Goal: Task Accomplishment & Management: Manage account settings

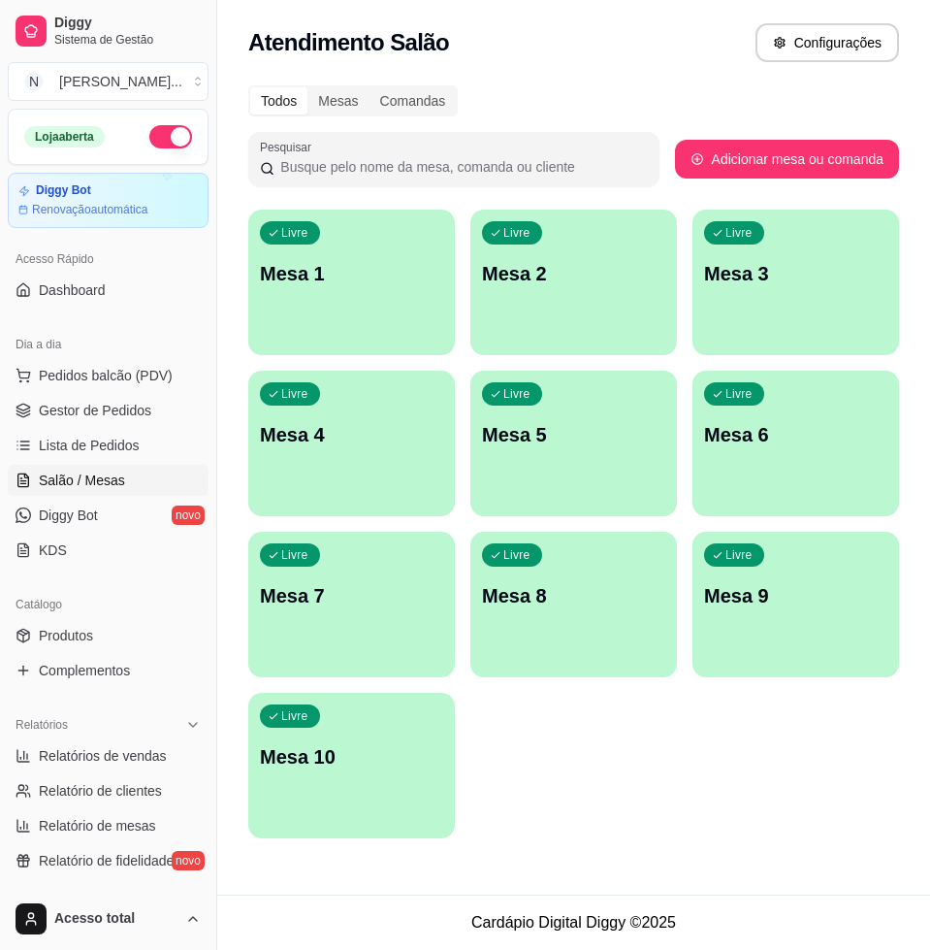
click at [405, 294] on div "Livre Mesa 1" at bounding box center [351, 271] width 207 height 122
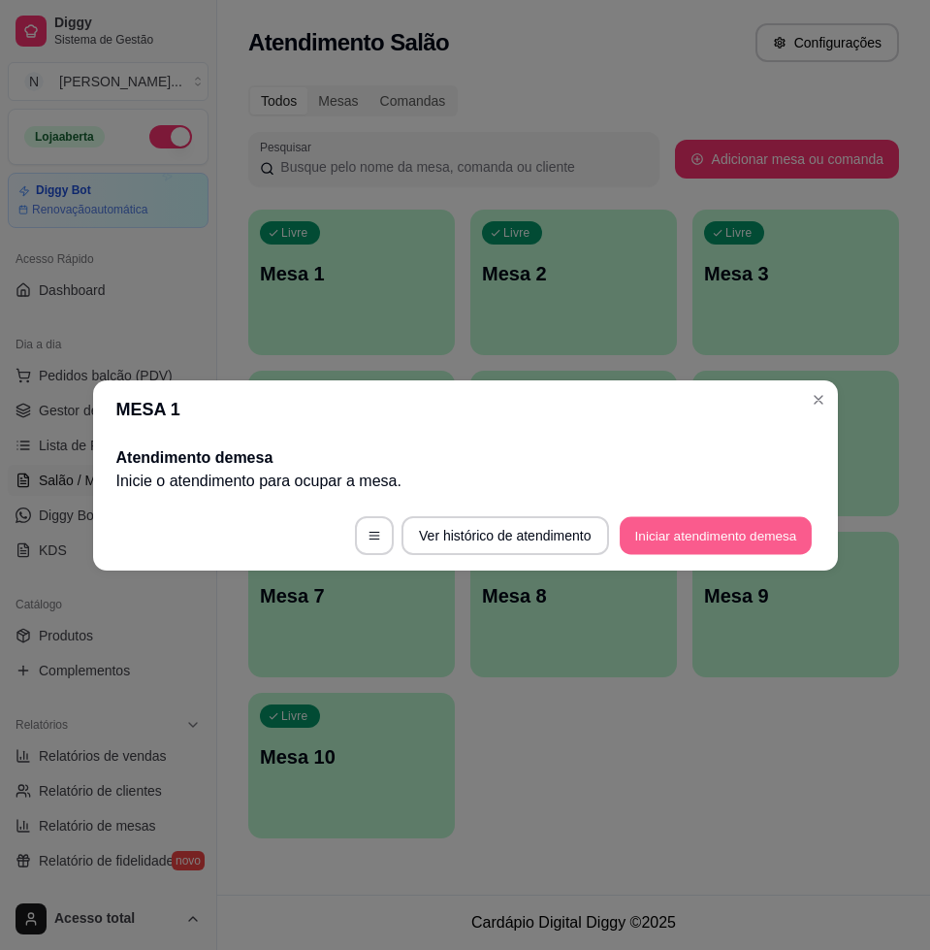
click at [704, 551] on button "Iniciar atendimento de mesa" at bounding box center [716, 535] width 192 height 38
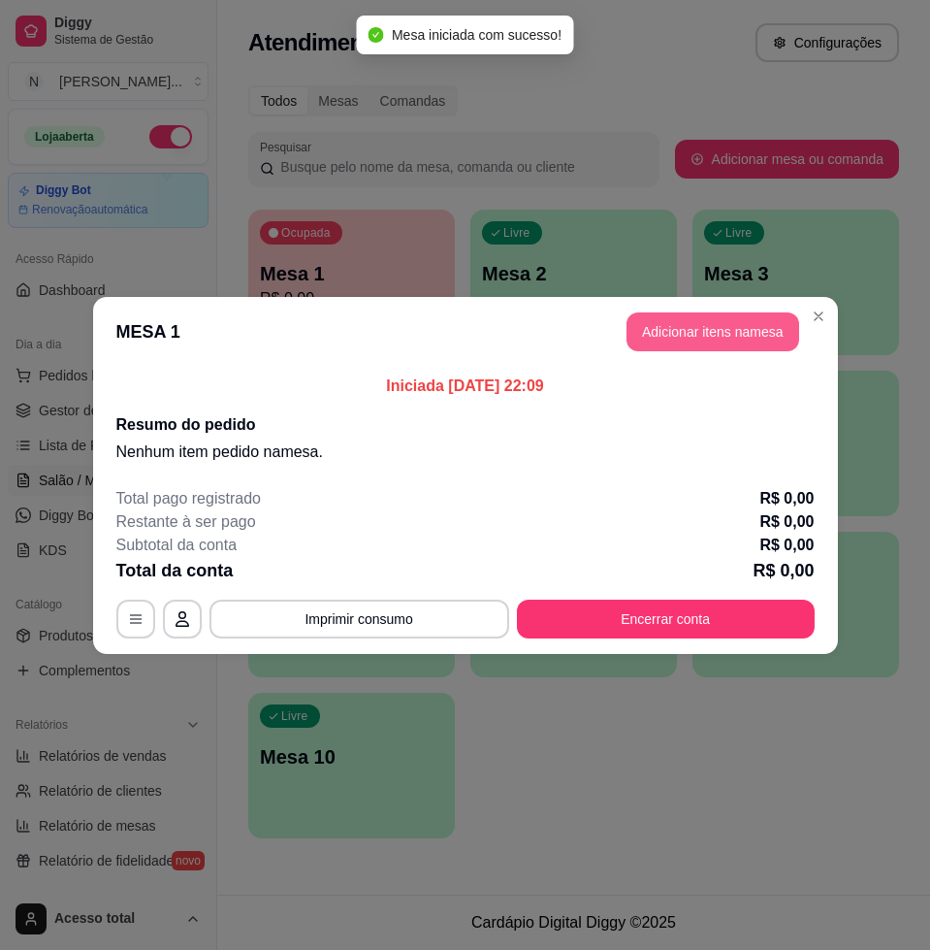
click at [711, 308] on header "MESA 1 Adicionar itens na mesa" at bounding box center [465, 332] width 745 height 70
click at [702, 339] on button "Adicionar itens na mesa" at bounding box center [713, 331] width 167 height 38
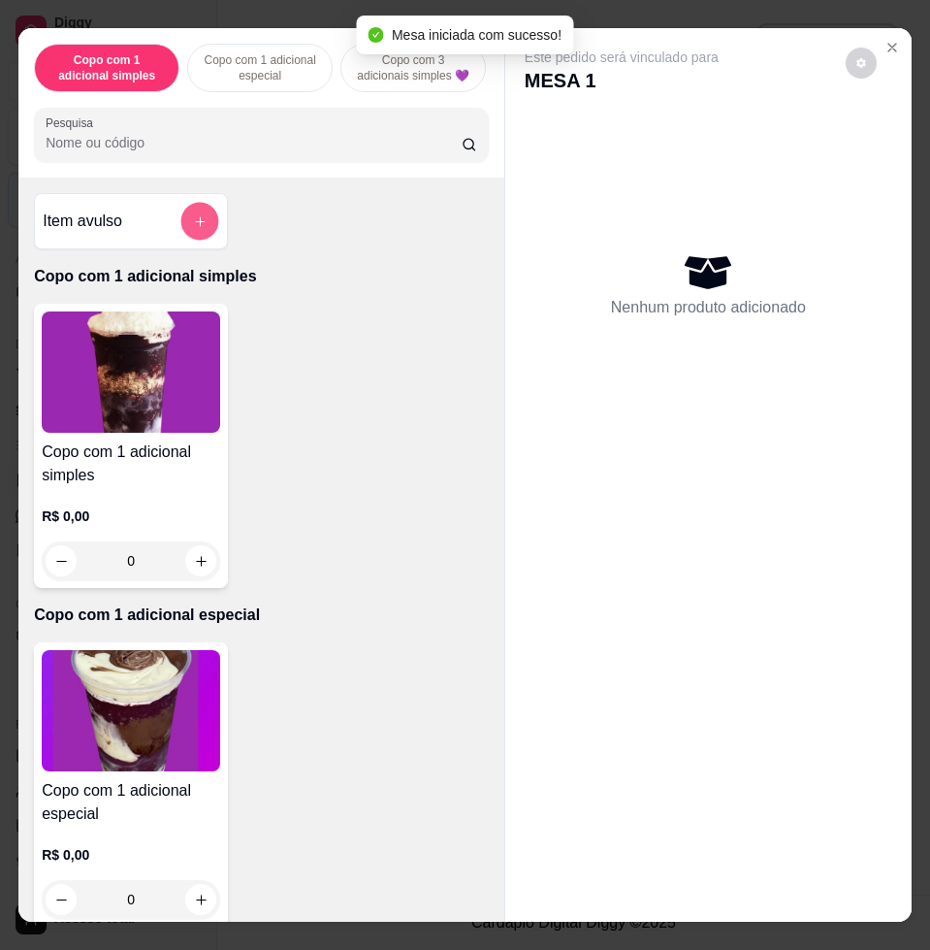
click at [194, 241] on button "add-separate-item" at bounding box center [200, 222] width 38 height 38
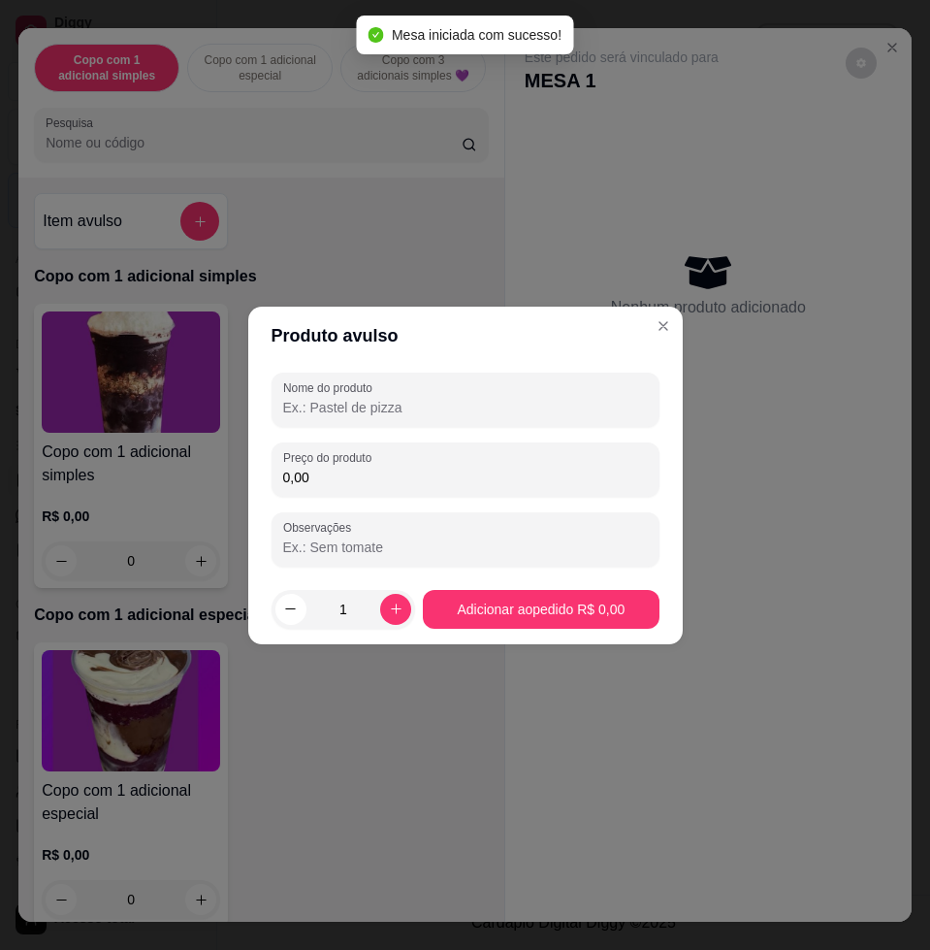
click at [376, 468] on input "0,00" at bounding box center [465, 477] width 365 height 19
type input "17,76"
drag, startPoint x: 457, startPoint y: 403, endPoint x: 468, endPoint y: 402, distance: 11.7
click at [468, 404] on input "Nome do produto" at bounding box center [465, 407] width 365 height 19
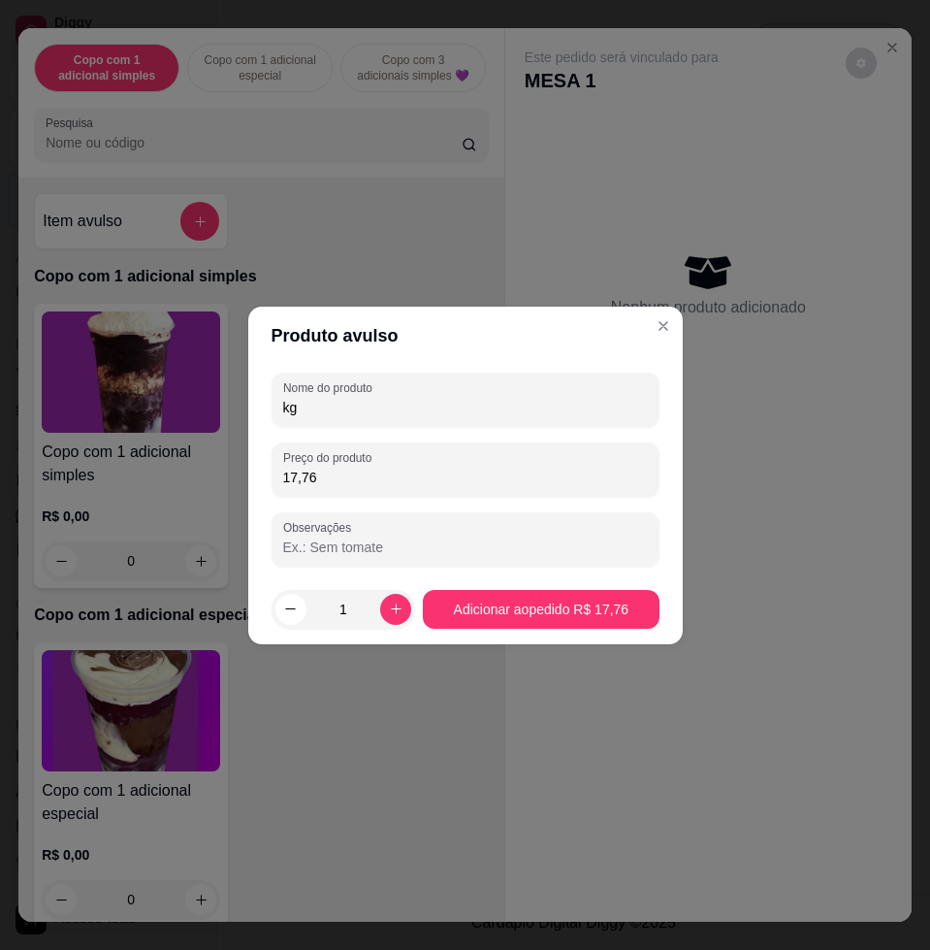
type input "kg"
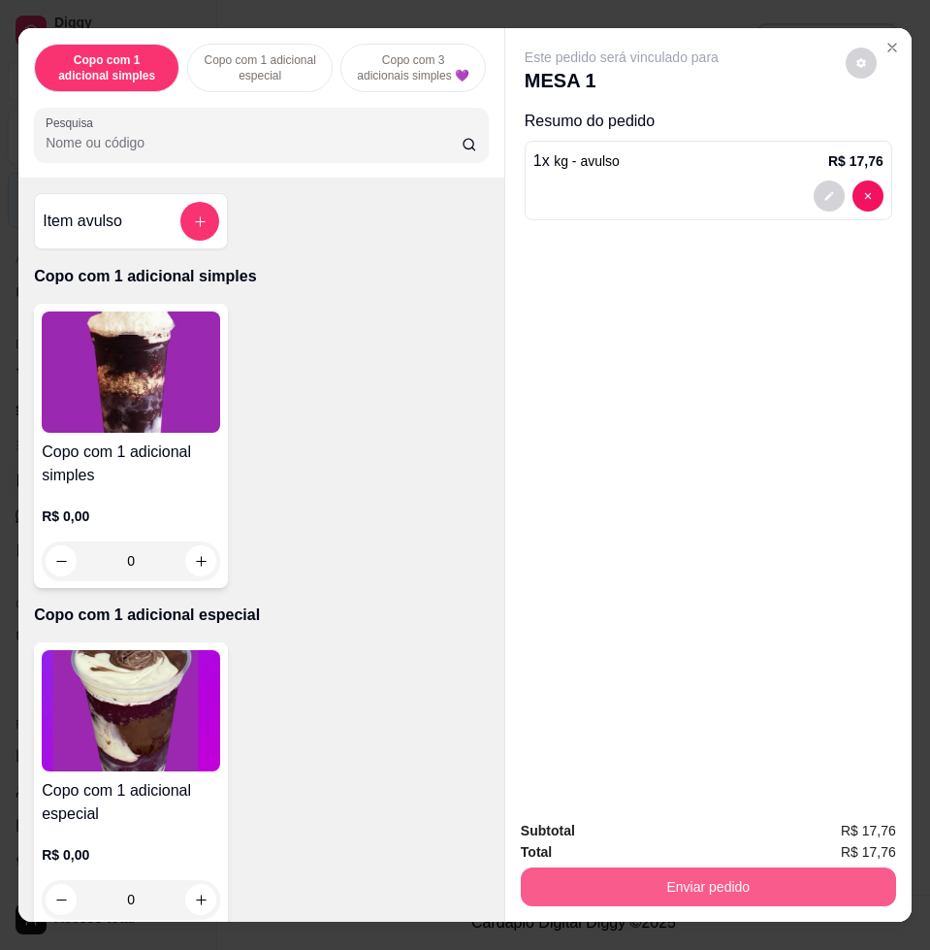
click at [715, 867] on button "Enviar pedido" at bounding box center [708, 886] width 375 height 39
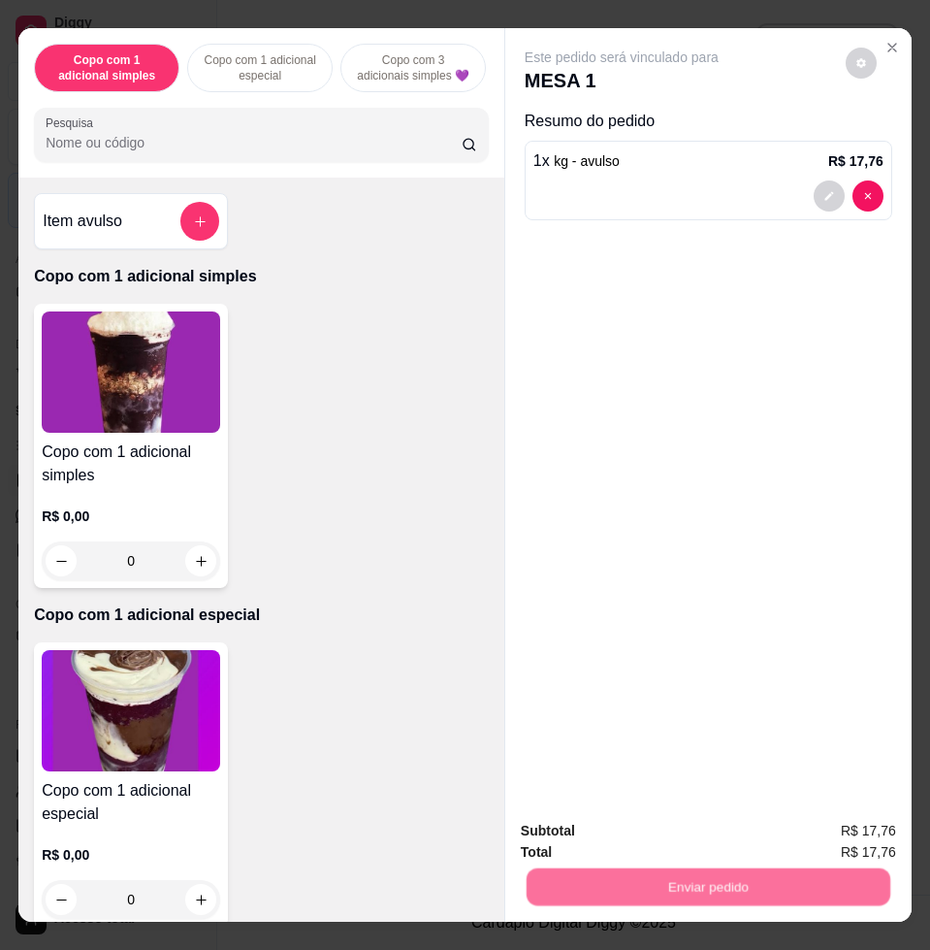
click at [834, 832] on button "Enviar pedido" at bounding box center [844, 829] width 110 height 37
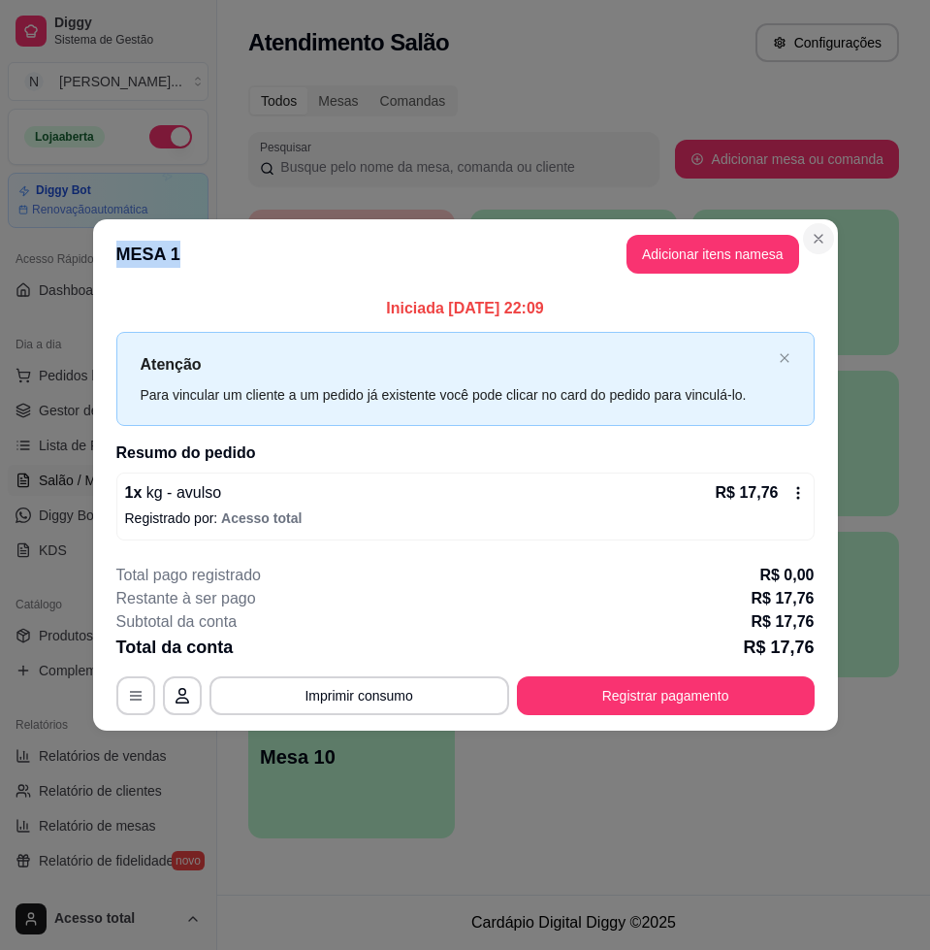
click at [829, 241] on section "**********" at bounding box center [465, 474] width 745 height 511
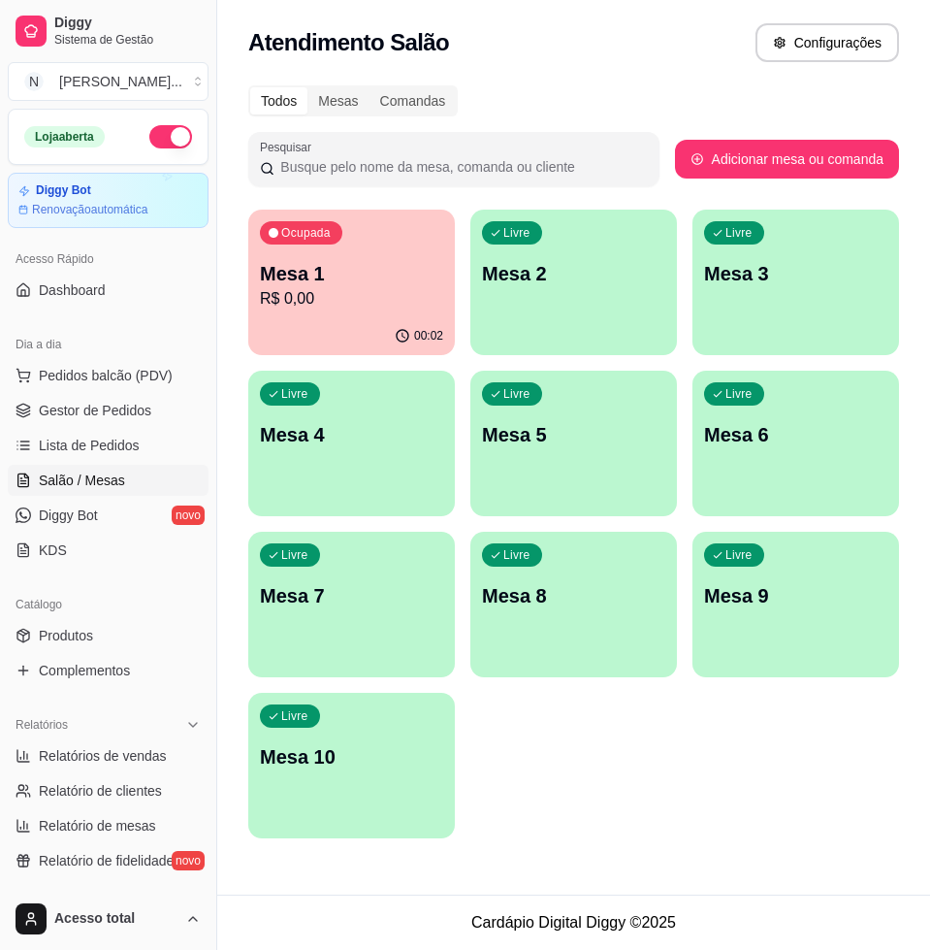
click at [558, 267] on p "Mesa 2" at bounding box center [573, 273] width 183 height 27
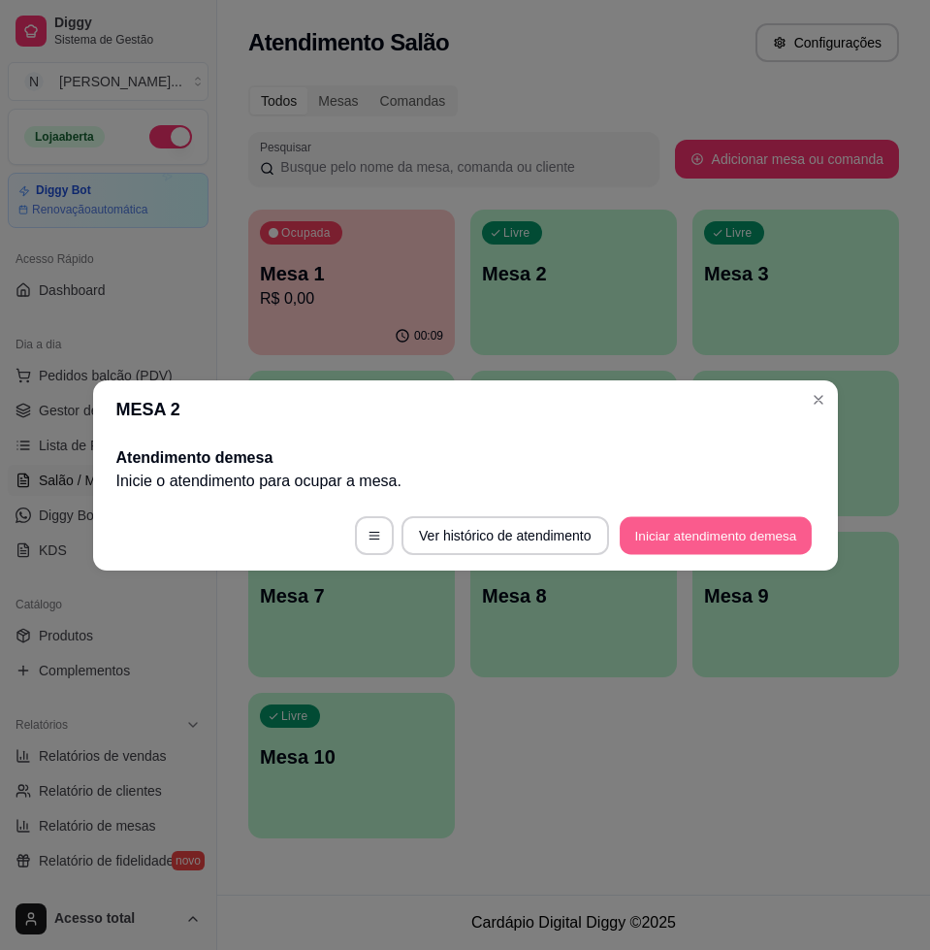
click at [750, 552] on button "Iniciar atendimento de mesa" at bounding box center [716, 535] width 192 height 38
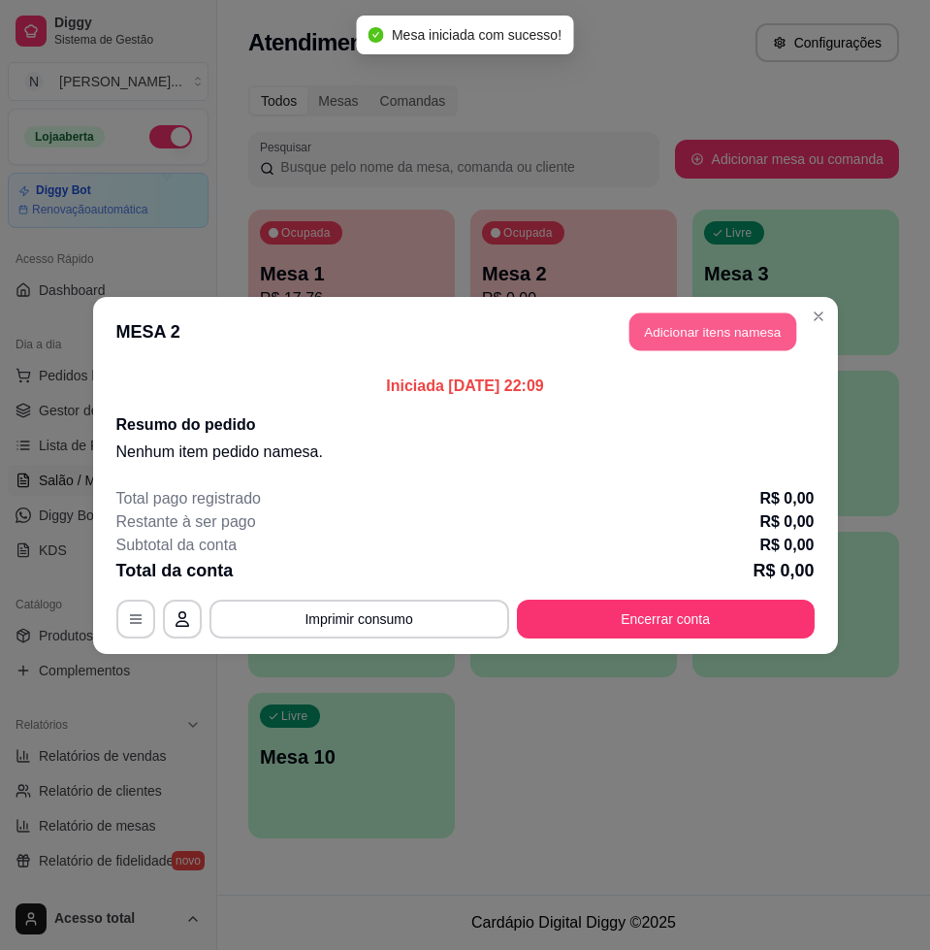
click at [655, 324] on button "Adicionar itens na mesa" at bounding box center [713, 331] width 167 height 38
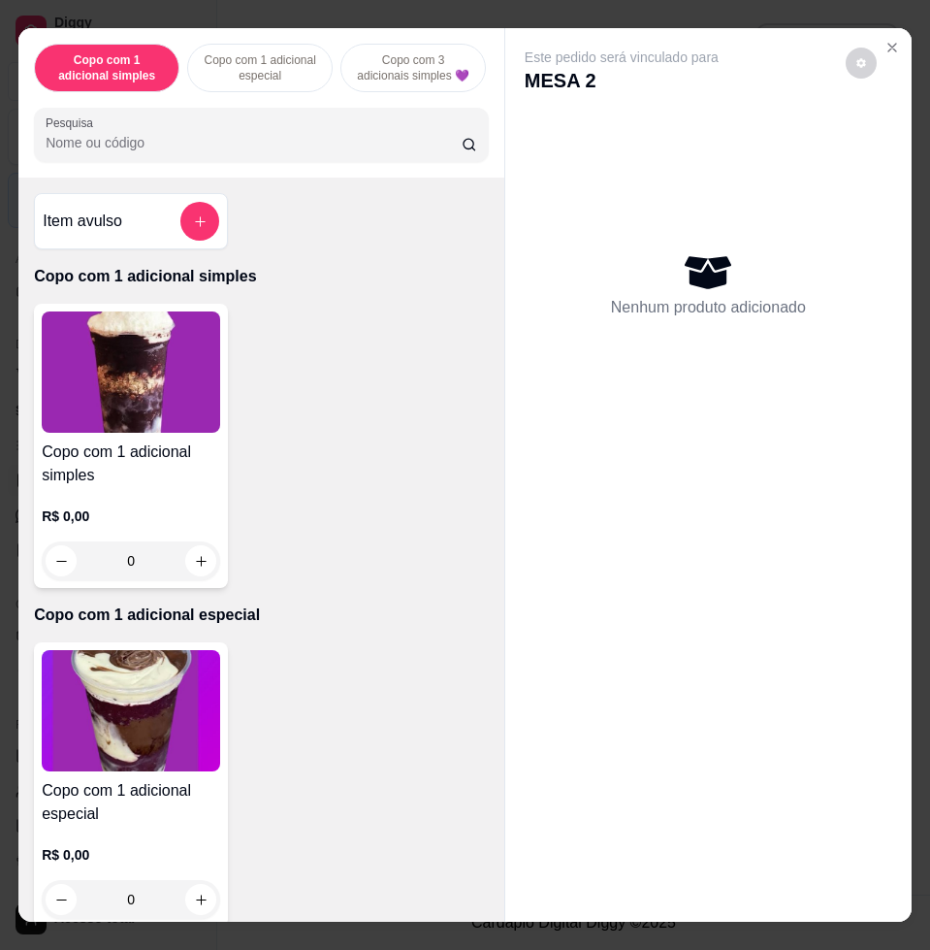
click at [259, 152] on input "Pesquisa" at bounding box center [254, 142] width 416 height 19
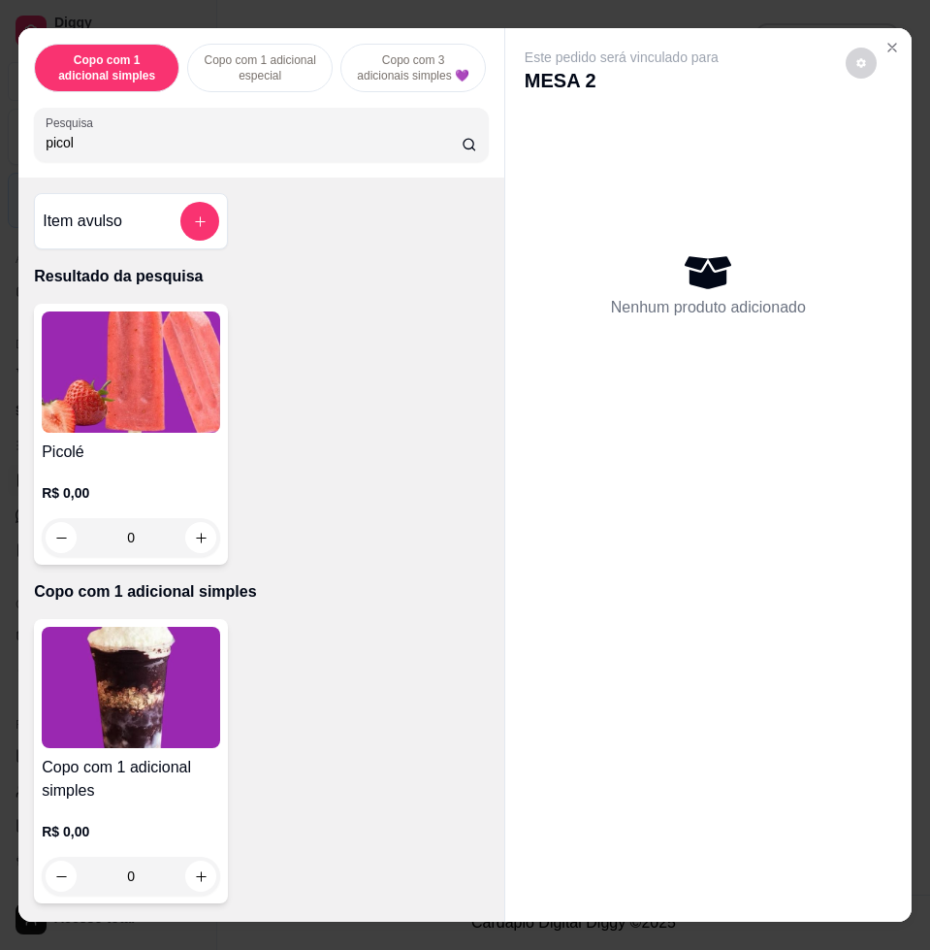
type input "picol"
click at [131, 392] on img at bounding box center [131, 371] width 178 height 121
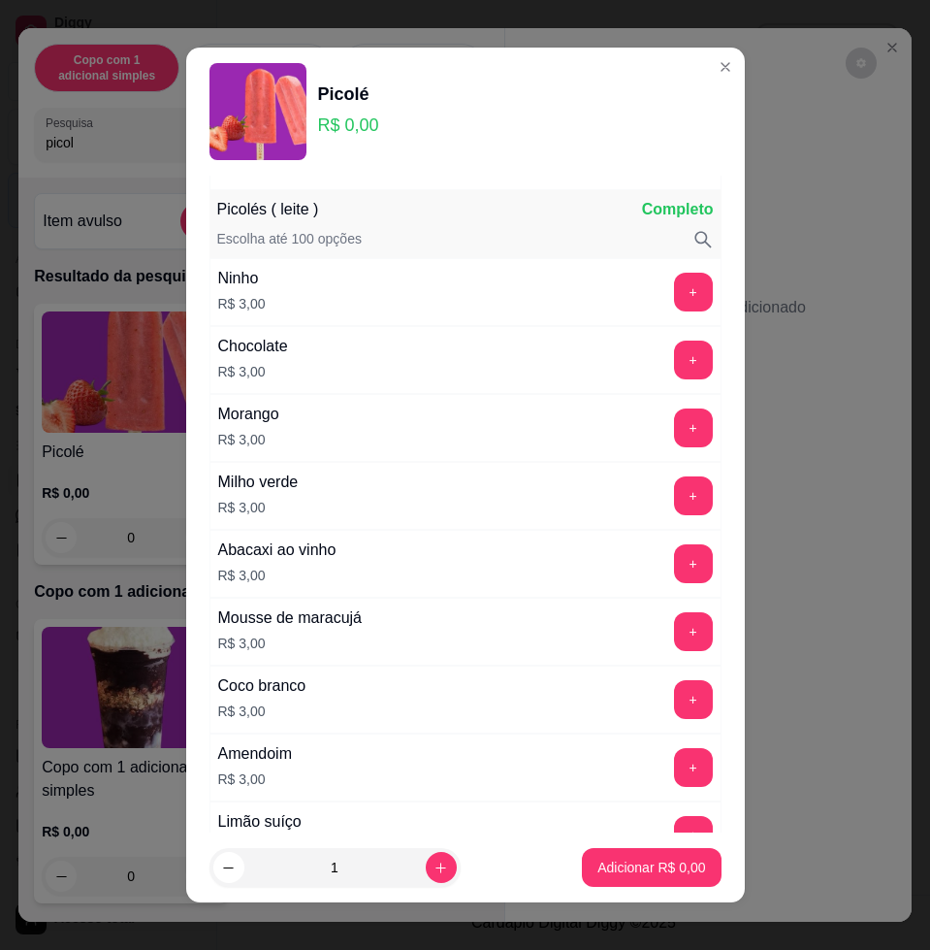
scroll to position [970, 0]
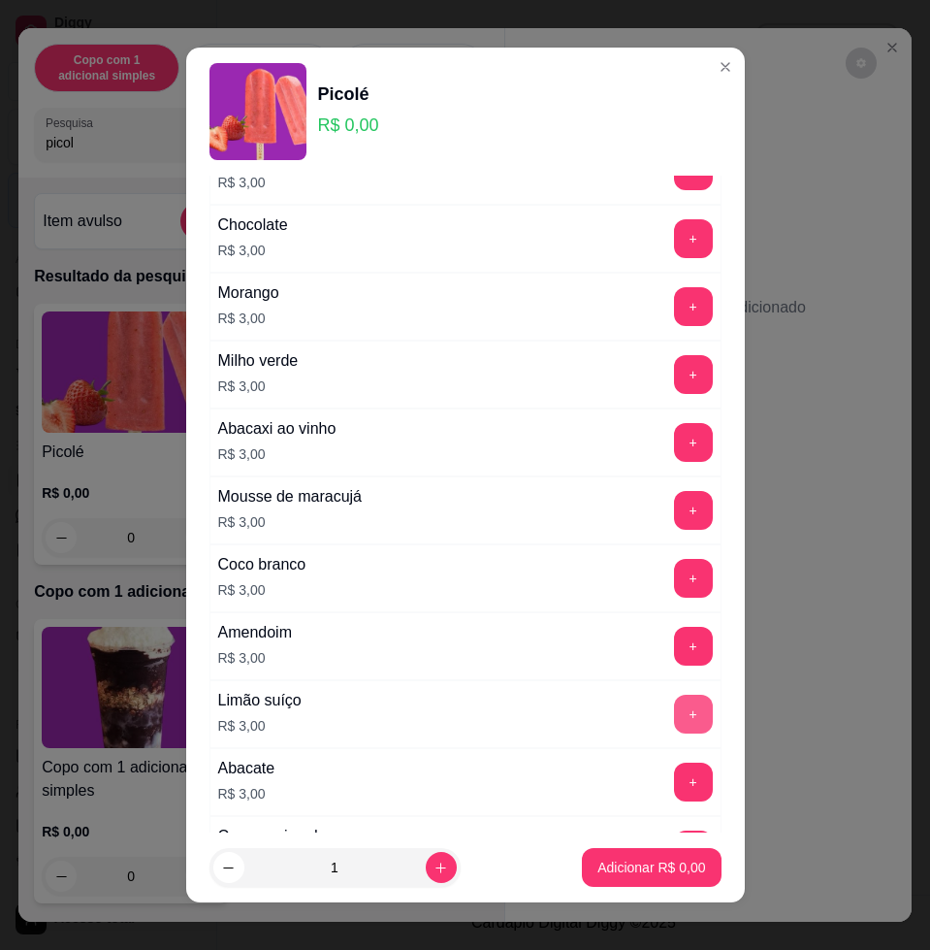
click at [674, 706] on button "+" at bounding box center [693, 713] width 39 height 39
click at [670, 870] on p "Adicionar R$ 3,00" at bounding box center [651, 866] width 105 height 18
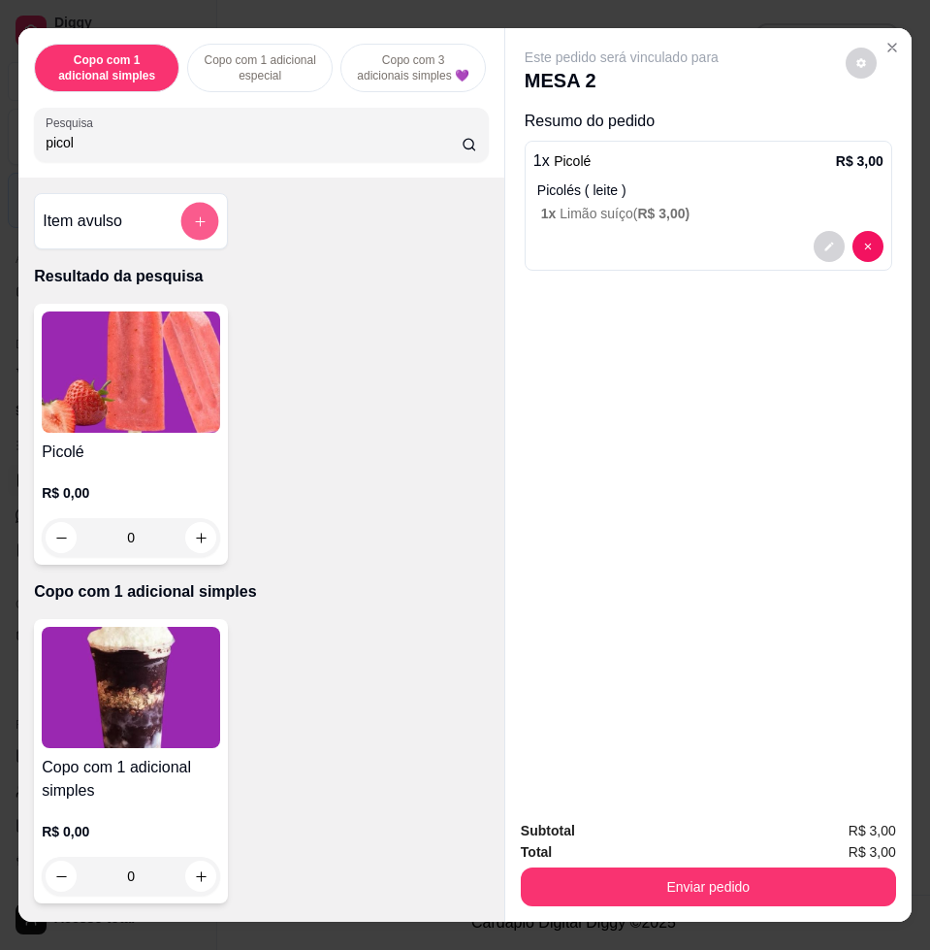
click at [181, 235] on button "add-separate-item" at bounding box center [200, 222] width 38 height 38
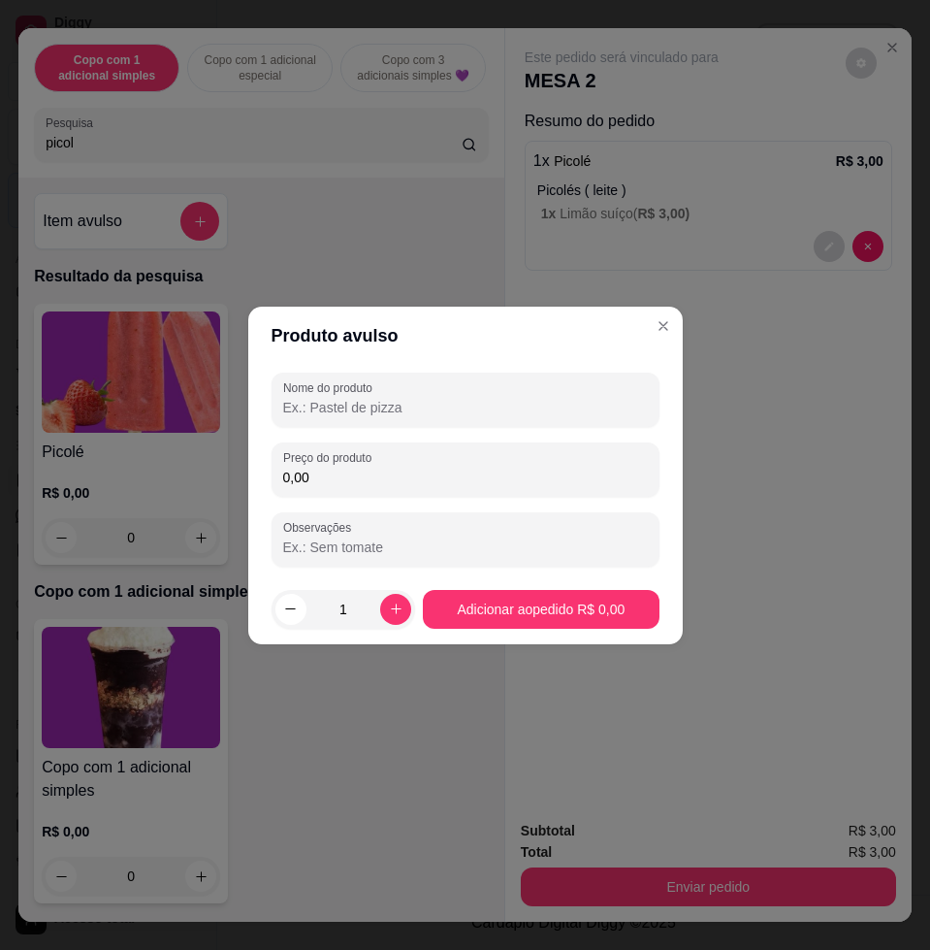
click at [383, 405] on input "Nome do produto" at bounding box center [465, 407] width 365 height 19
type input "."
click at [398, 470] on input "0,00" at bounding box center [465, 477] width 365 height 19
type input "8,16"
click at [500, 630] on footer "1 Adicionar ao pedido R$ 8,16" at bounding box center [465, 609] width 435 height 70
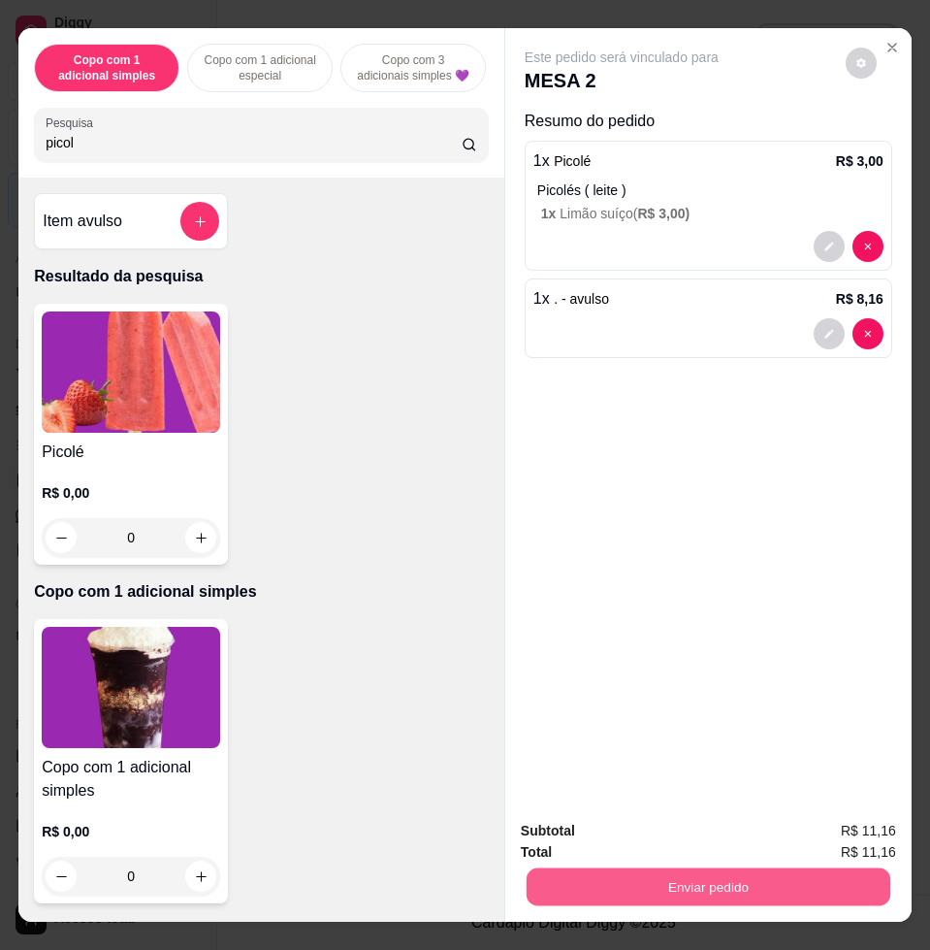
click at [773, 876] on button "Enviar pedido" at bounding box center [709, 886] width 364 height 38
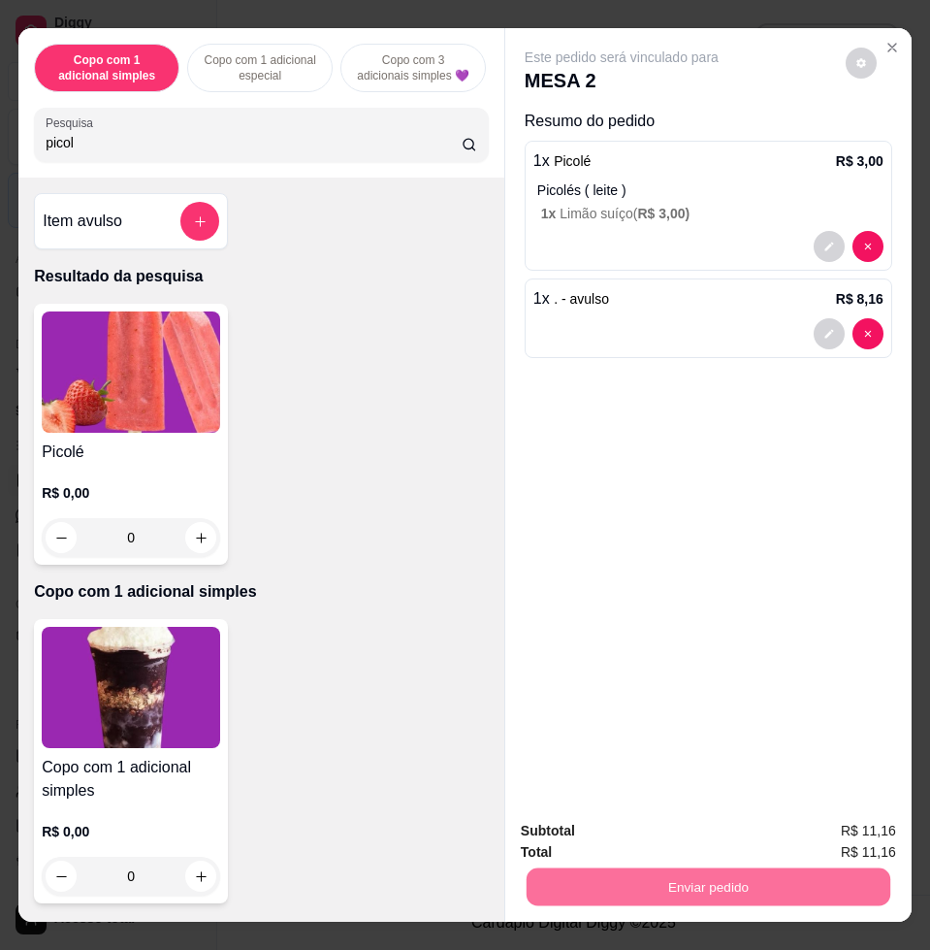
click at [823, 294] on div "1 x . - avulso R$ 8,16" at bounding box center [708, 298] width 350 height 23
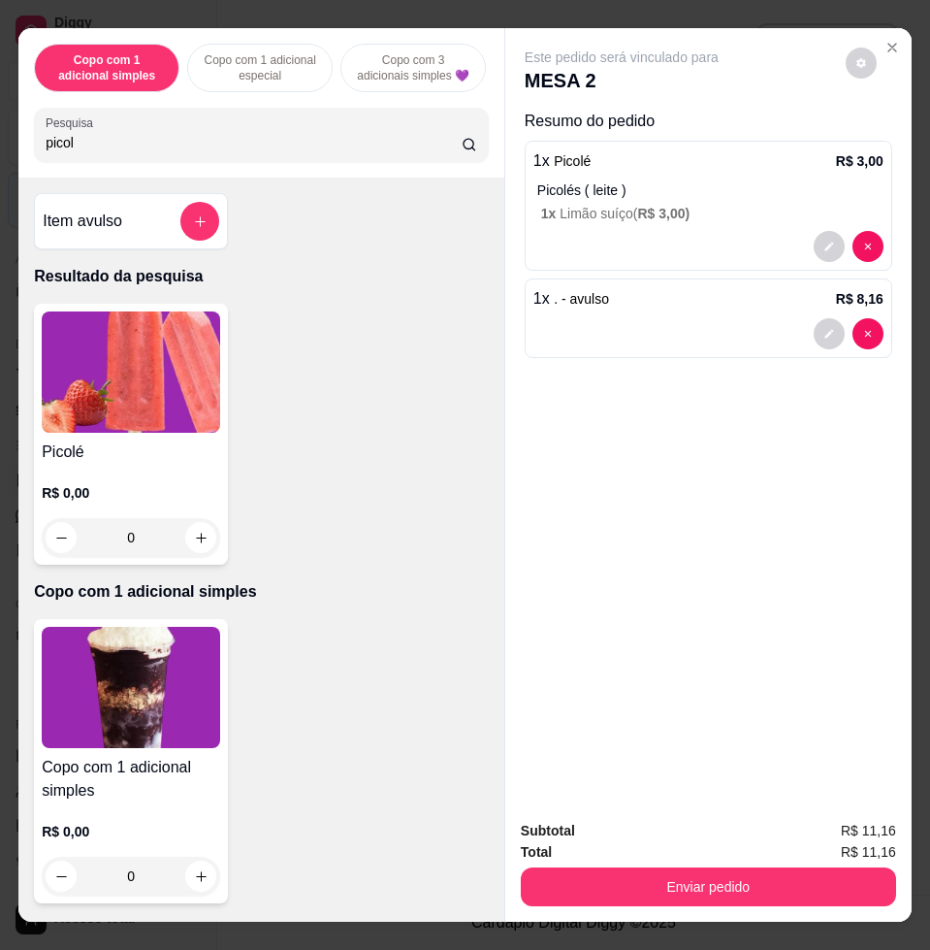
click at [565, 381] on div "Este pedido será vinculado para MESA 2 Resumo do pedido 1 x Picolé R$ 3,00 Pico…" at bounding box center [708, 415] width 406 height 775
click at [804, 339] on div "1 x . - avulso R$ 8,16" at bounding box center [709, 318] width 368 height 80
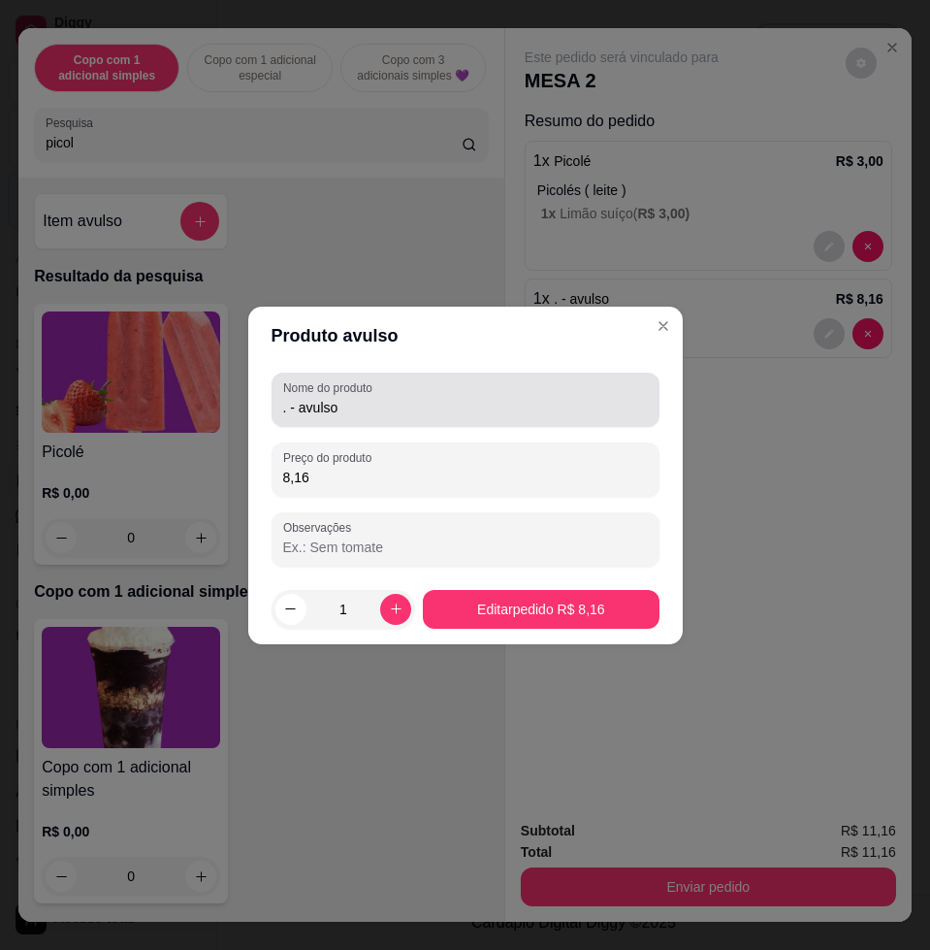
click at [493, 404] on input ". - avulso" at bounding box center [465, 407] width 365 height 19
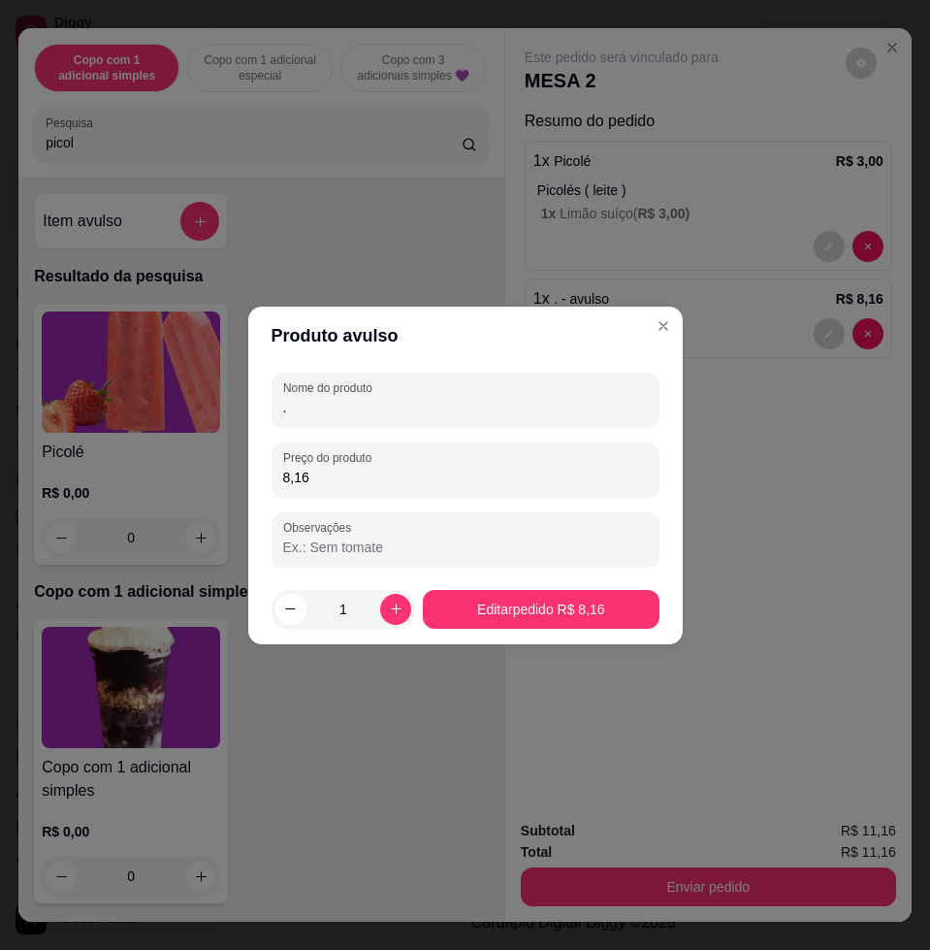
type input "."
type input "ademar"
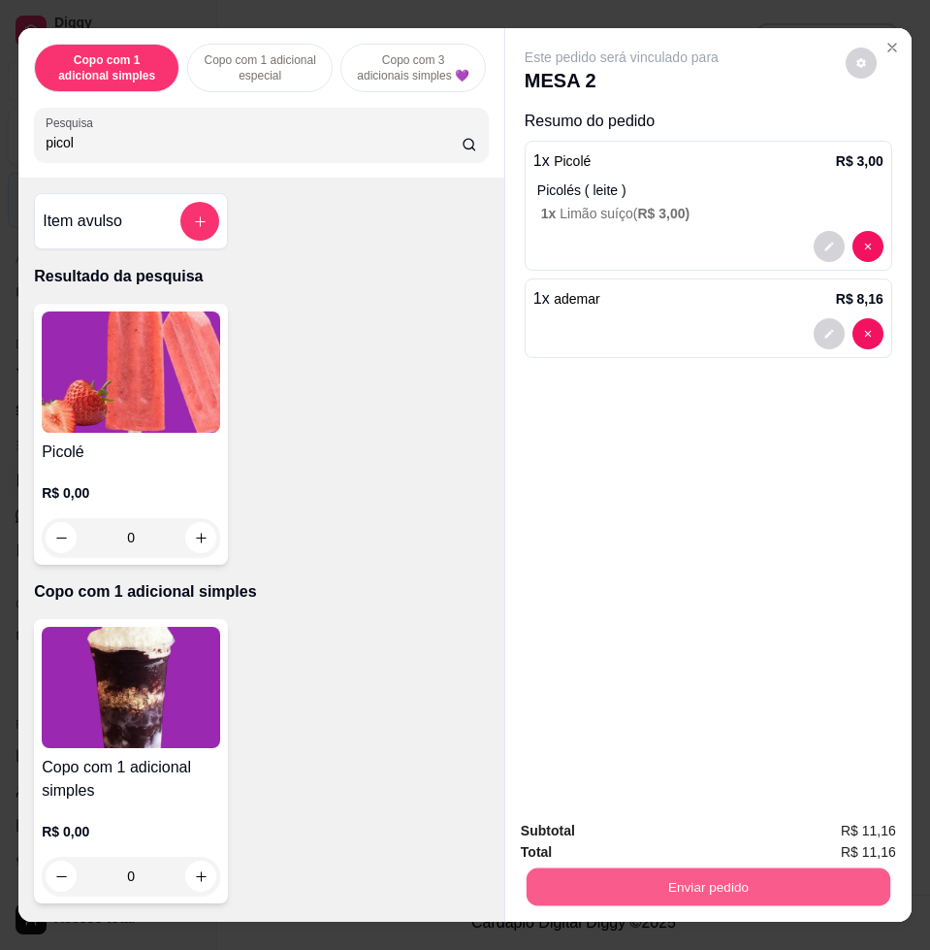
click at [804, 891] on button "Enviar pedido" at bounding box center [709, 886] width 364 height 38
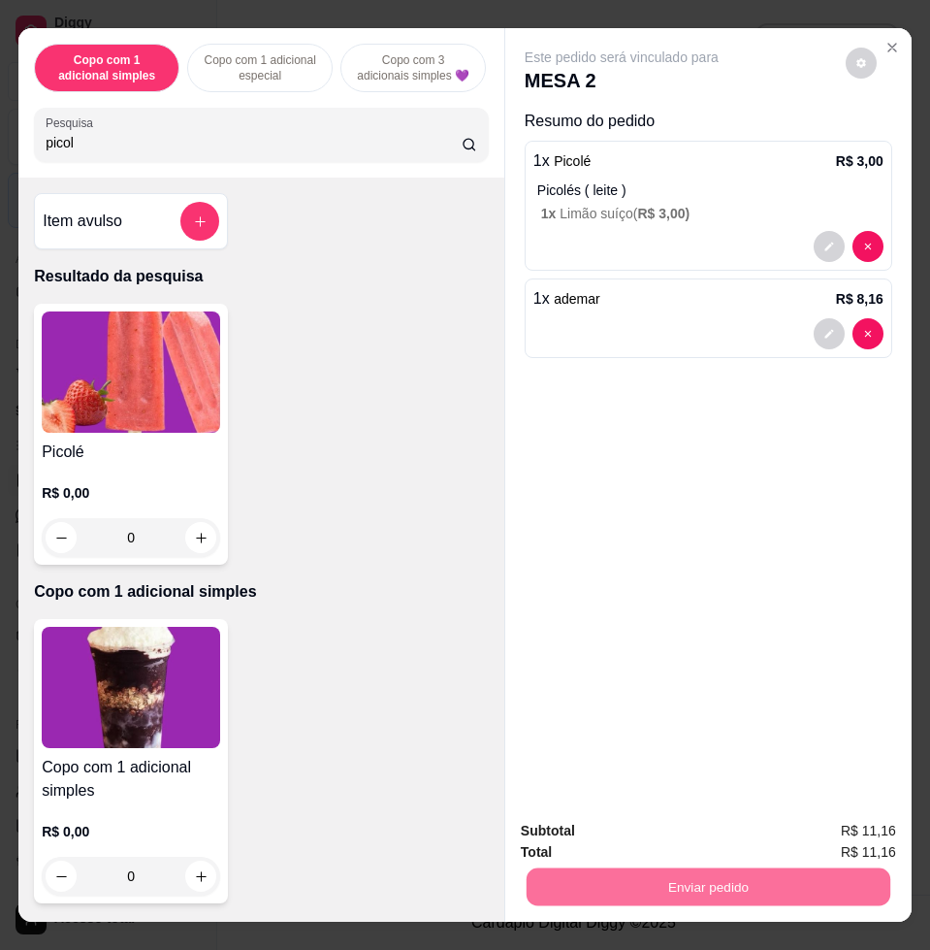
click at [853, 840] on button "Enviar pedido" at bounding box center [844, 829] width 110 height 37
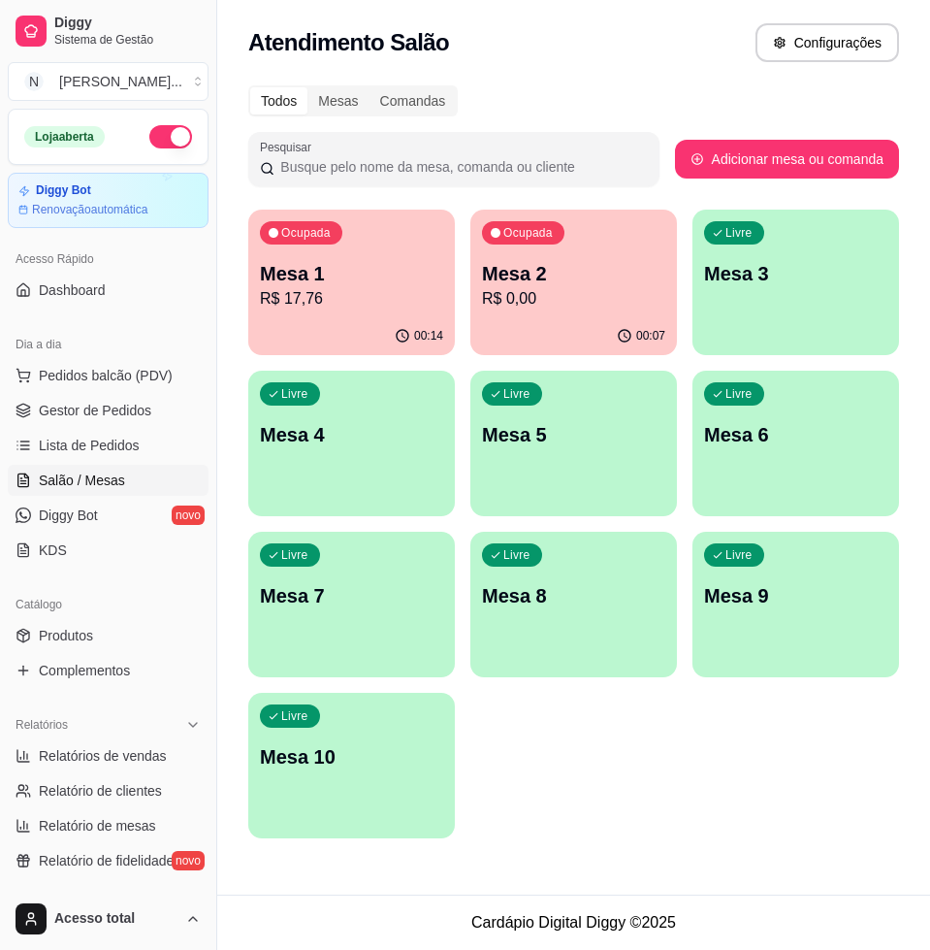
click at [378, 314] on div "Ocupada Mesa 1 R$ 17,76" at bounding box center [351, 264] width 207 height 108
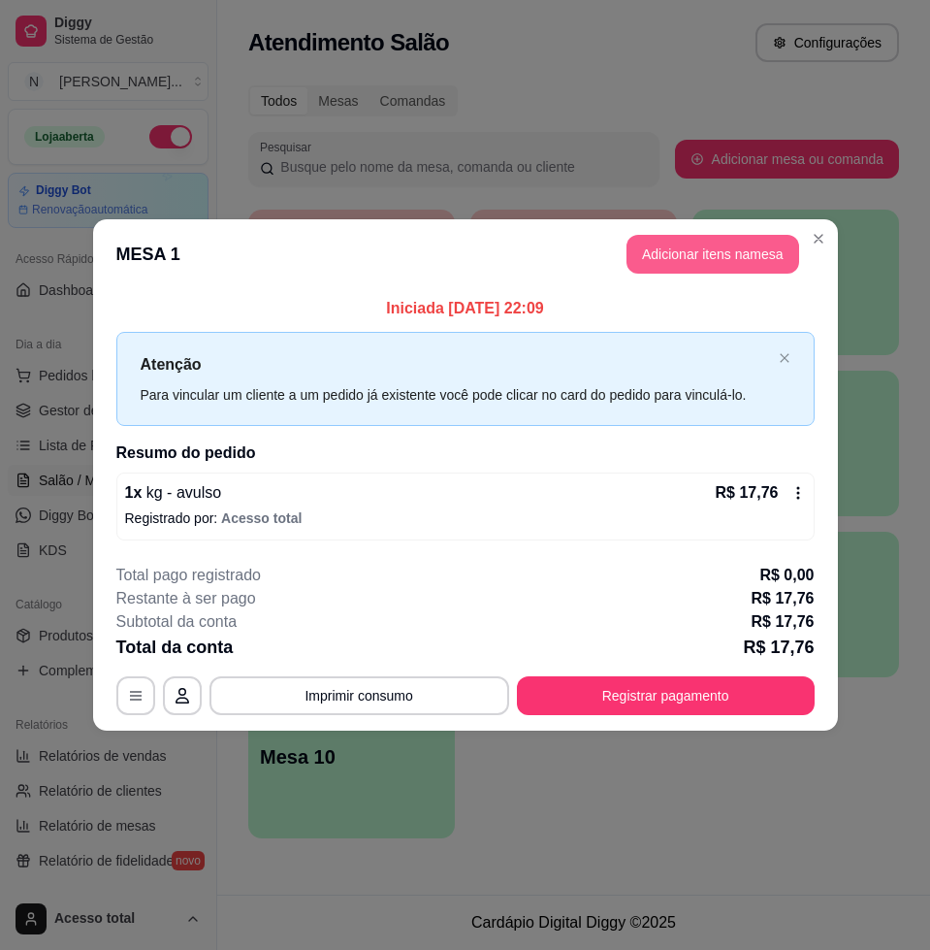
click at [700, 264] on button "Adicionar itens na mesa" at bounding box center [713, 254] width 173 height 39
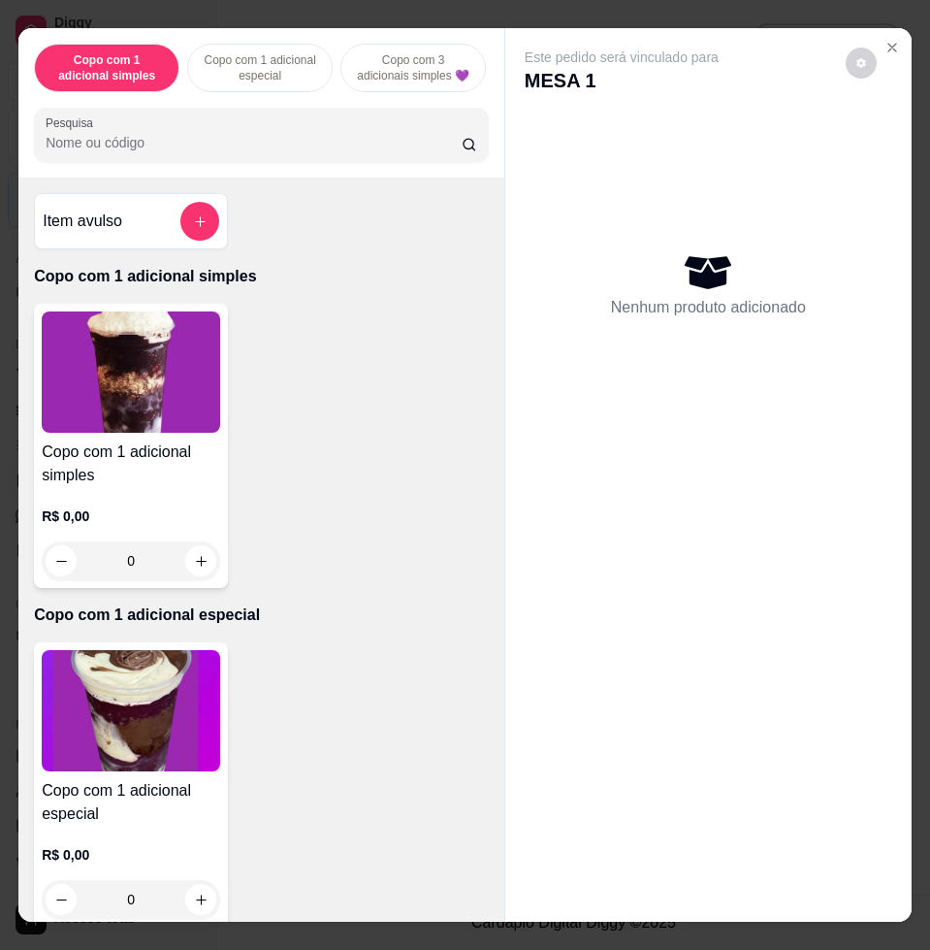
click at [358, 148] on input "Pesquisa" at bounding box center [254, 142] width 416 height 19
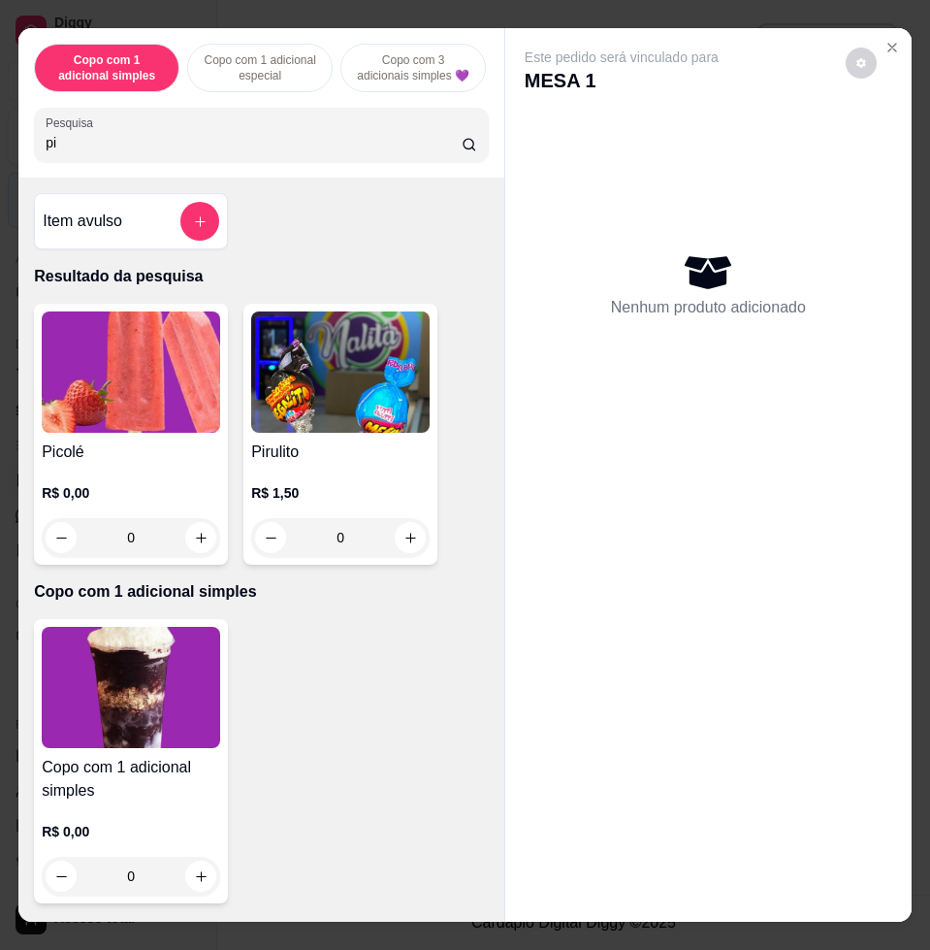
type input "pi"
click at [132, 433] on img at bounding box center [131, 371] width 178 height 121
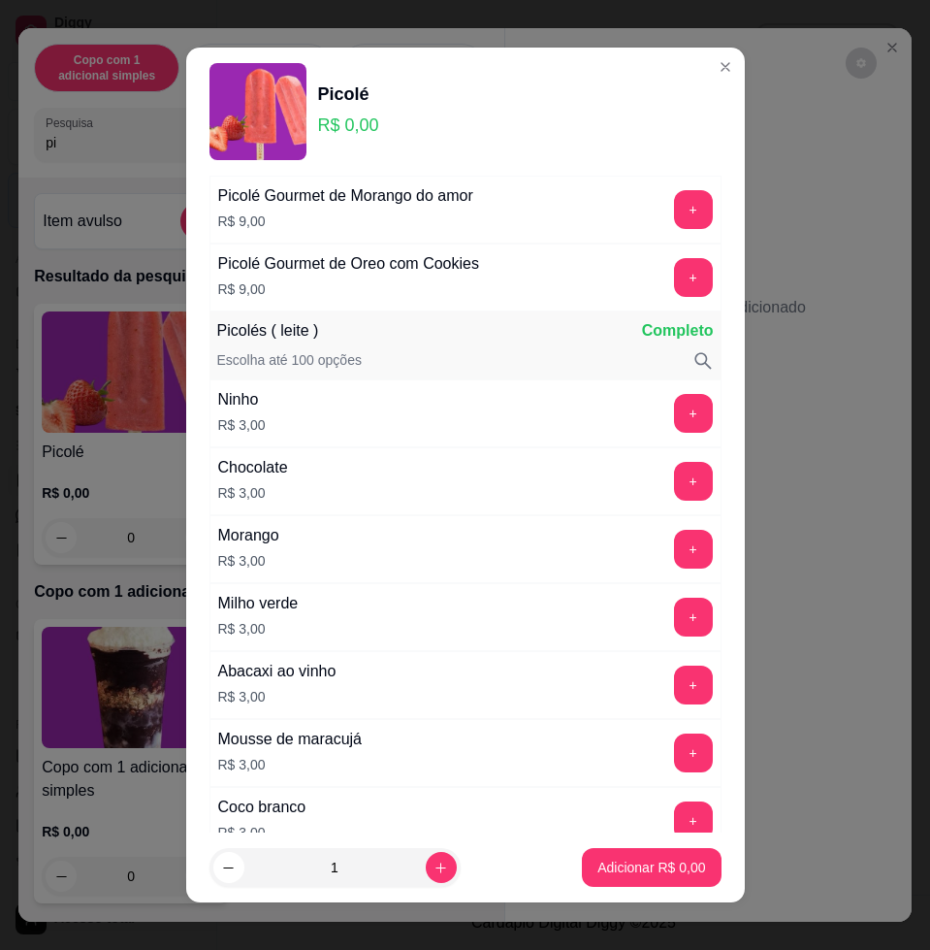
scroll to position [1334, 0]
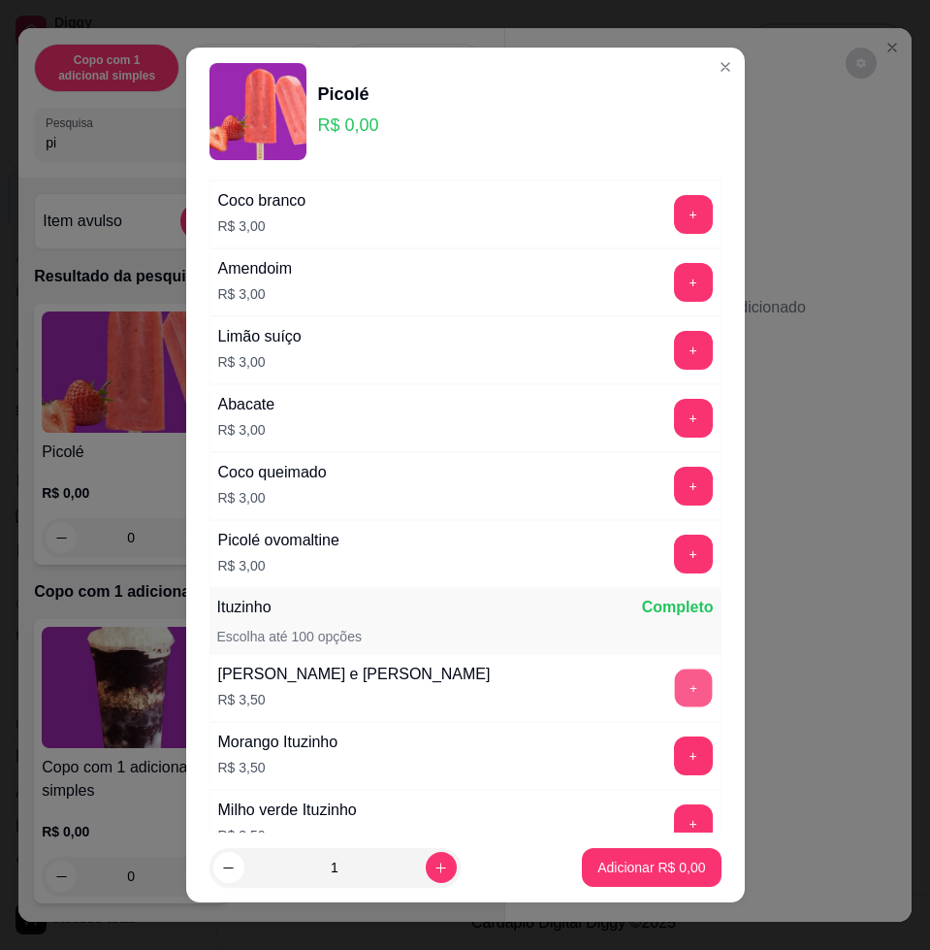
click at [674, 684] on button "+" at bounding box center [693, 688] width 38 height 38
click at [687, 860] on button "Adicionar R$ 3,50" at bounding box center [651, 867] width 139 height 39
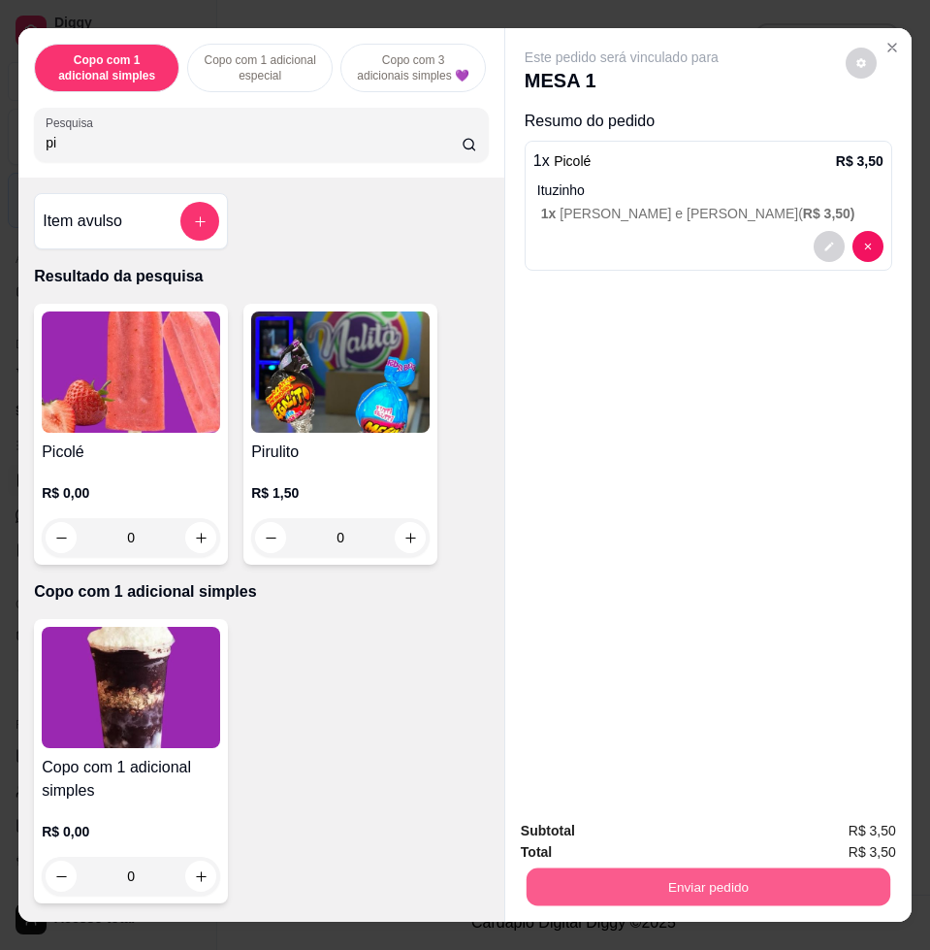
click at [798, 887] on button "Enviar pedido" at bounding box center [709, 886] width 364 height 38
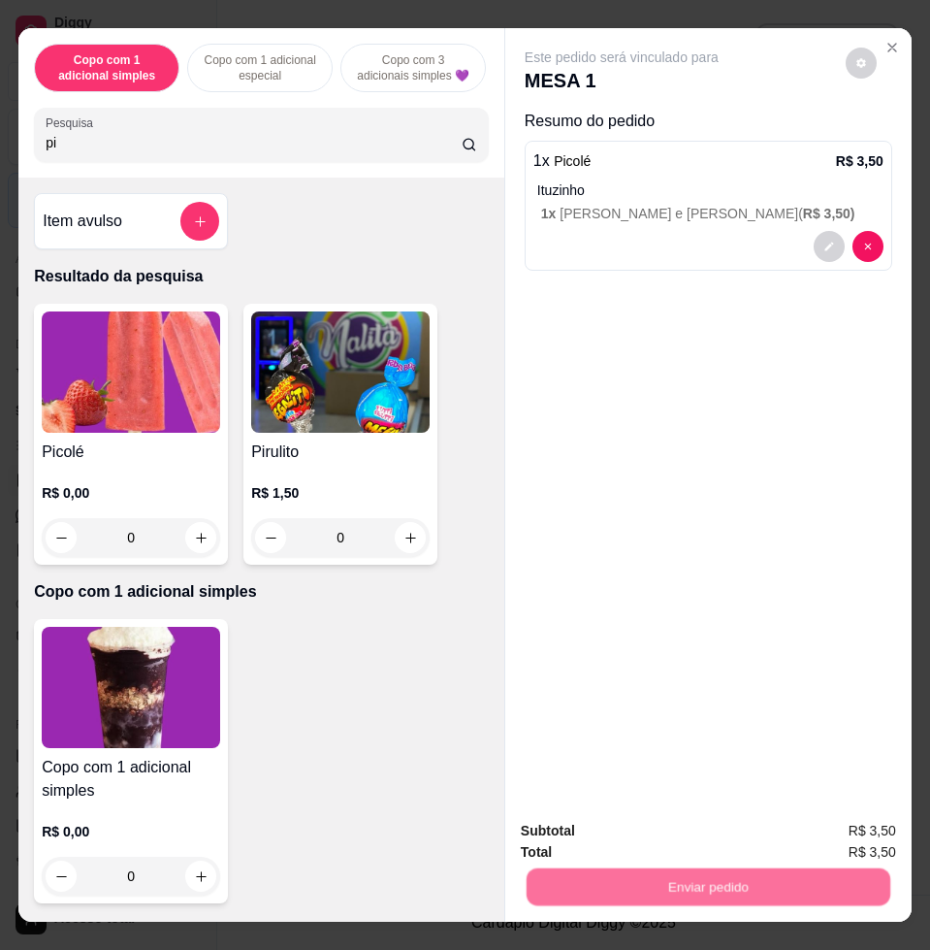
click at [842, 838] on button "Enviar pedido" at bounding box center [844, 829] width 107 height 36
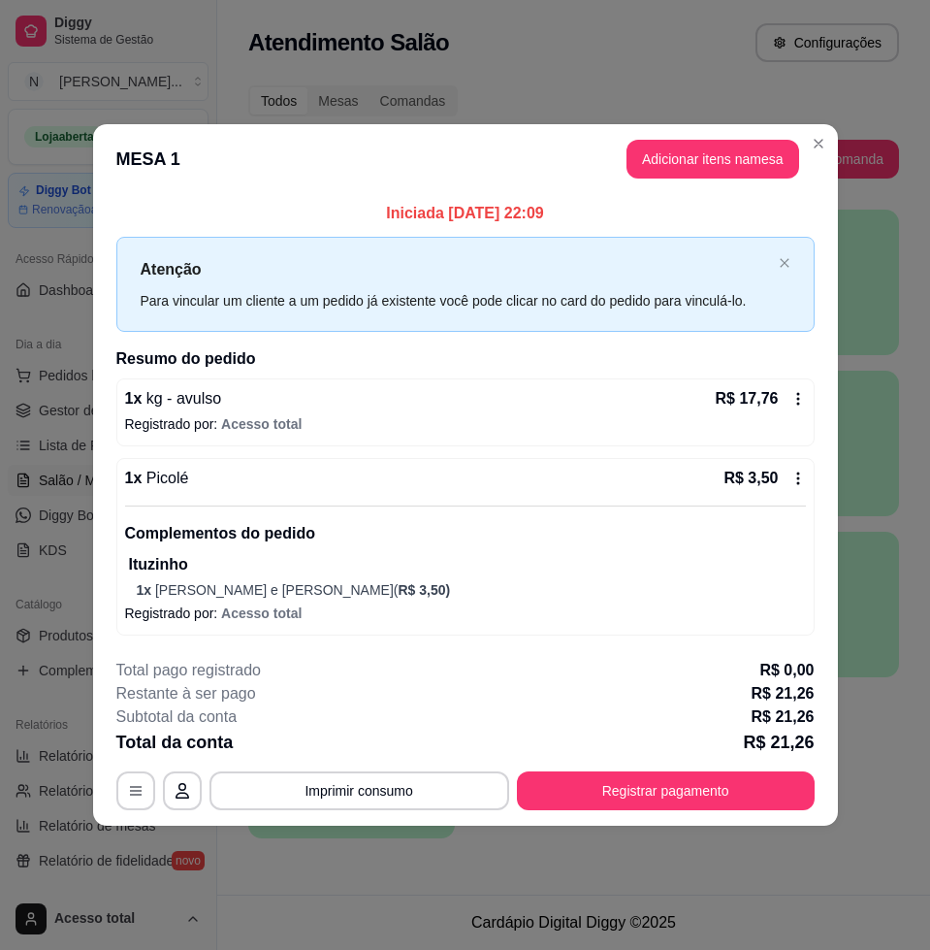
click at [436, 616] on div "**********" at bounding box center [465, 475] width 930 height 950
click at [533, 784] on button "Registrar pagamento" at bounding box center [666, 790] width 298 height 39
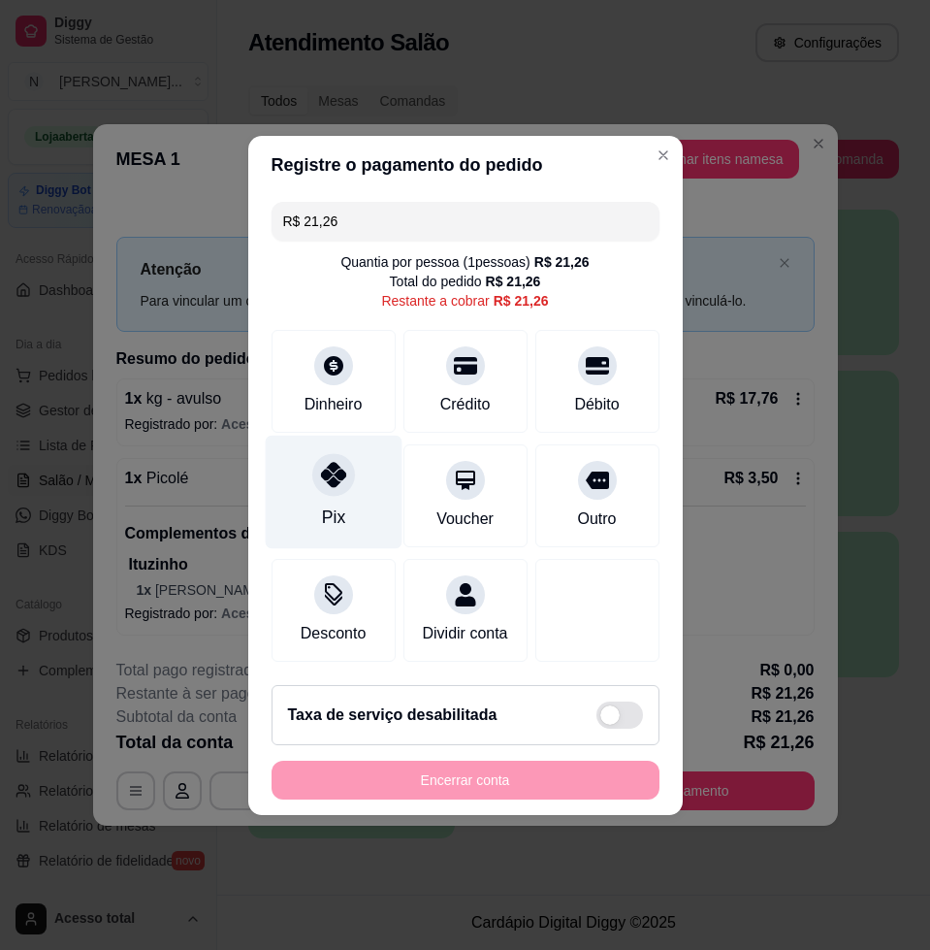
click at [333, 475] on icon at bounding box center [332, 474] width 25 height 25
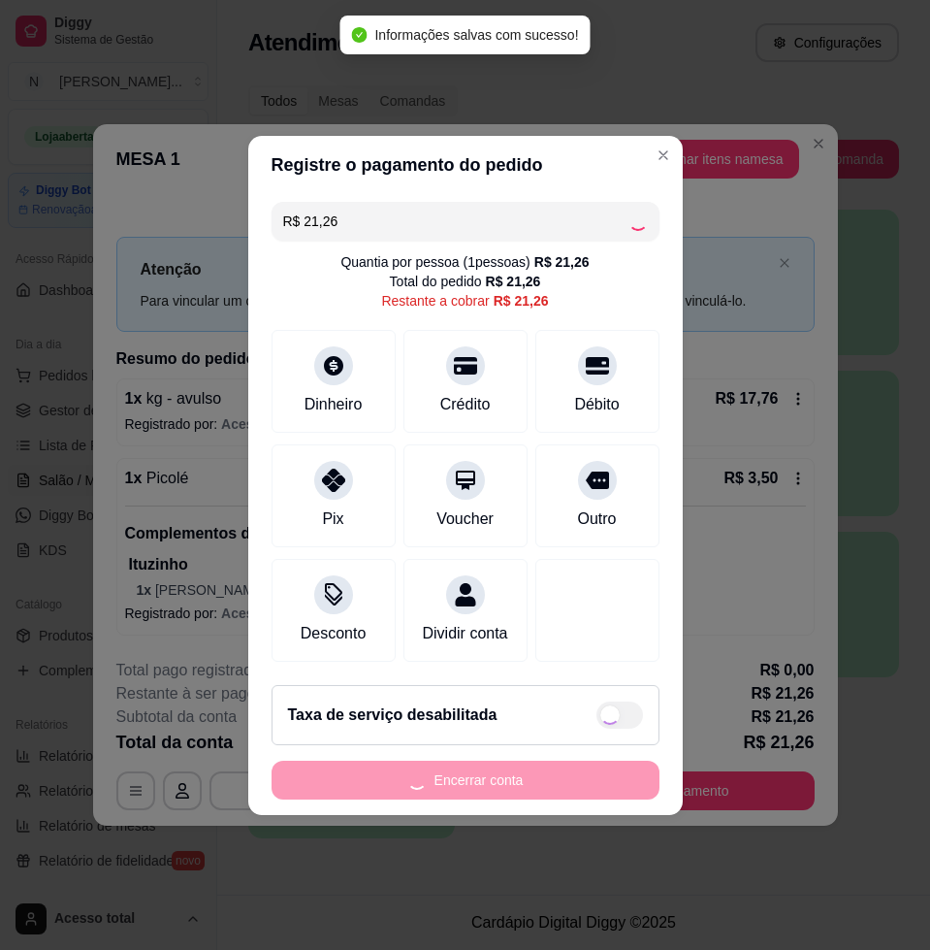
type input "R$ 0,00"
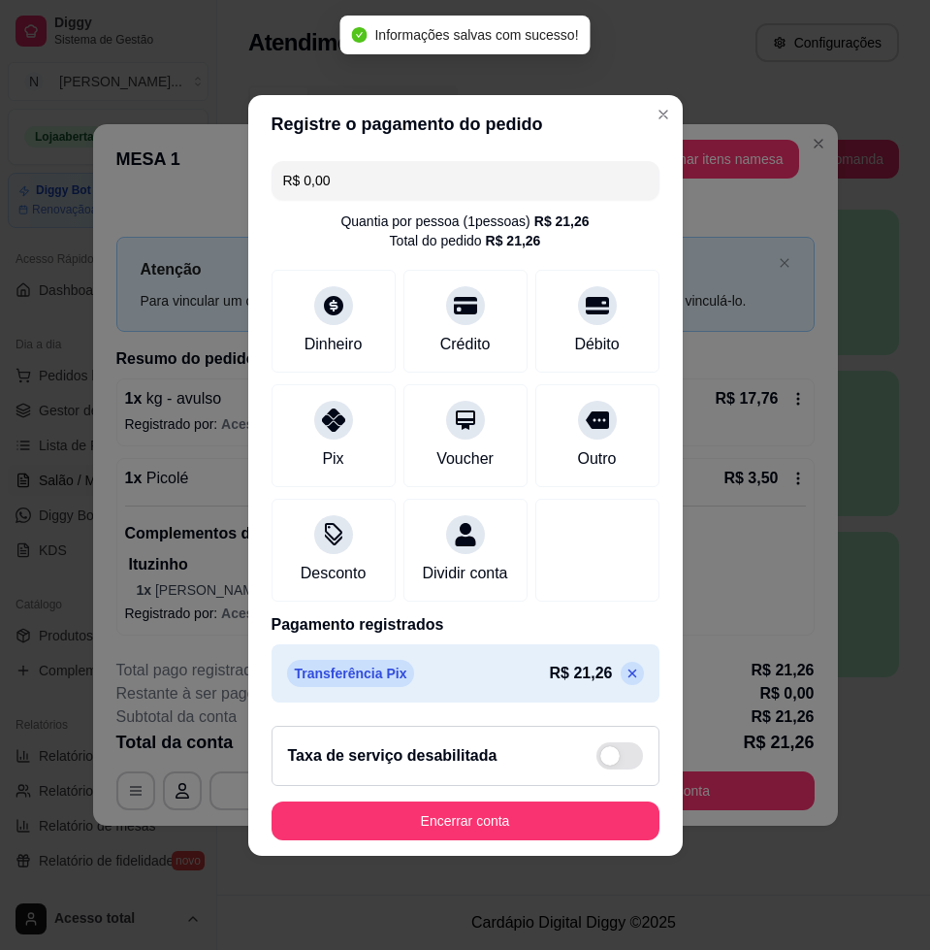
drag, startPoint x: 608, startPoint y: 855, endPoint x: 610, endPoint y: 838, distance: 16.6
click at [609, 844] on footer "Taxa de serviço desabilitada Encerrar conta" at bounding box center [465, 782] width 435 height 145
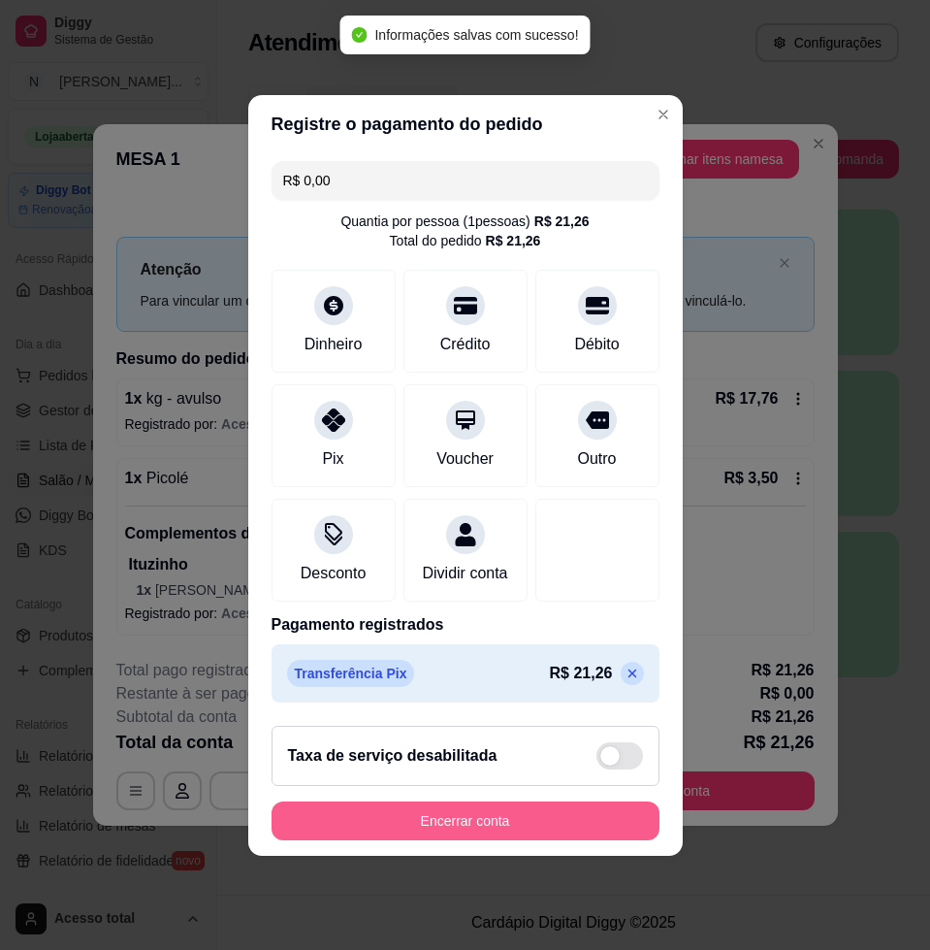
click at [613, 840] on button "Encerrar conta" at bounding box center [466, 820] width 388 height 39
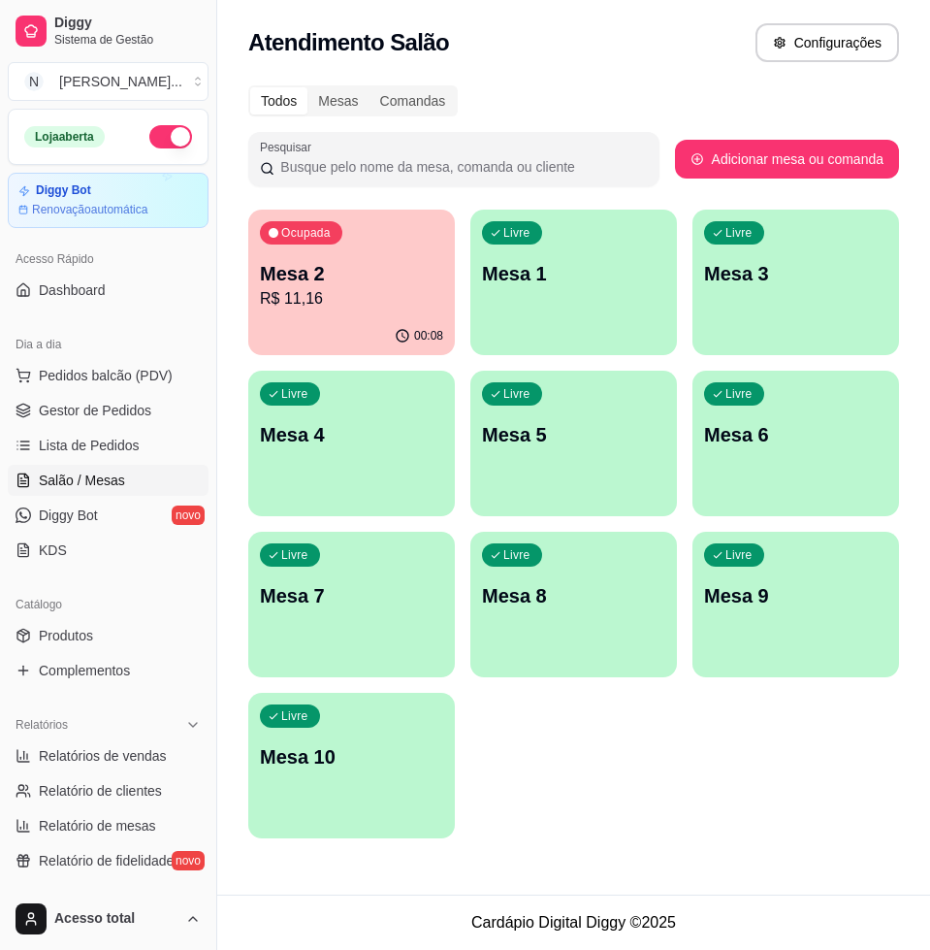
click at [322, 201] on div "Todos Mesas Comandas Pesquisar Adicionar mesa ou comanda Ocupada Mesa 2 R$ 11,1…" at bounding box center [573, 468] width 713 height 788
click at [405, 249] on div "Ocupada Mesa 2 R$ 11,16" at bounding box center [351, 264] width 207 height 108
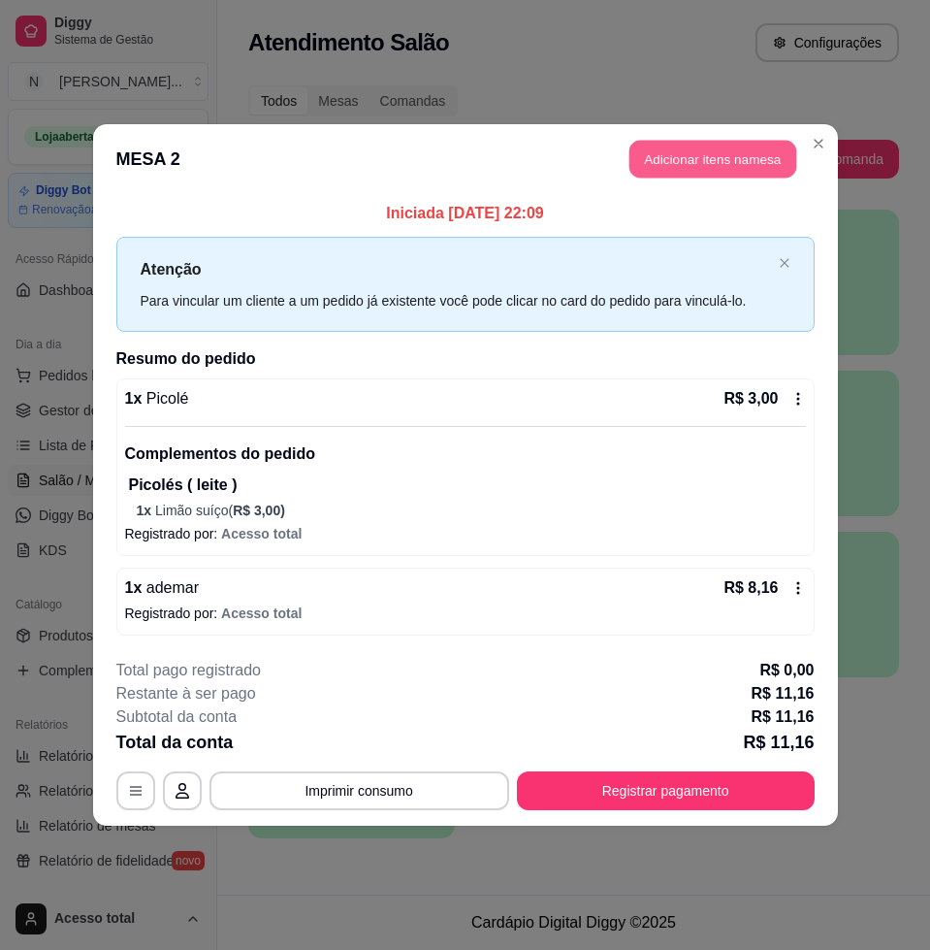
click at [764, 149] on button "Adicionar itens na mesa" at bounding box center [713, 160] width 167 height 38
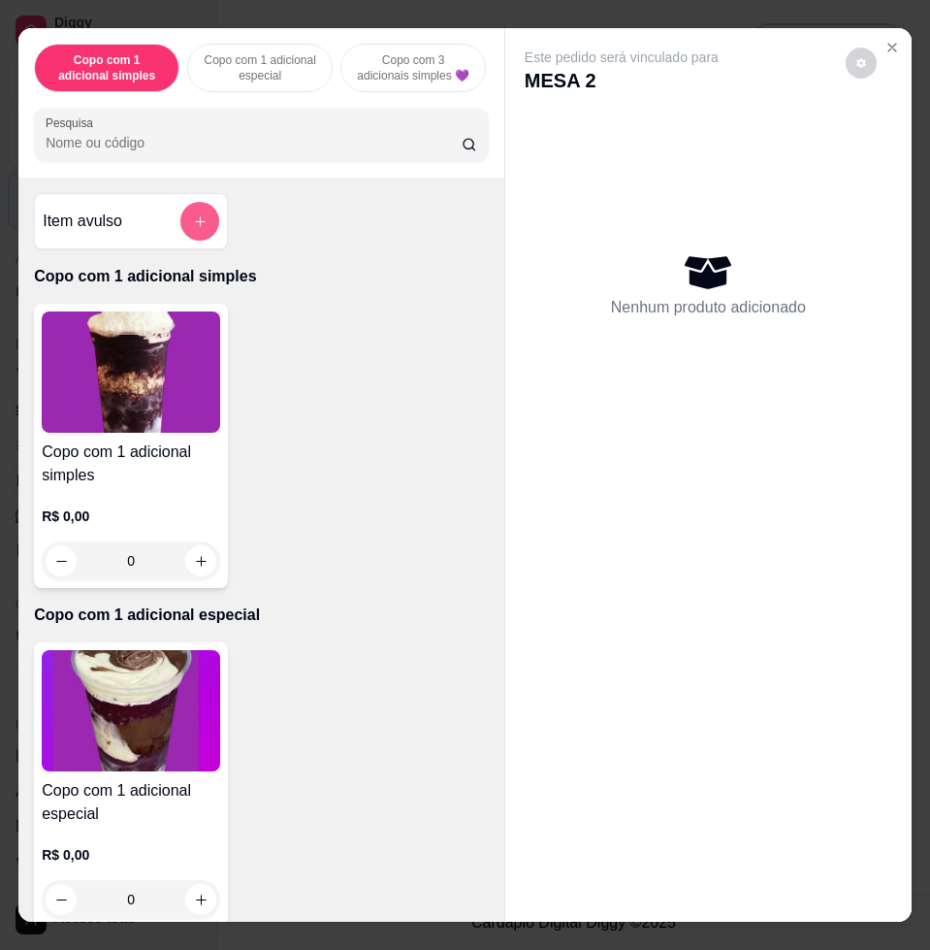
click at [193, 229] on icon "add-separate-item" at bounding box center [200, 221] width 15 height 15
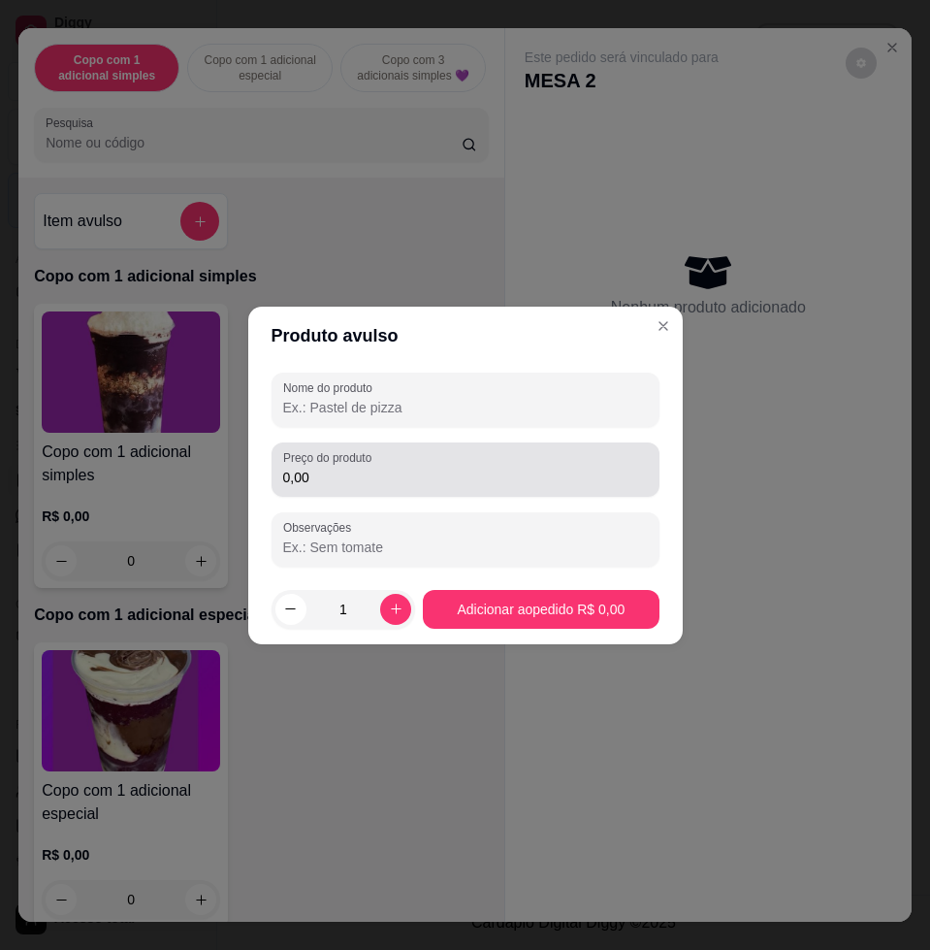
drag, startPoint x: 446, startPoint y: 463, endPoint x: 299, endPoint y: 342, distance: 190.3
click at [434, 462] on div "0,00" at bounding box center [465, 469] width 365 height 39
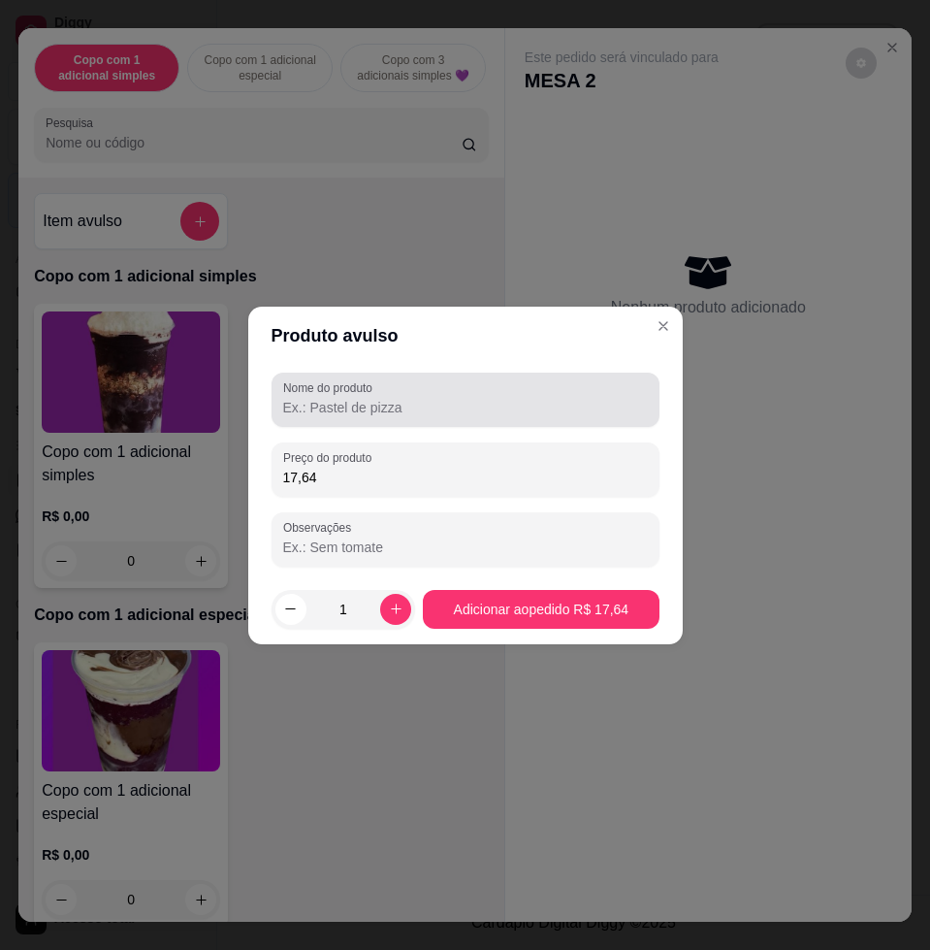
type input "17,64"
click at [457, 408] on input "Nome do produto" at bounding box center [465, 407] width 365 height 19
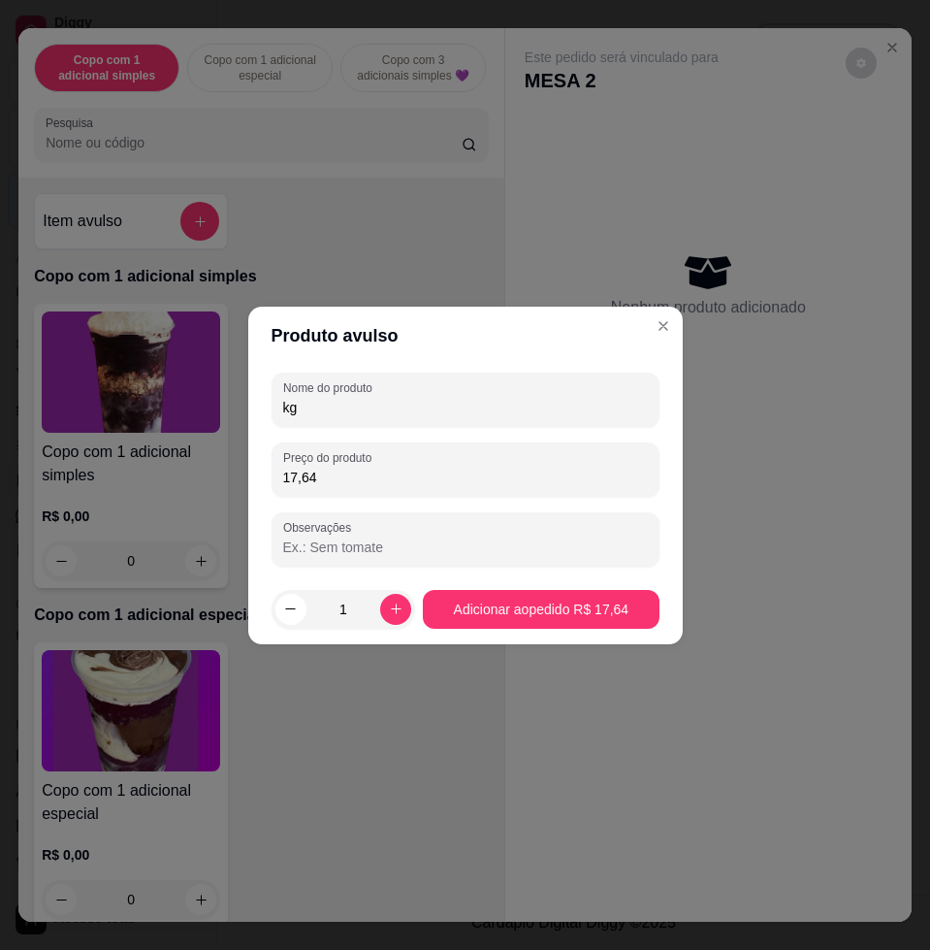
type input "kg"
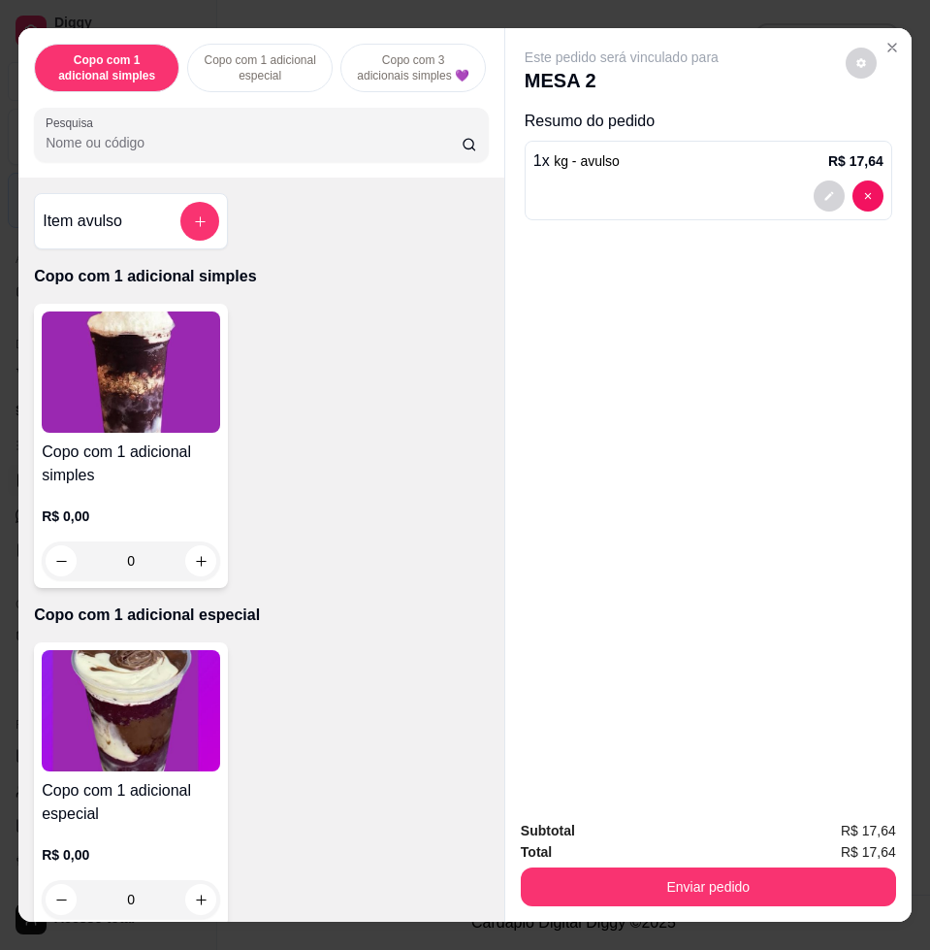
click at [193, 229] on icon "add-separate-item" at bounding box center [200, 221] width 15 height 15
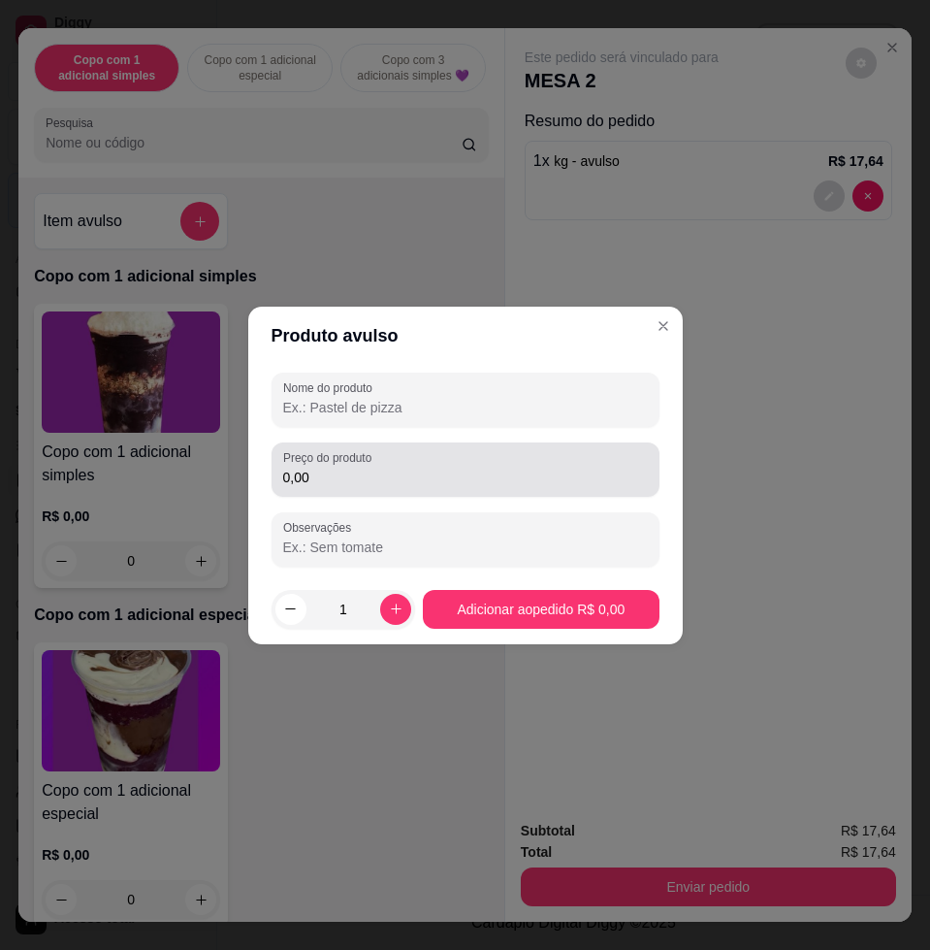
click at [295, 464] on label "Preço do produto" at bounding box center [330, 457] width 95 height 16
click at [295, 468] on input "0,00" at bounding box center [465, 477] width 365 height 19
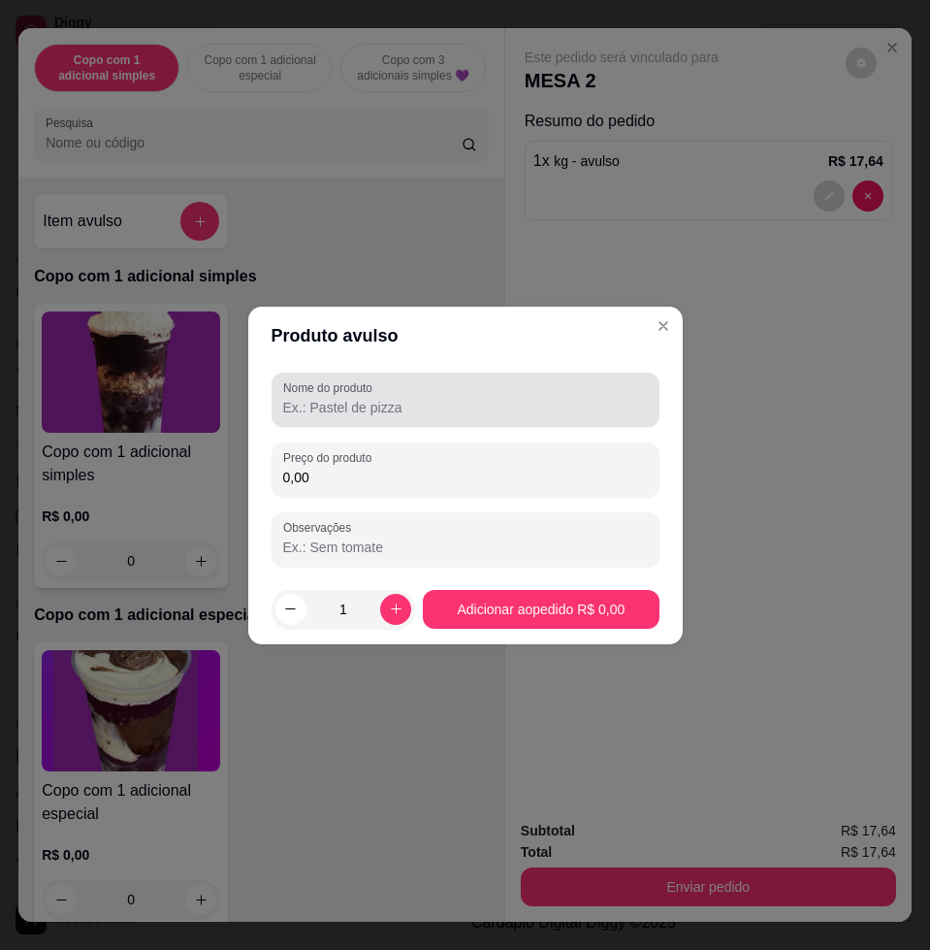
click at [336, 418] on div "Nome do produto" at bounding box center [466, 399] width 388 height 54
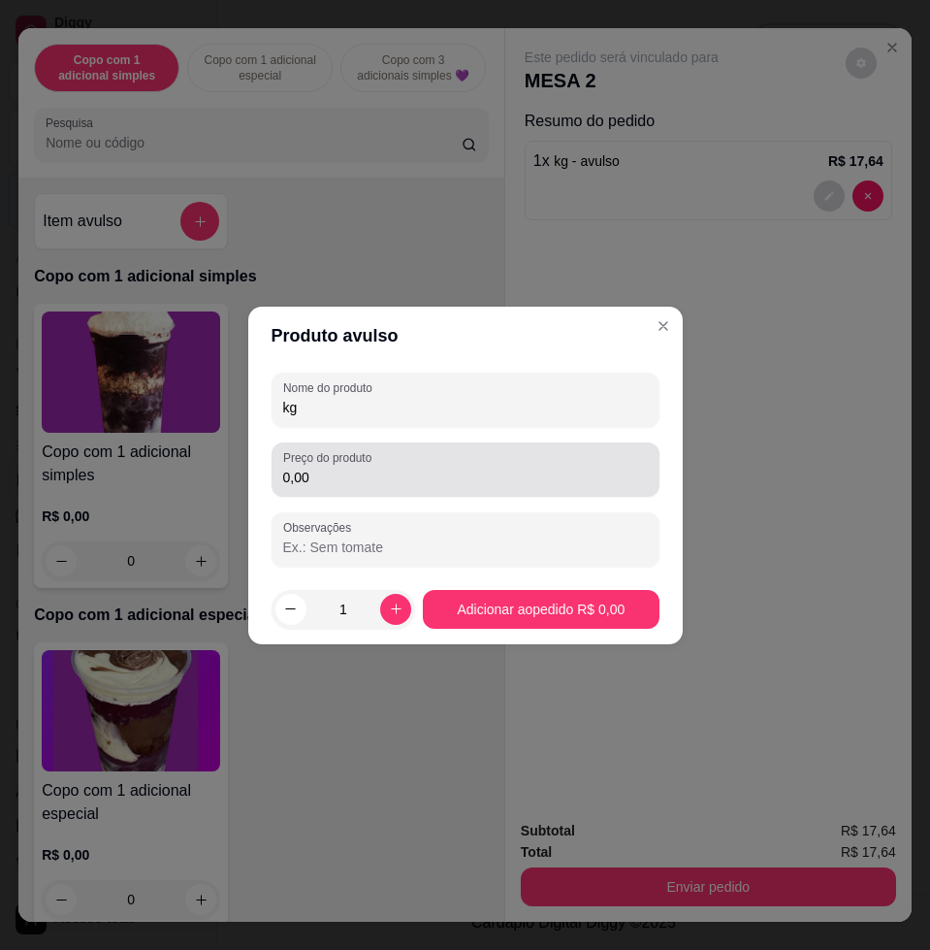
type input "kg"
click at [350, 479] on input "0,00" at bounding box center [465, 477] width 365 height 19
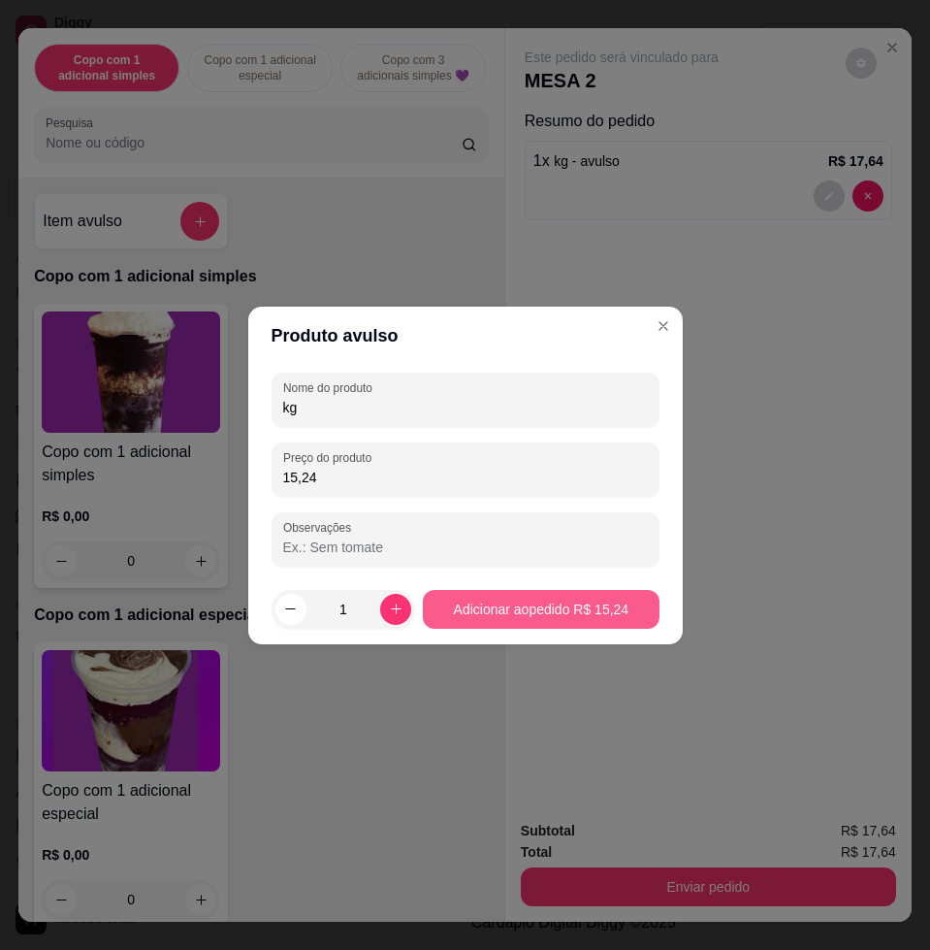
type input "15,24"
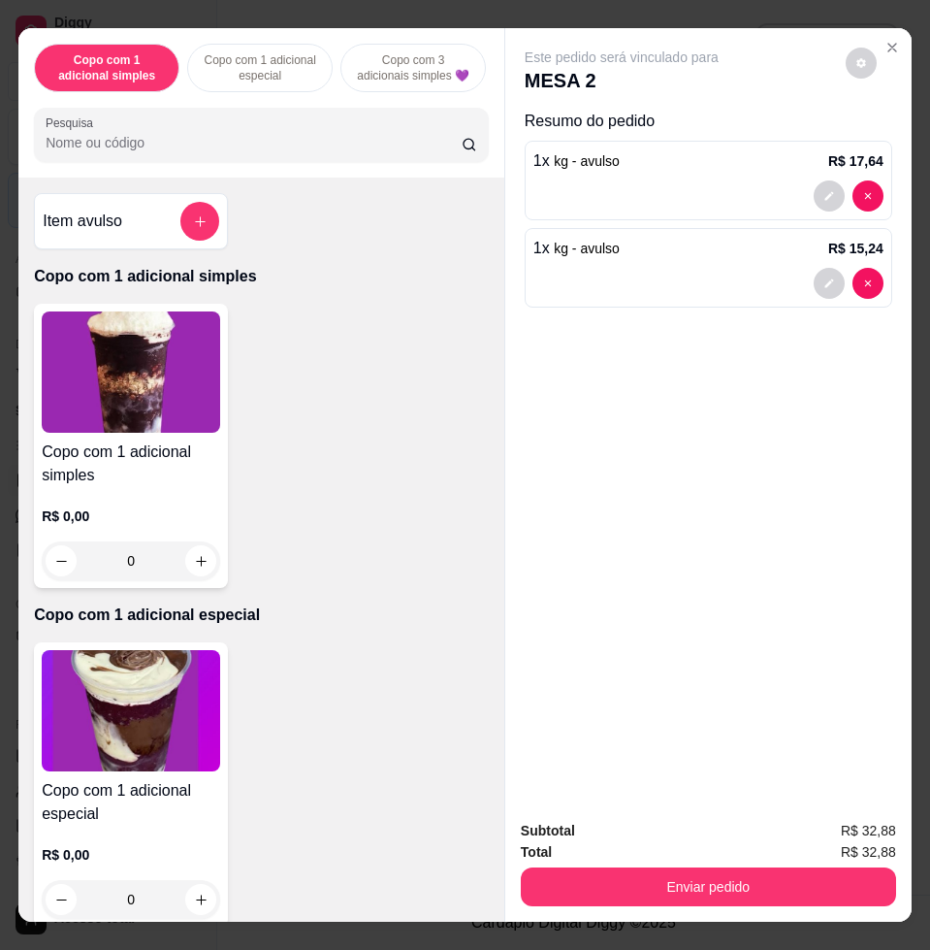
drag, startPoint x: 655, startPoint y: 837, endPoint x: 692, endPoint y: 870, distance: 49.5
click at [659, 841] on div "Total R$ 32,88" at bounding box center [708, 851] width 375 height 21
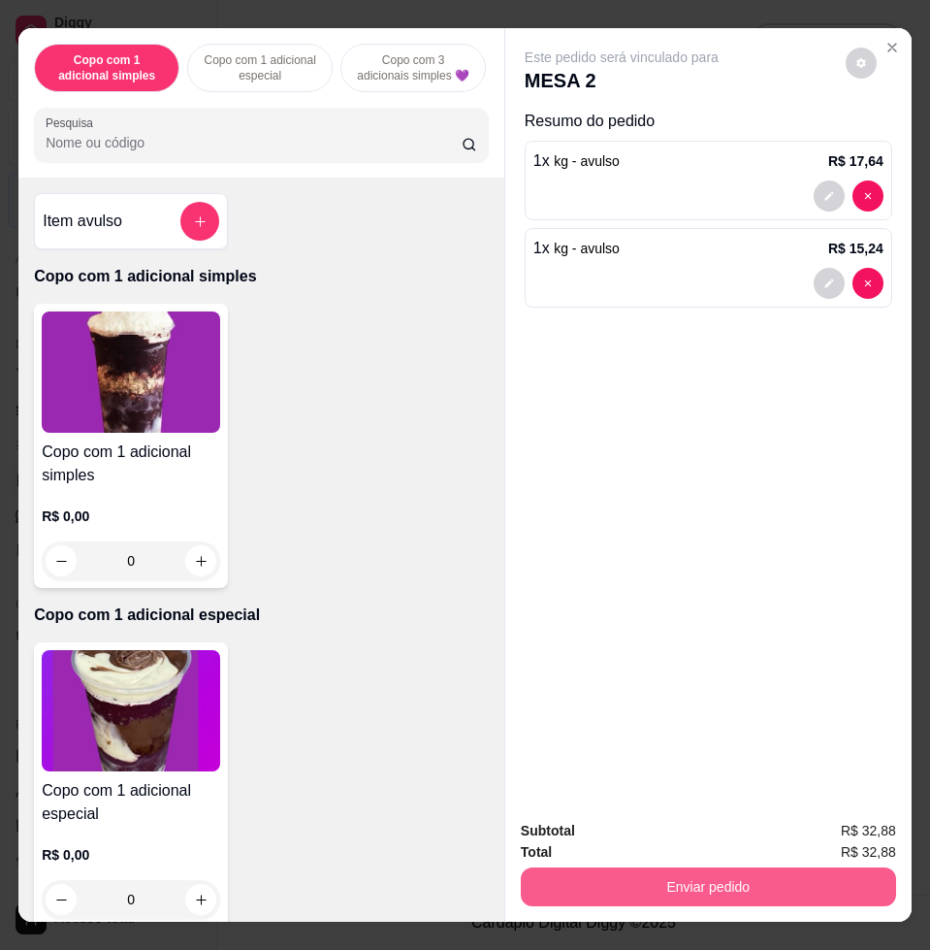
click at [692, 870] on button "Enviar pedido" at bounding box center [708, 886] width 375 height 39
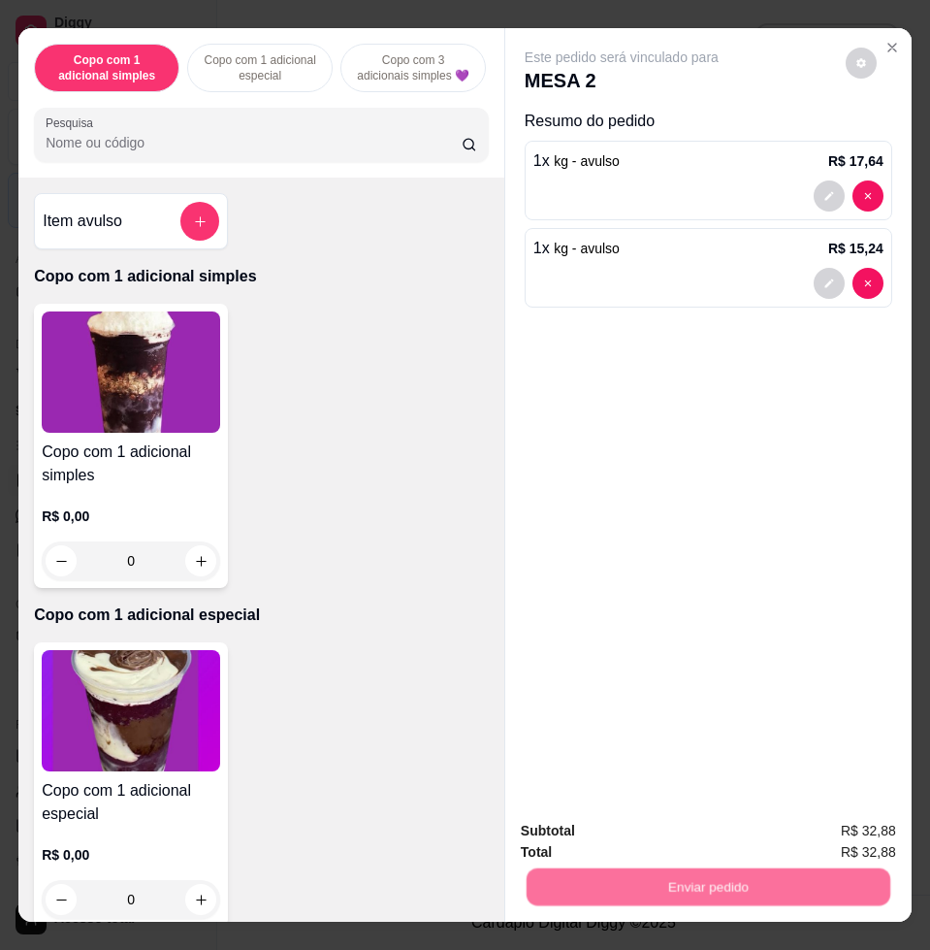
click at [827, 831] on button "Enviar pedido" at bounding box center [844, 829] width 107 height 36
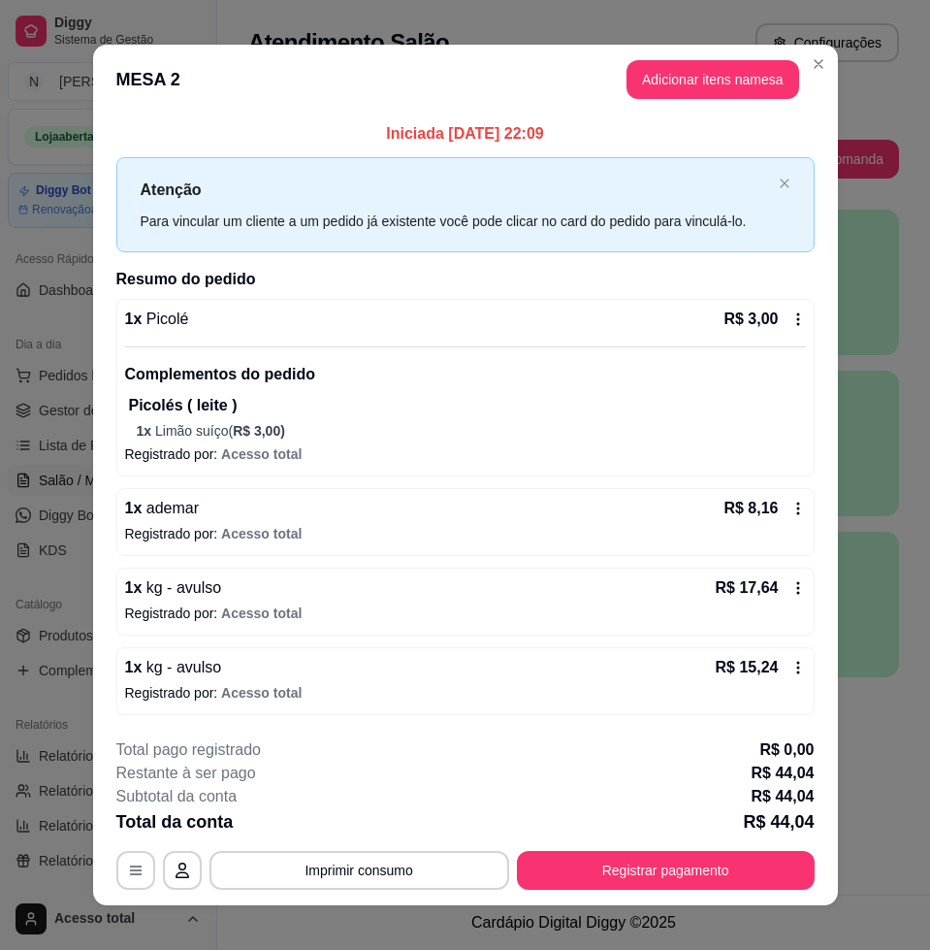
click at [705, 102] on header "MESA 2 Adicionar itens na mesa" at bounding box center [465, 80] width 745 height 70
click at [703, 94] on button "Adicionar itens na mesa" at bounding box center [713, 80] width 167 height 38
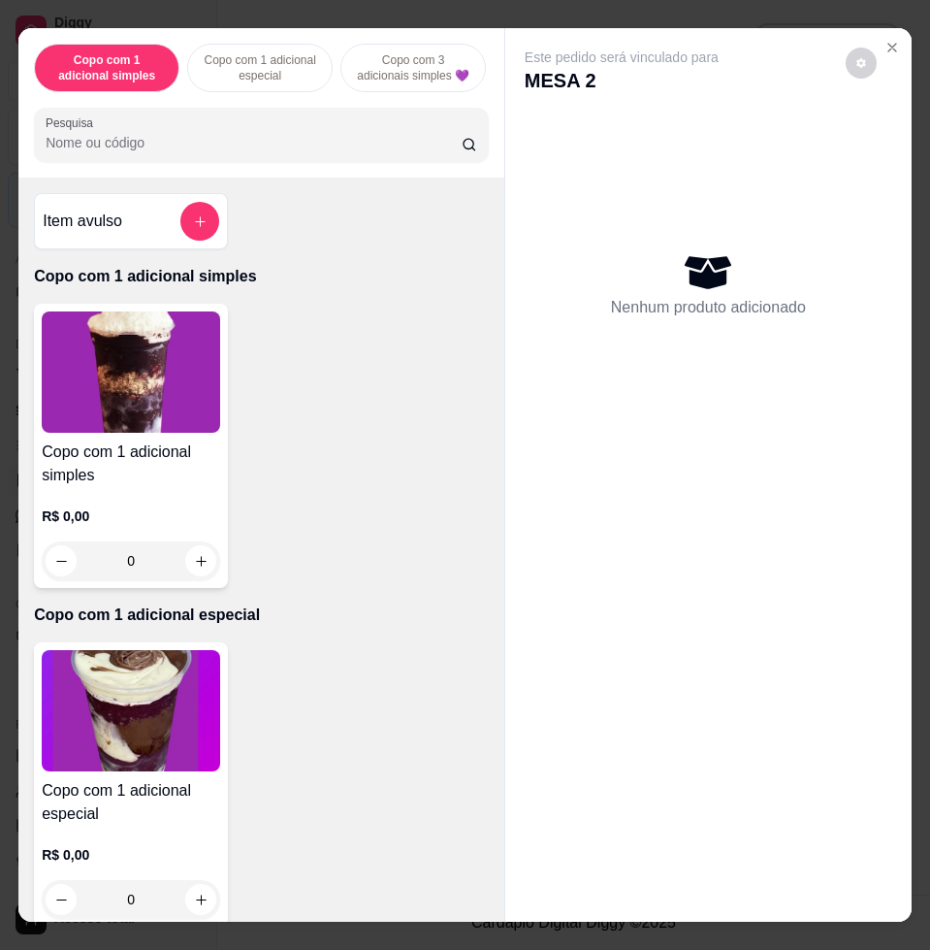
click at [223, 178] on div "Copo com 1 adicional simples Copo com 1 adicional especial Copo com 3 adicionai…" at bounding box center [261, 102] width 486 height 149
drag, startPoint x: 227, startPoint y: 156, endPoint x: 210, endPoint y: 152, distance: 16.9
click at [210, 152] on input "Pesquisa" at bounding box center [254, 142] width 416 height 19
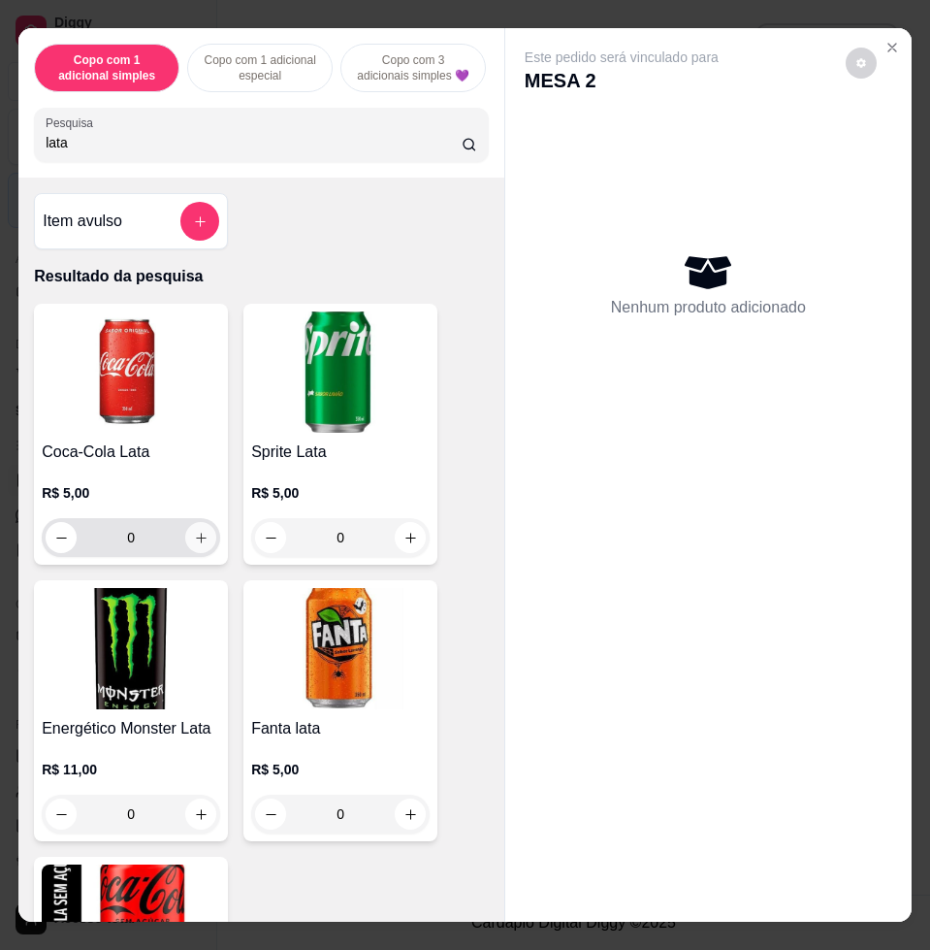
type input "lata"
click at [198, 545] on icon "increase-product-quantity" at bounding box center [201, 538] width 15 height 15
type input "1"
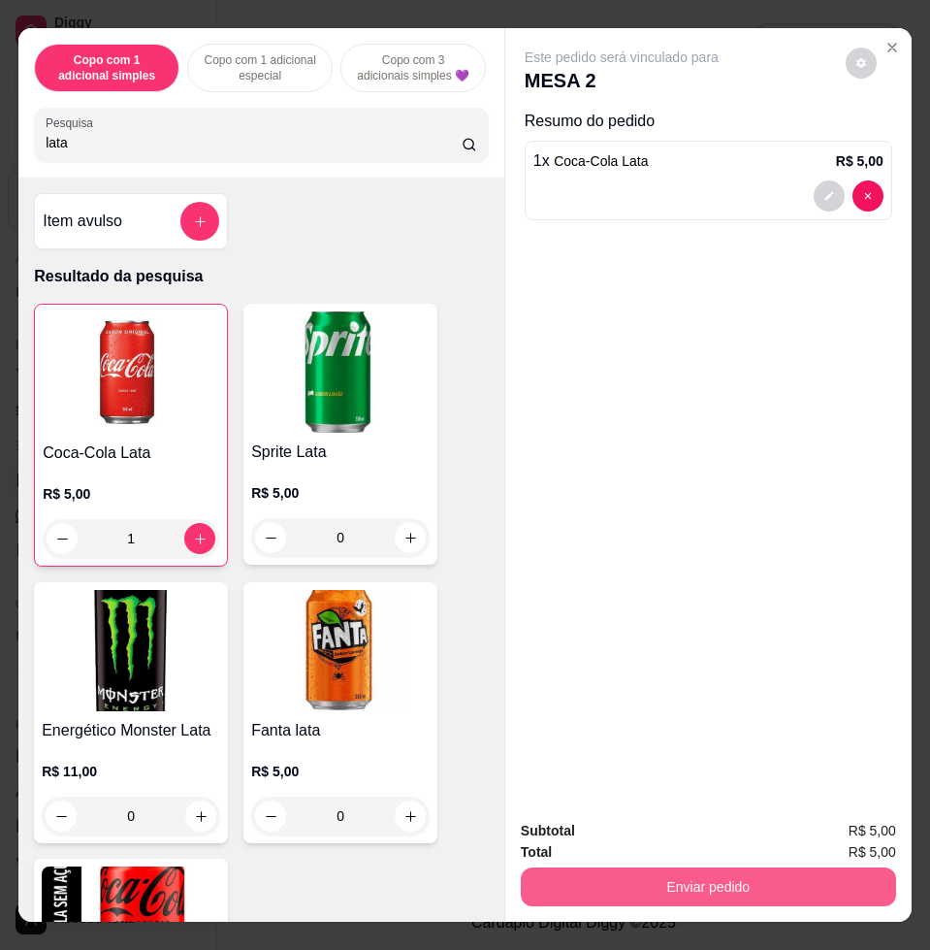
click at [846, 887] on button "Enviar pedido" at bounding box center [708, 886] width 375 height 39
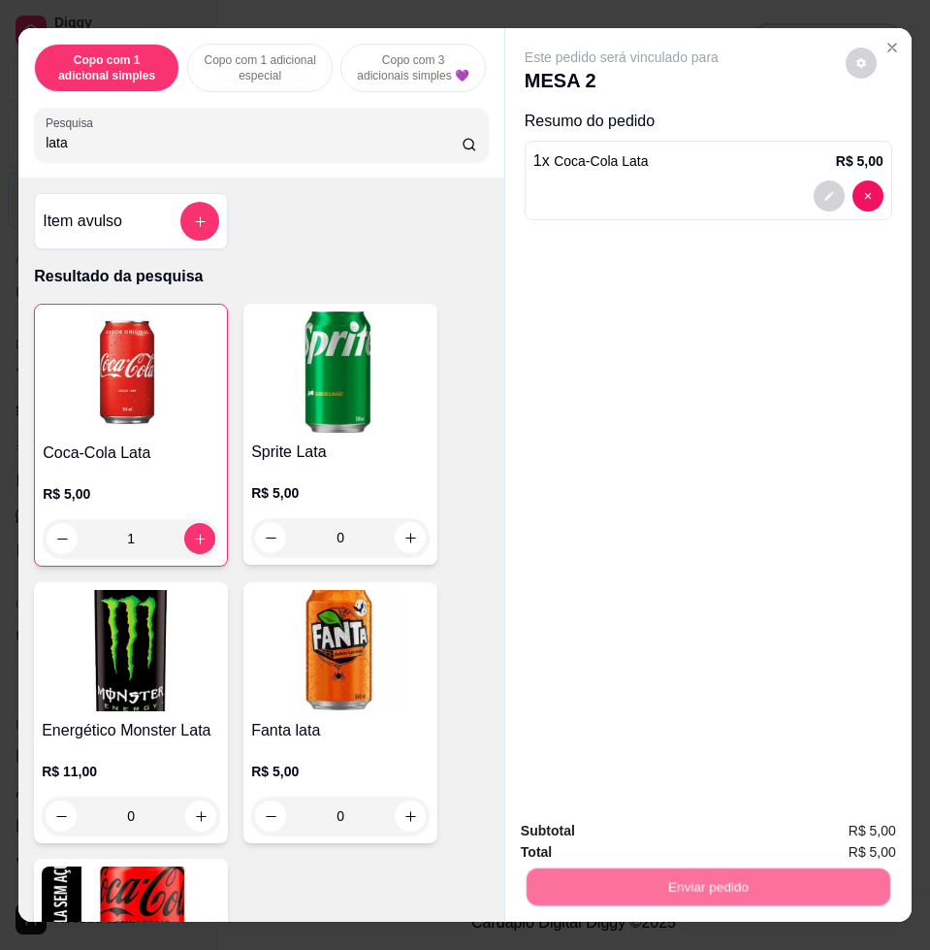
click at [848, 845] on button "Enviar pedido" at bounding box center [844, 829] width 110 height 37
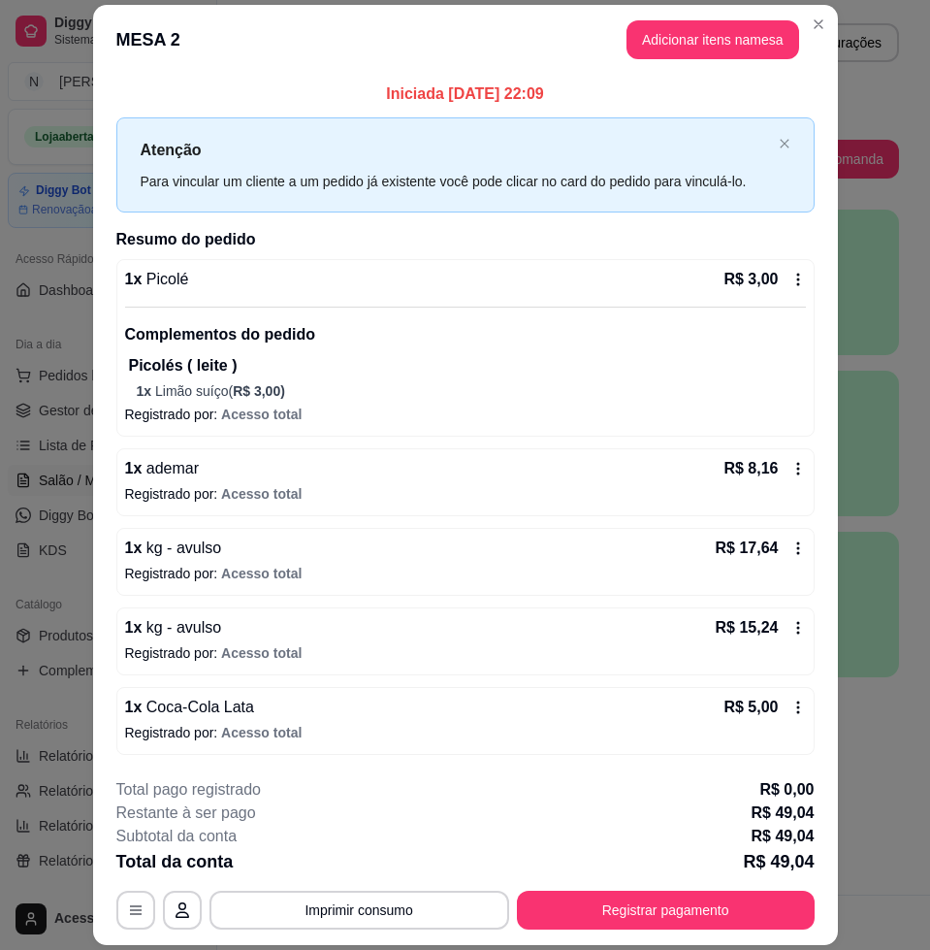
scroll to position [57, 0]
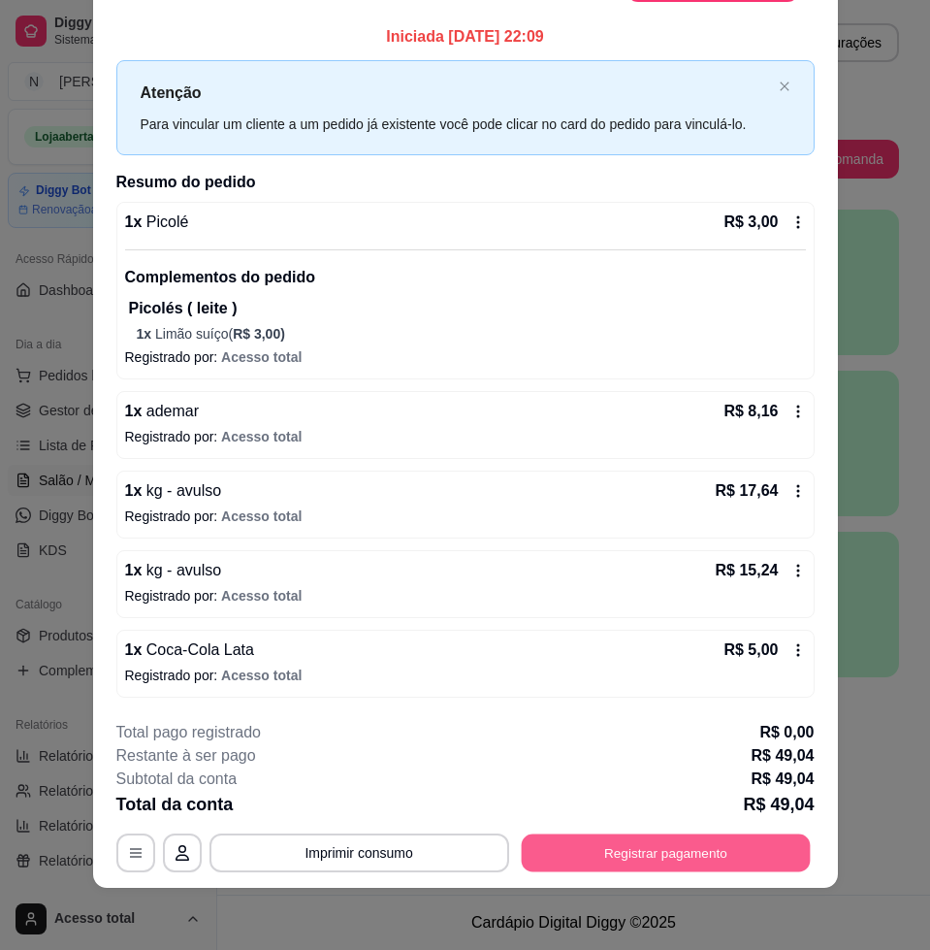
click at [691, 850] on button "Registrar pagamento" at bounding box center [665, 852] width 289 height 38
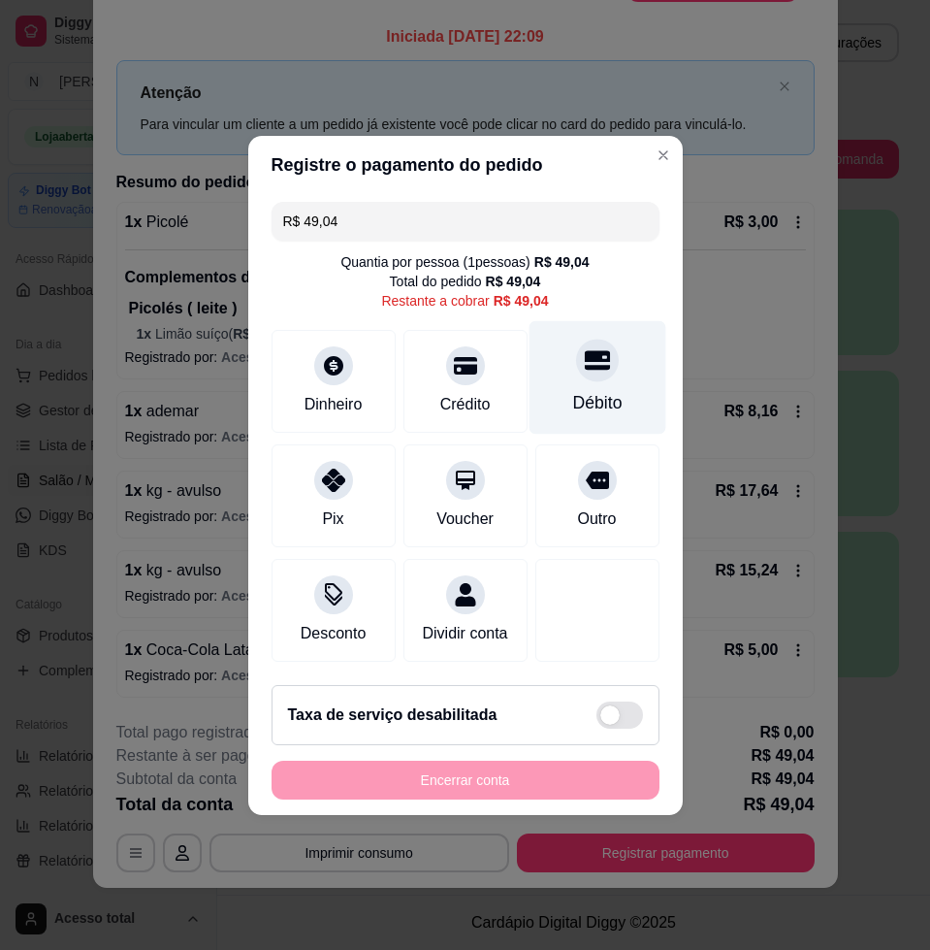
drag, startPoint x: 532, startPoint y: 351, endPoint x: 552, endPoint y: 381, distance: 36.3
click at [532, 353] on div "Débito" at bounding box center [597, 376] width 137 height 113
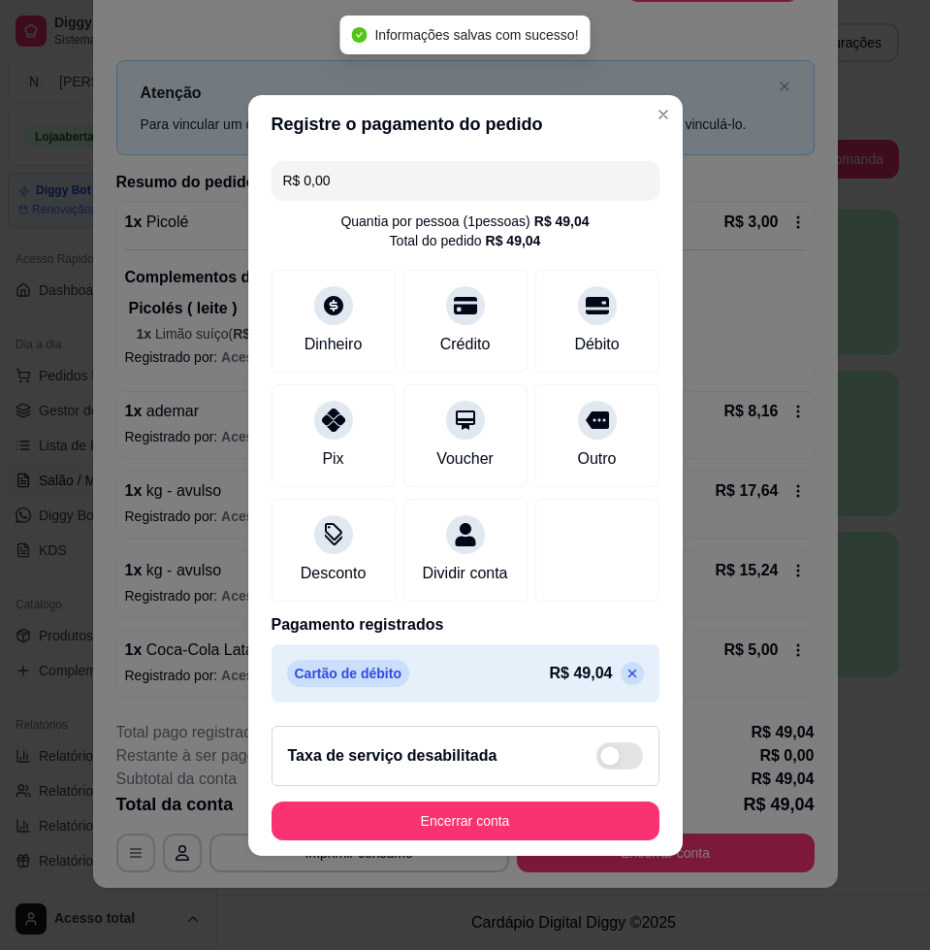
type input "R$ 0,00"
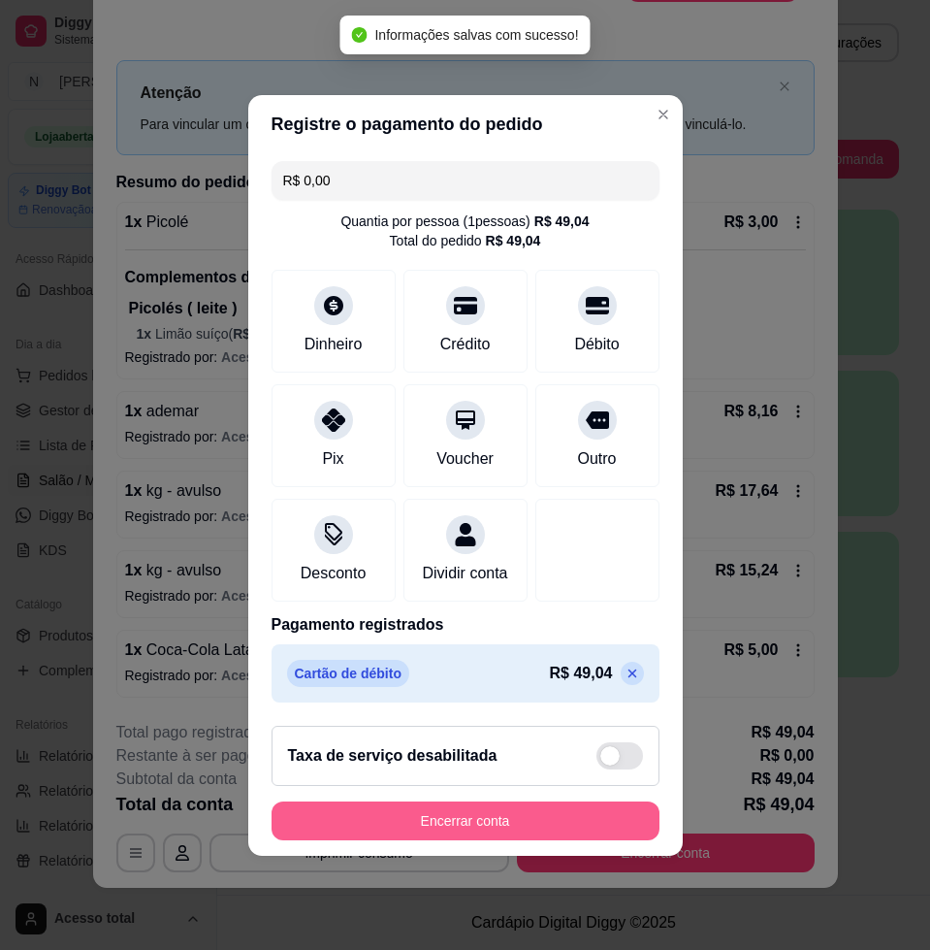
click at [591, 826] on button "Encerrar conta" at bounding box center [466, 820] width 388 height 39
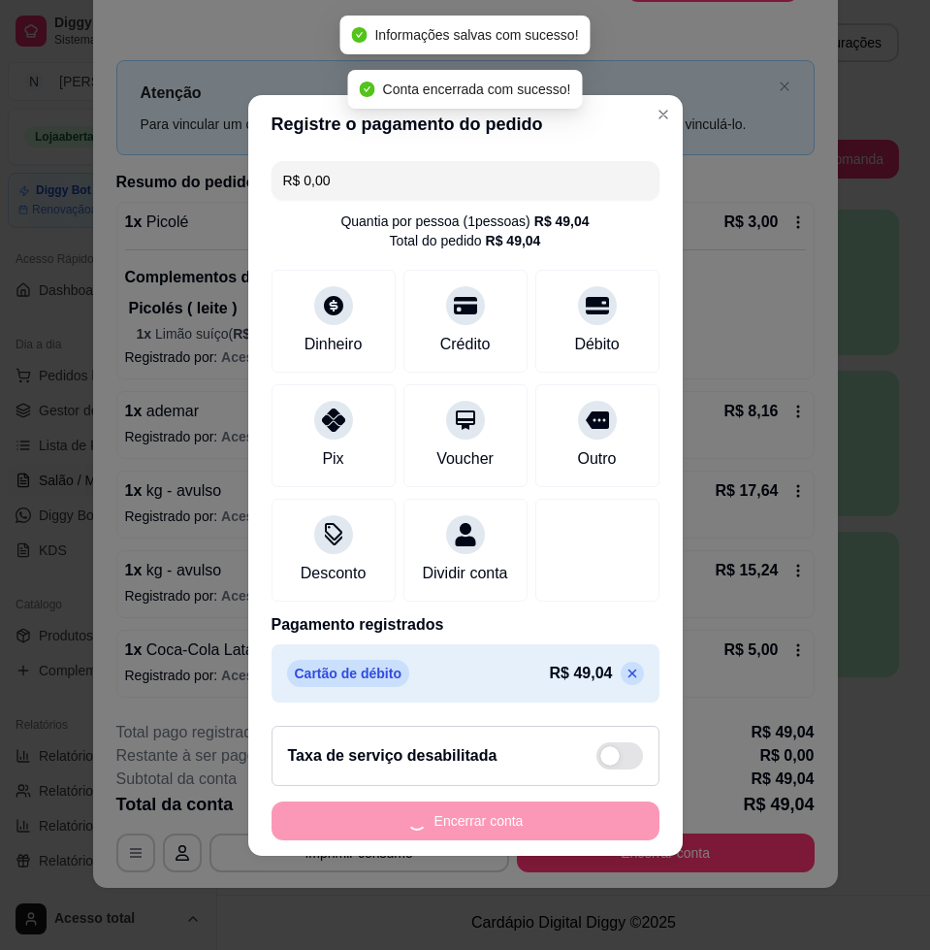
scroll to position [0, 0]
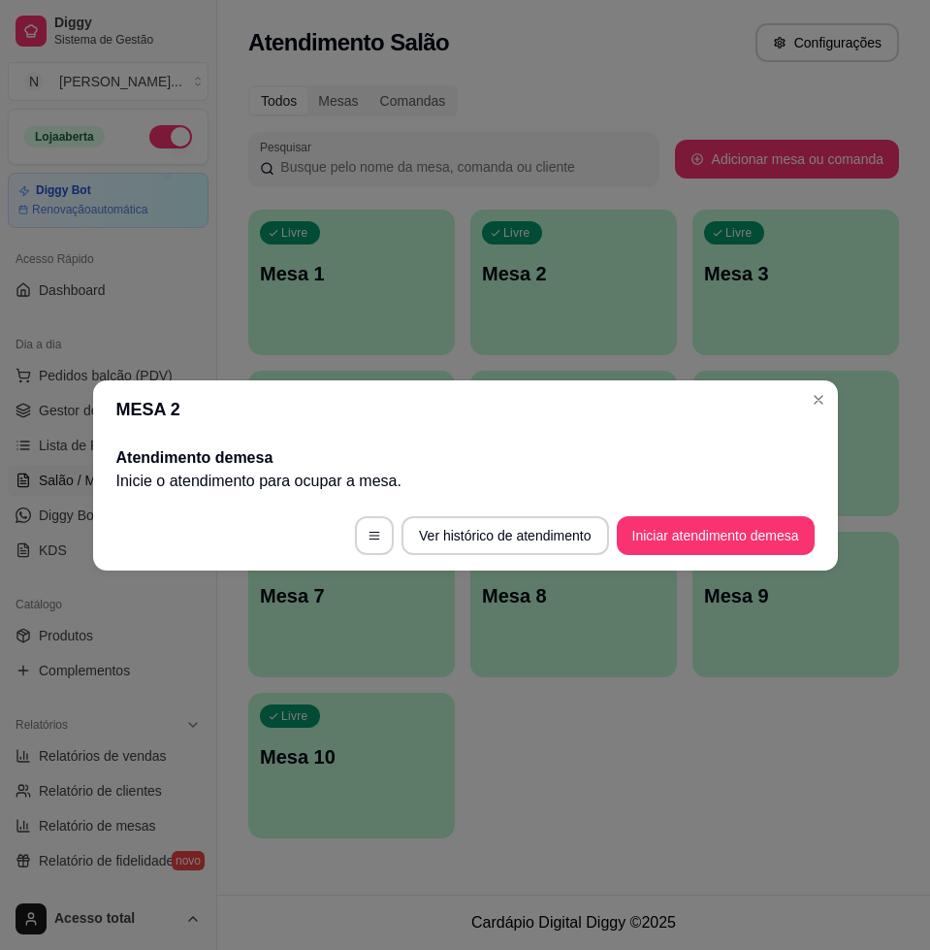
click at [691, 533] on button "Iniciar atendimento de mesa" at bounding box center [716, 535] width 198 height 39
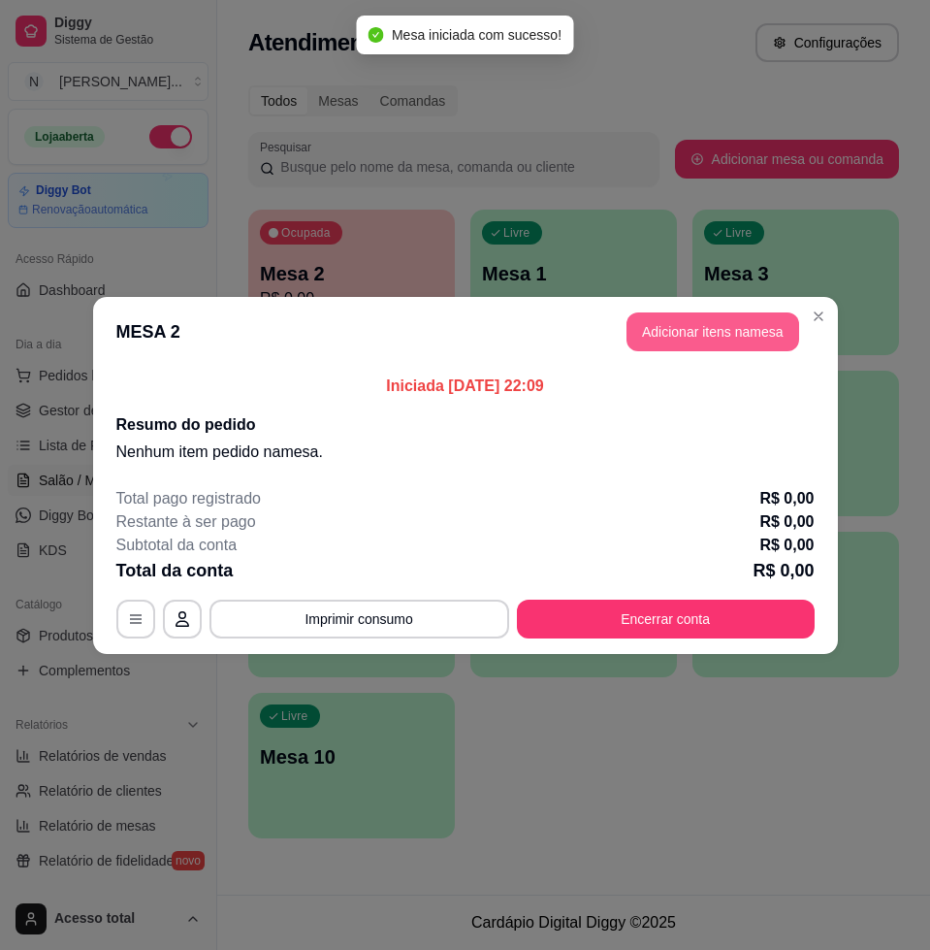
click at [733, 335] on button "Adicionar itens na mesa" at bounding box center [713, 331] width 173 height 39
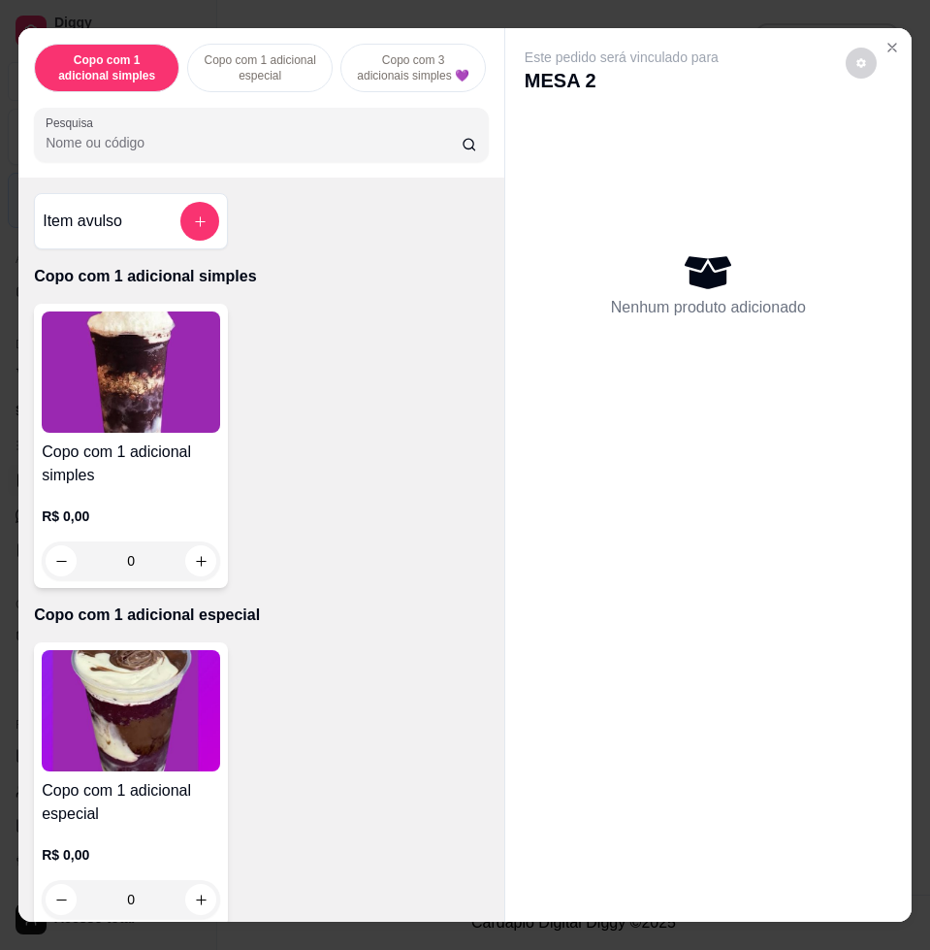
click at [126, 659] on div "Copo com 1 adicional especial R$ 0,00 0" at bounding box center [131, 784] width 194 height 284
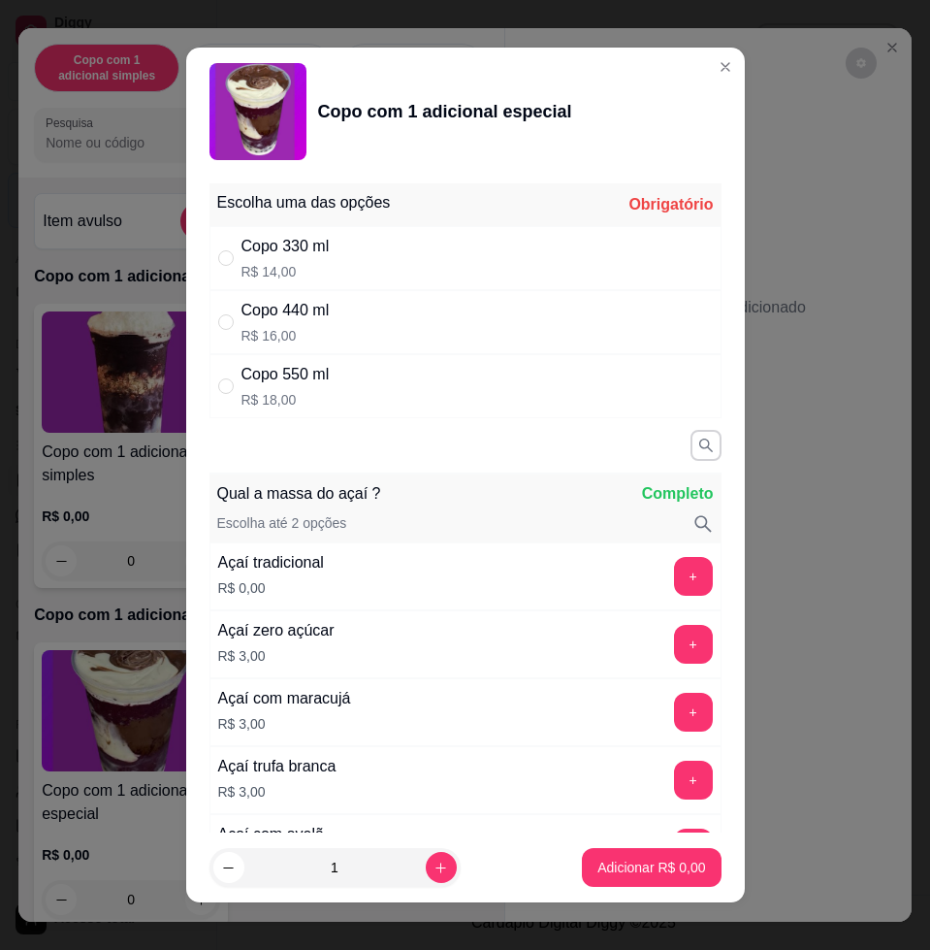
click at [352, 269] on div "Copo 330 ml R$ 14,00" at bounding box center [466, 258] width 512 height 64
radio input "true"
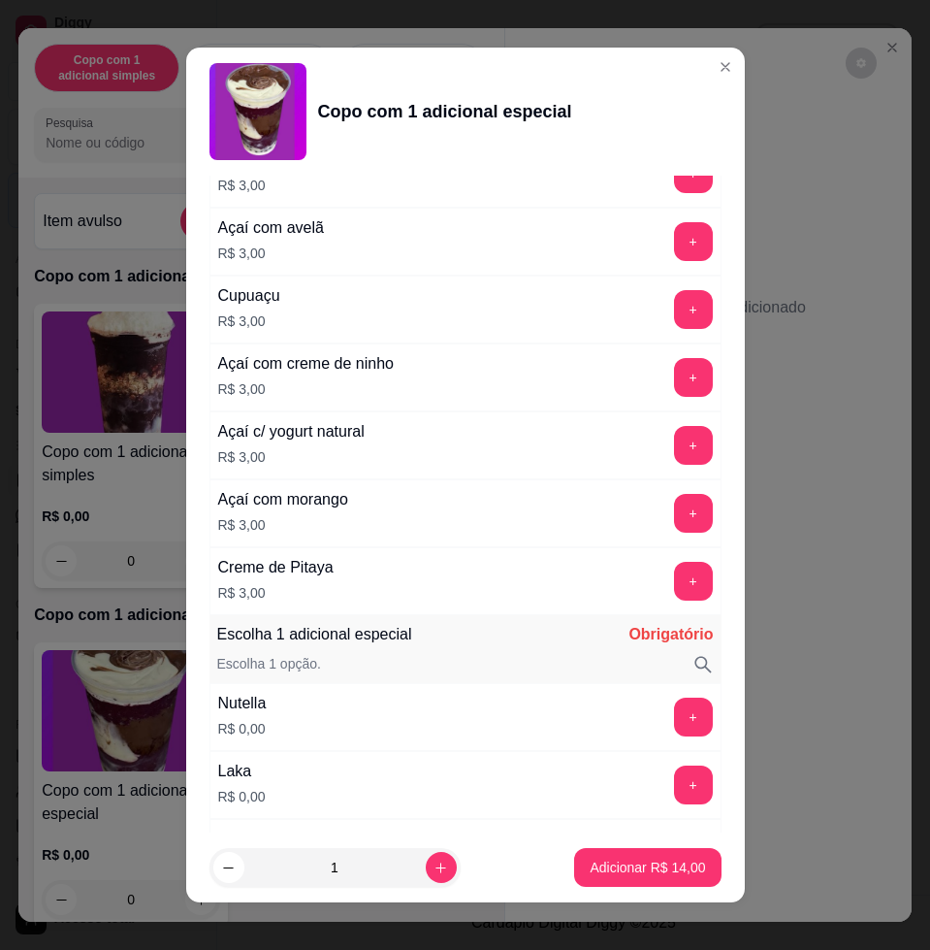
scroll to position [727, 0]
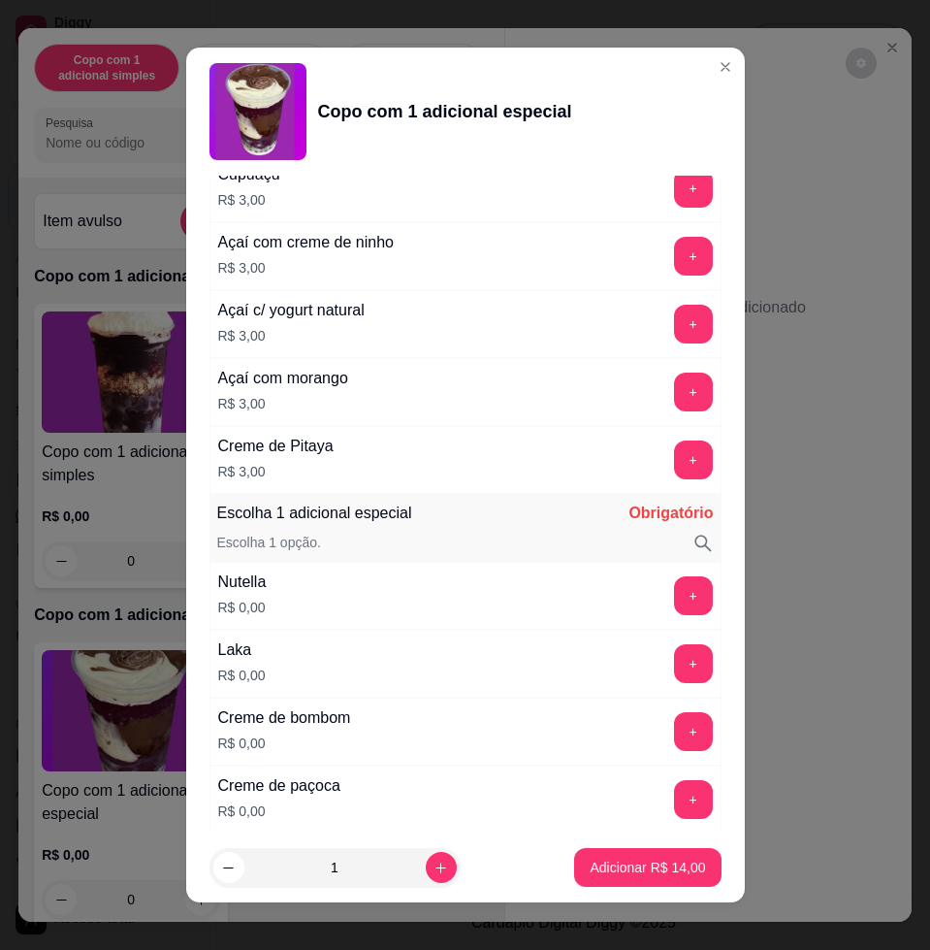
click at [649, 642] on div "Laka R$ 0,00 +" at bounding box center [466, 664] width 512 height 68
click at [674, 660] on button "+" at bounding box center [693, 664] width 38 height 38
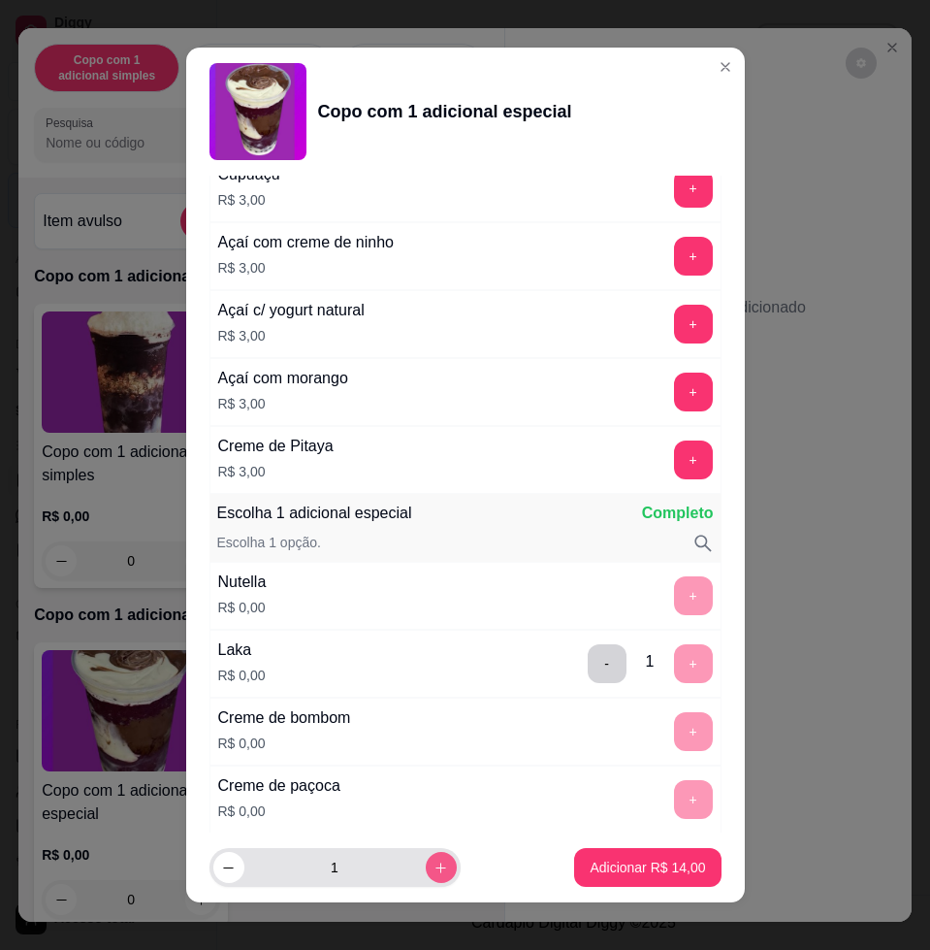
click at [426, 874] on button "increase-product-quantity" at bounding box center [441, 867] width 31 height 31
click at [426, 874] on button "increase-product-quantity" at bounding box center [441, 868] width 30 height 30
type input "3"
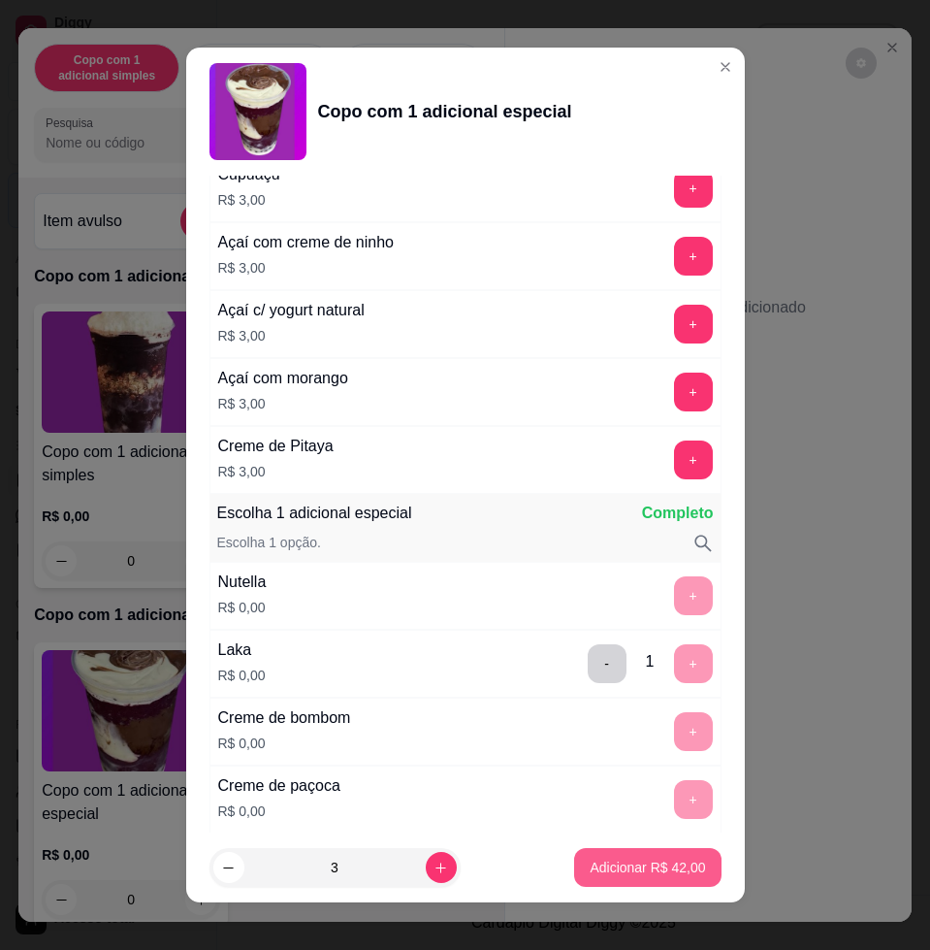
click at [574, 877] on button "Adicionar R$ 42,00" at bounding box center [647, 867] width 146 height 39
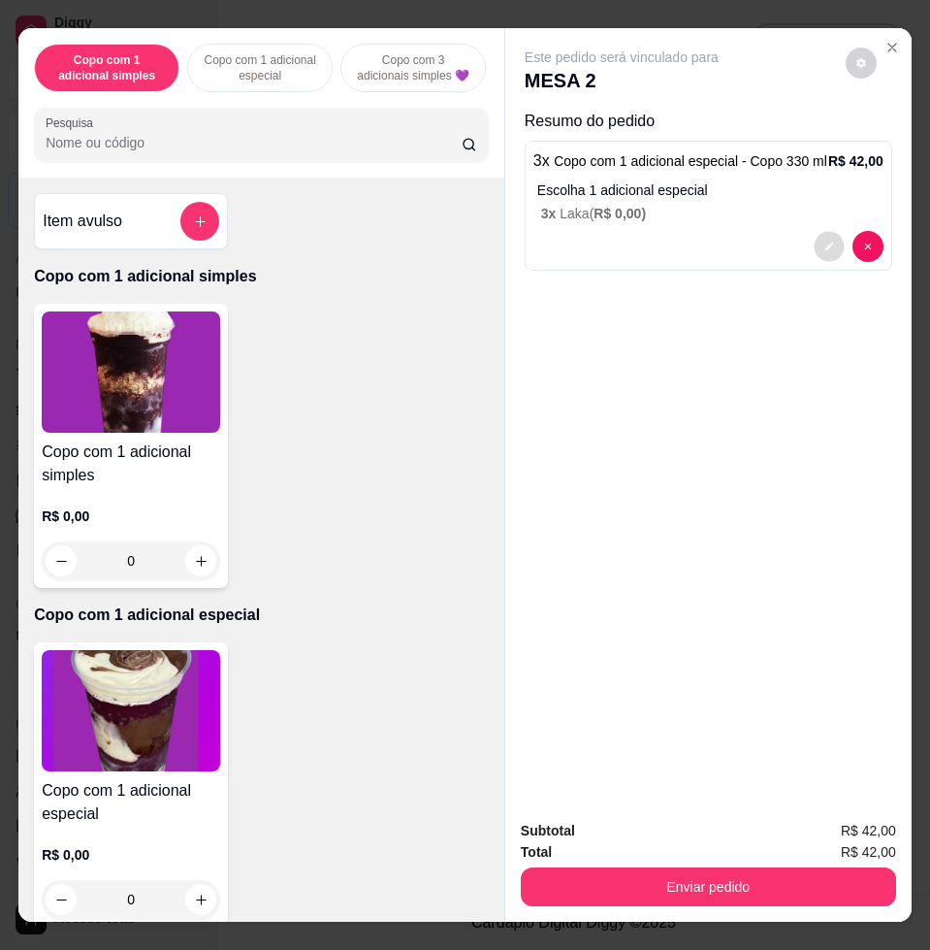
click at [820, 247] on button "decrease-product-quantity" at bounding box center [829, 247] width 30 height 30
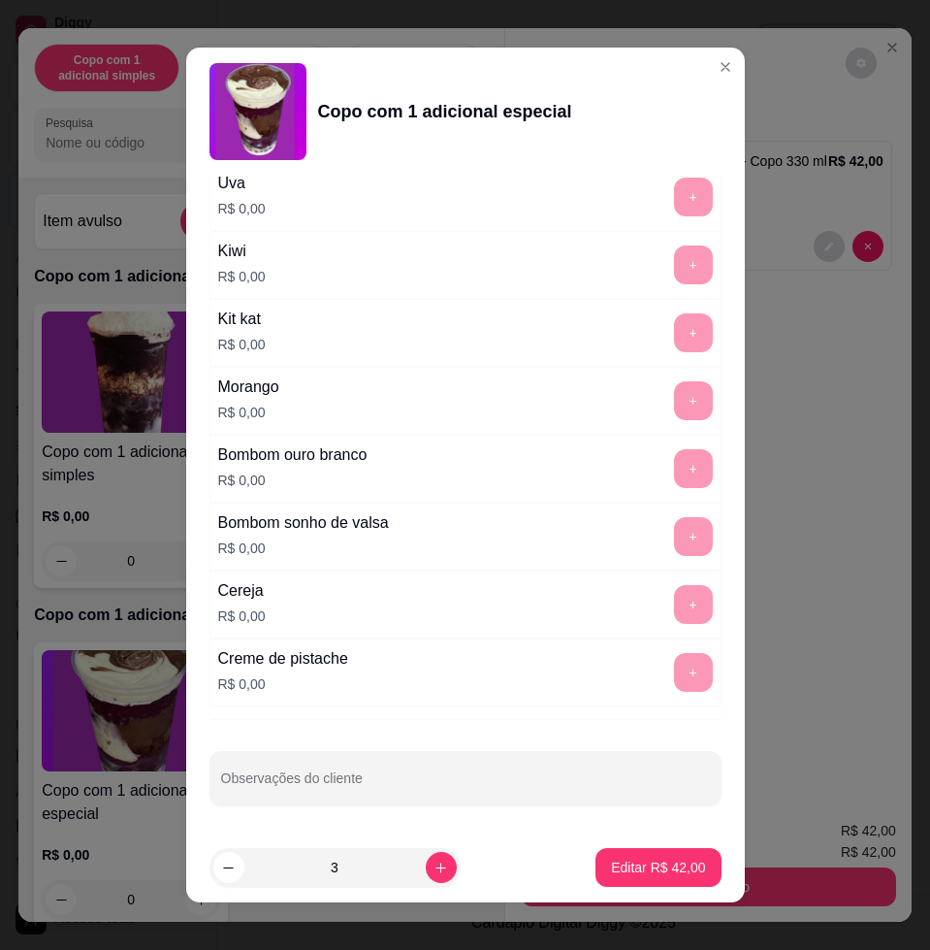
scroll to position [15, 0]
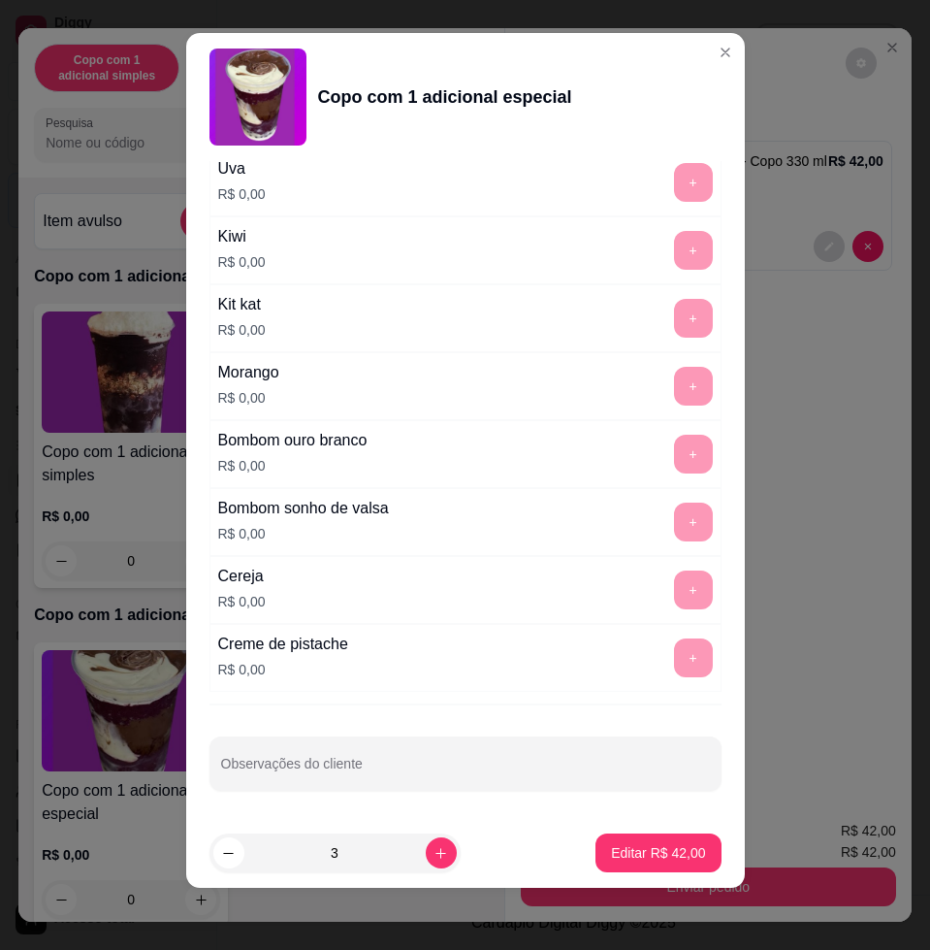
click at [456, 793] on div "Escolha uma das opções Completo Copo 330 ml R$ 14,00 Copo 440 ml R$ 16,00 Copo …" at bounding box center [465, 489] width 559 height 657
click at [465, 778] on input "Observações do cliente" at bounding box center [465, 770] width 489 height 19
type input "levar"
click at [619, 834] on button "Editar R$ 42,00" at bounding box center [657, 853] width 121 height 38
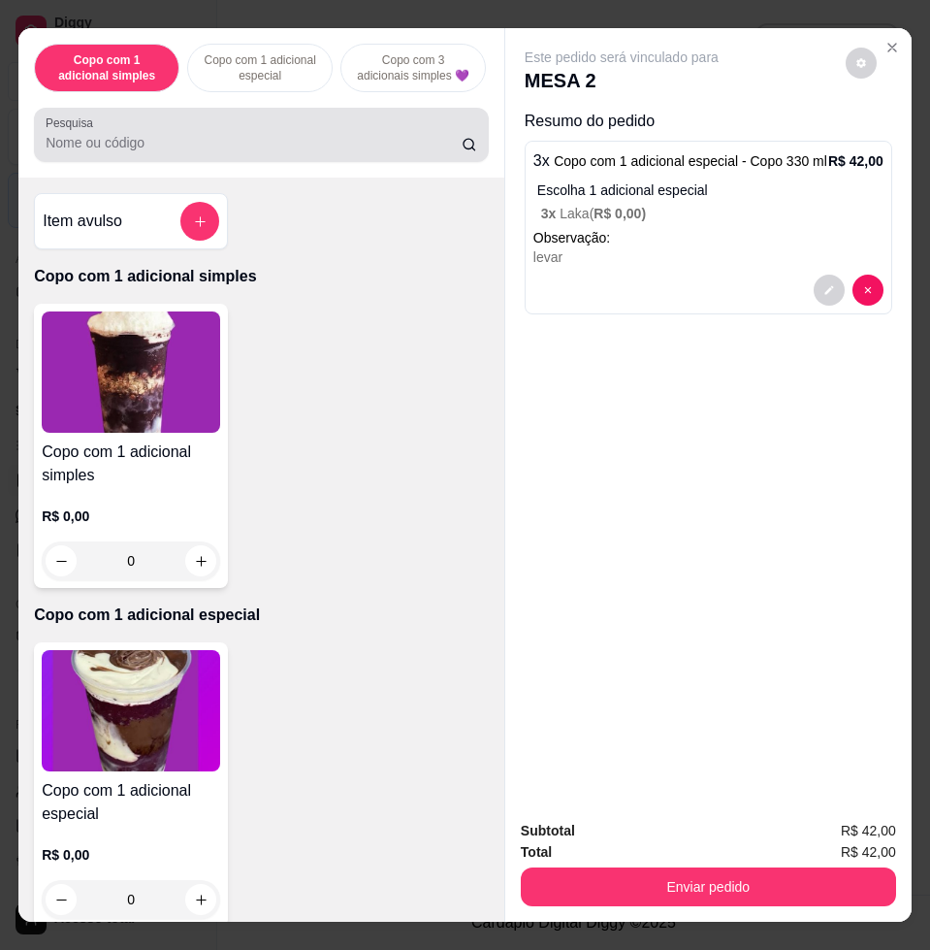
click at [275, 154] on div at bounding box center [262, 134] width 432 height 39
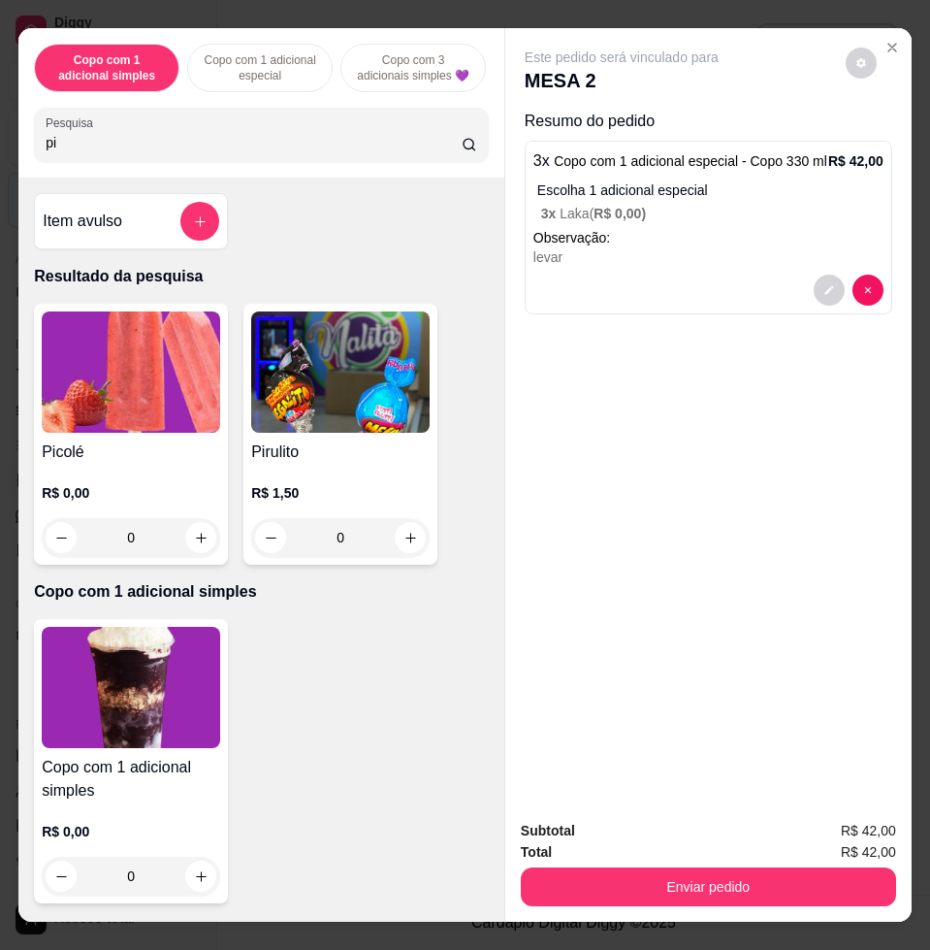
type input "pi"
click at [88, 408] on img at bounding box center [131, 371] width 178 height 121
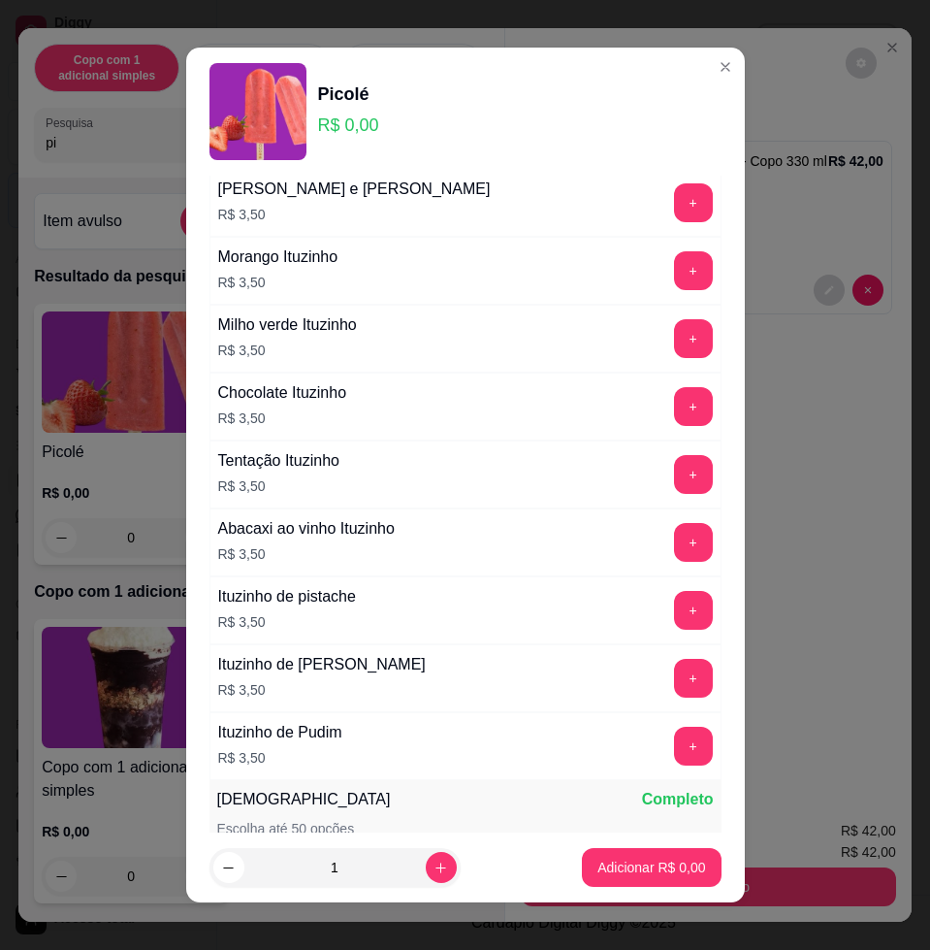
scroll to position [2304, 0]
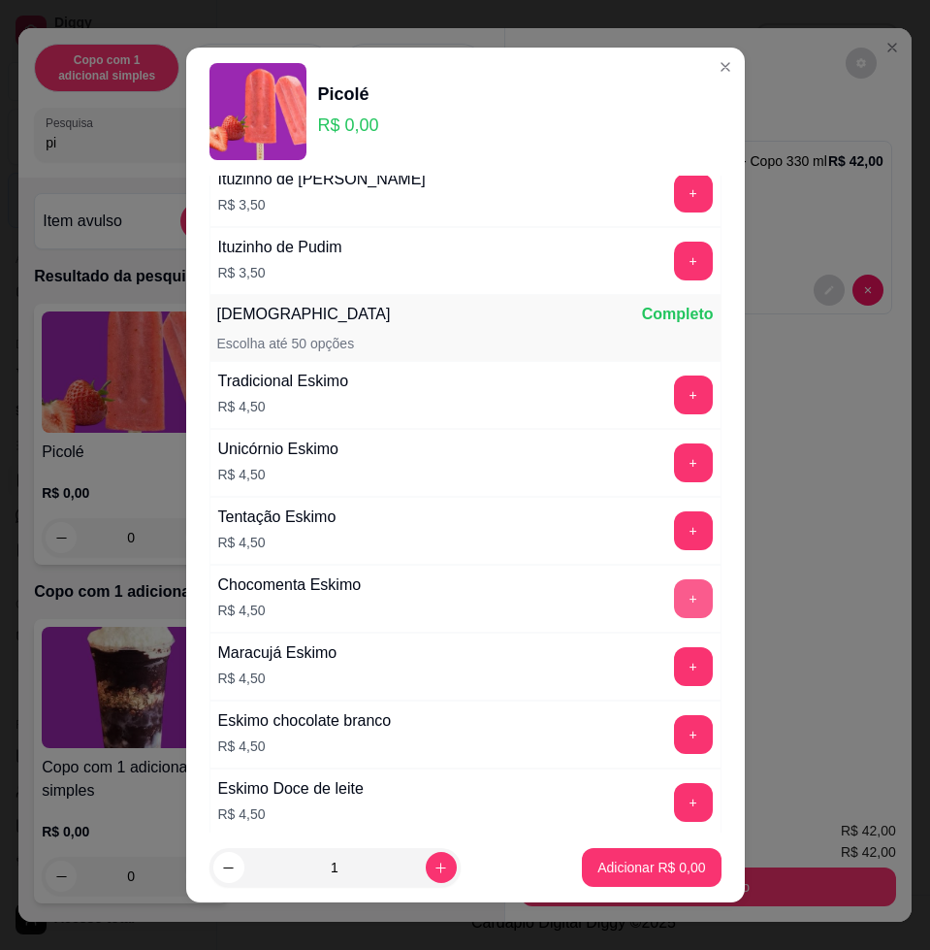
click at [674, 599] on button "+" at bounding box center [693, 598] width 39 height 39
click at [674, 599] on button "+" at bounding box center [693, 599] width 38 height 38
click at [671, 857] on p "Adicionar R$ 9,00" at bounding box center [651, 866] width 105 height 18
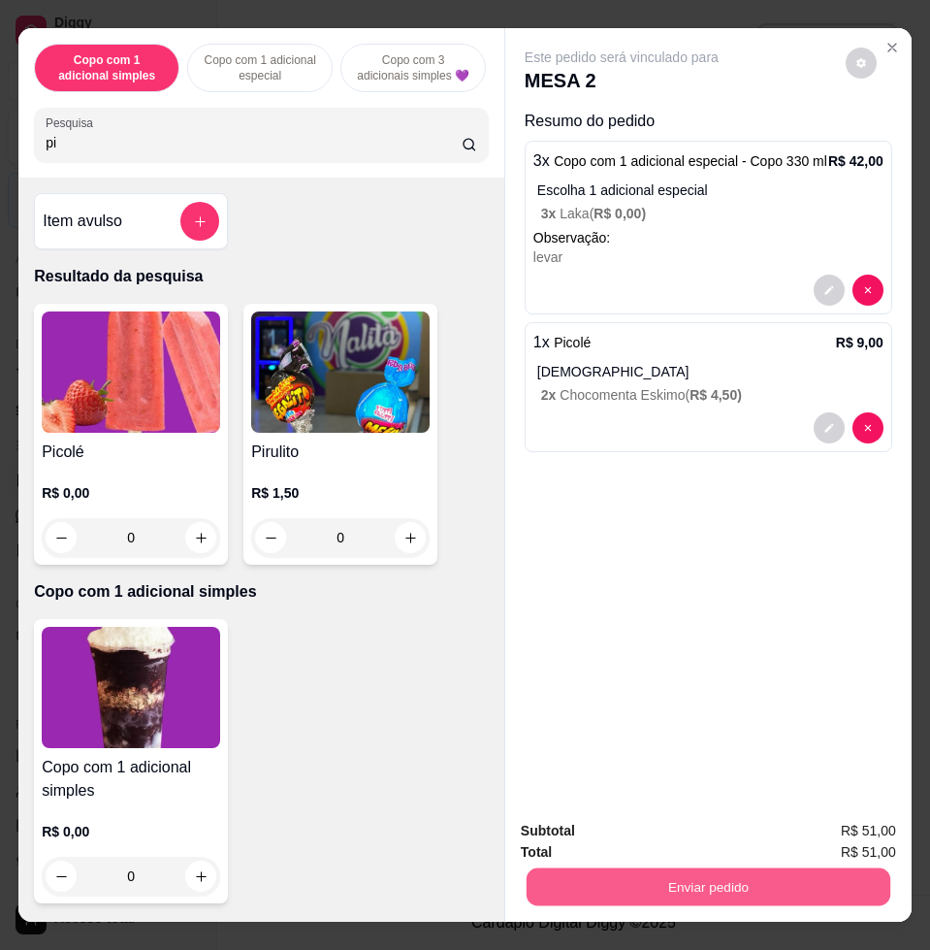
click at [729, 868] on button "Enviar pedido" at bounding box center [709, 886] width 364 height 38
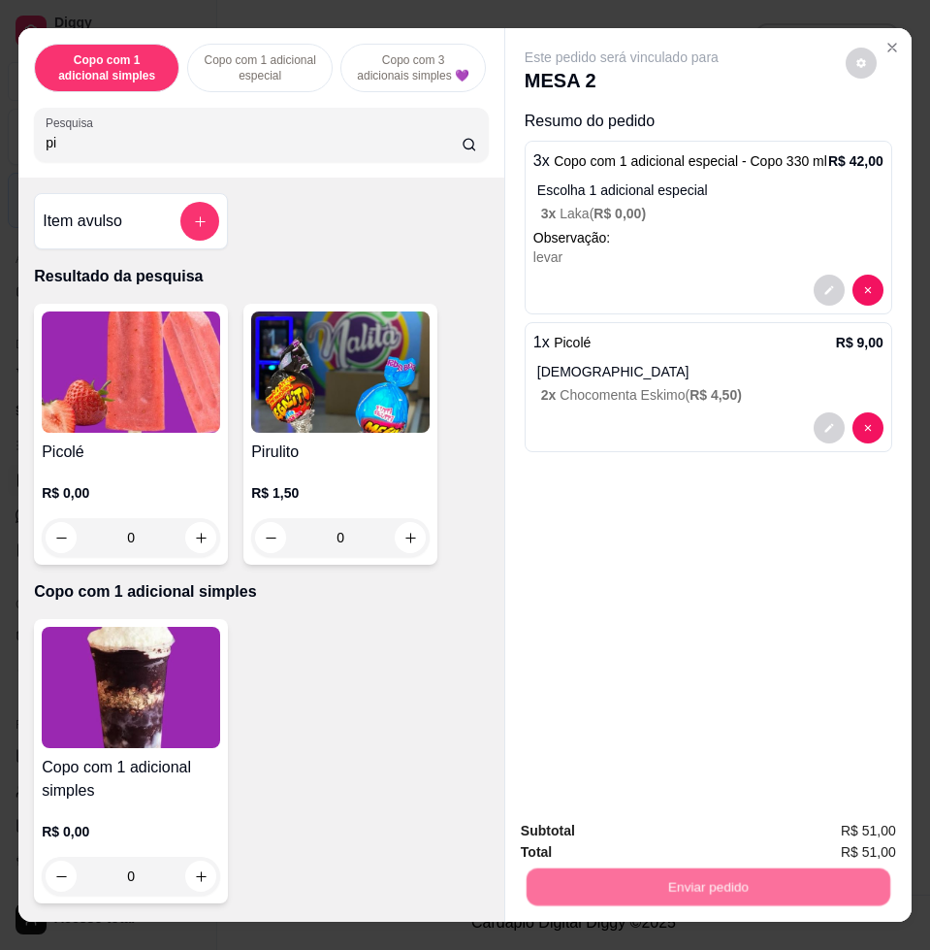
click at [808, 820] on button "Enviar pedido" at bounding box center [844, 829] width 110 height 37
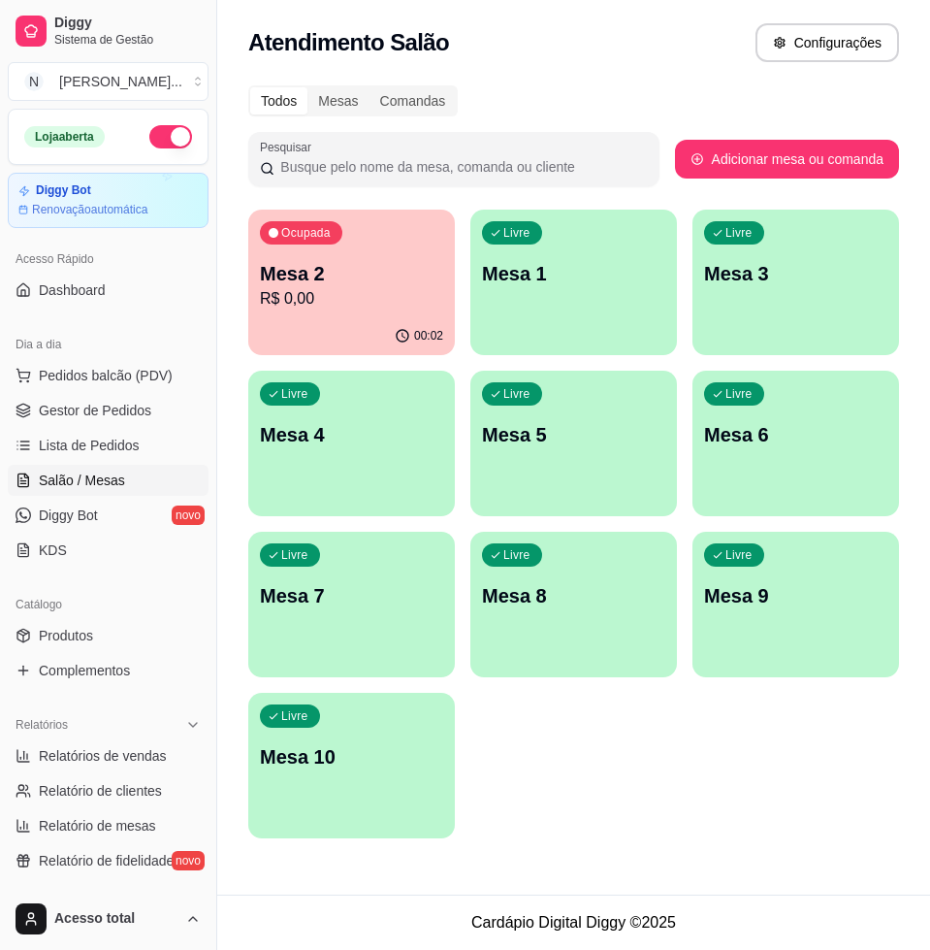
click at [607, 319] on div "Livre Mesa 1" at bounding box center [573, 271] width 207 height 122
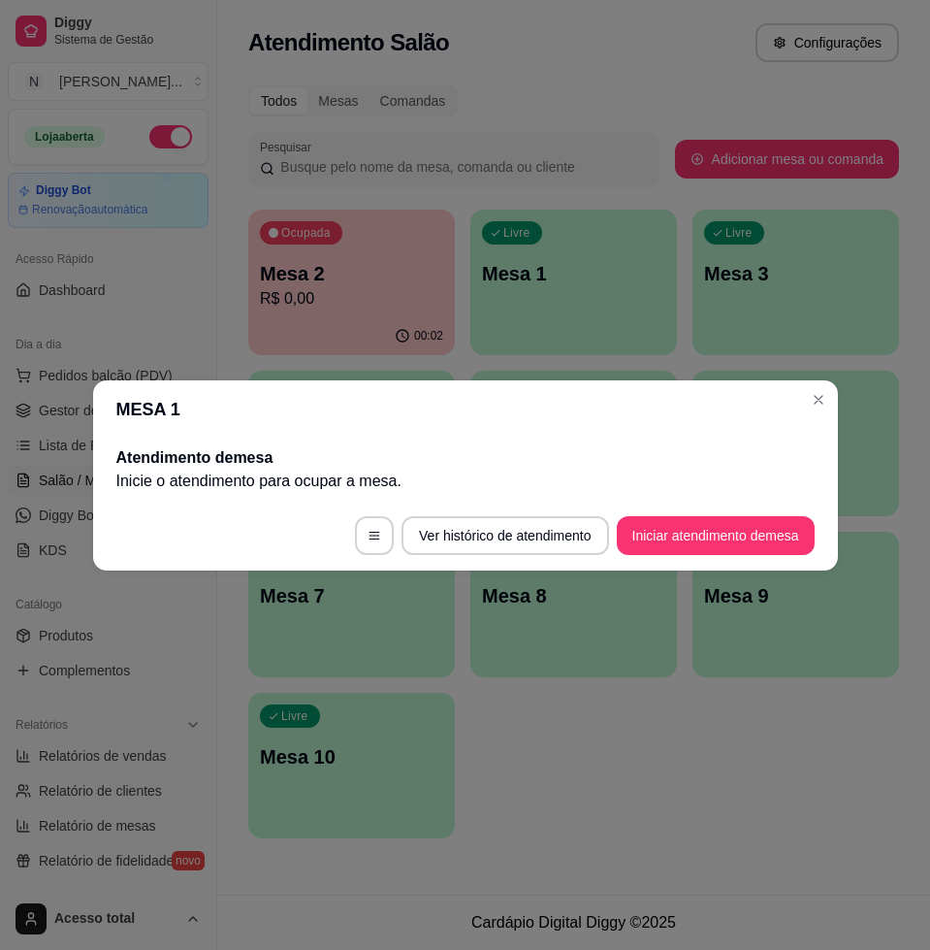
click at [821, 531] on footer "Ver histórico de atendimento Iniciar atendimento de mesa" at bounding box center [465, 535] width 745 height 70
click at [780, 533] on button "Iniciar atendimento de mesa" at bounding box center [716, 535] width 192 height 38
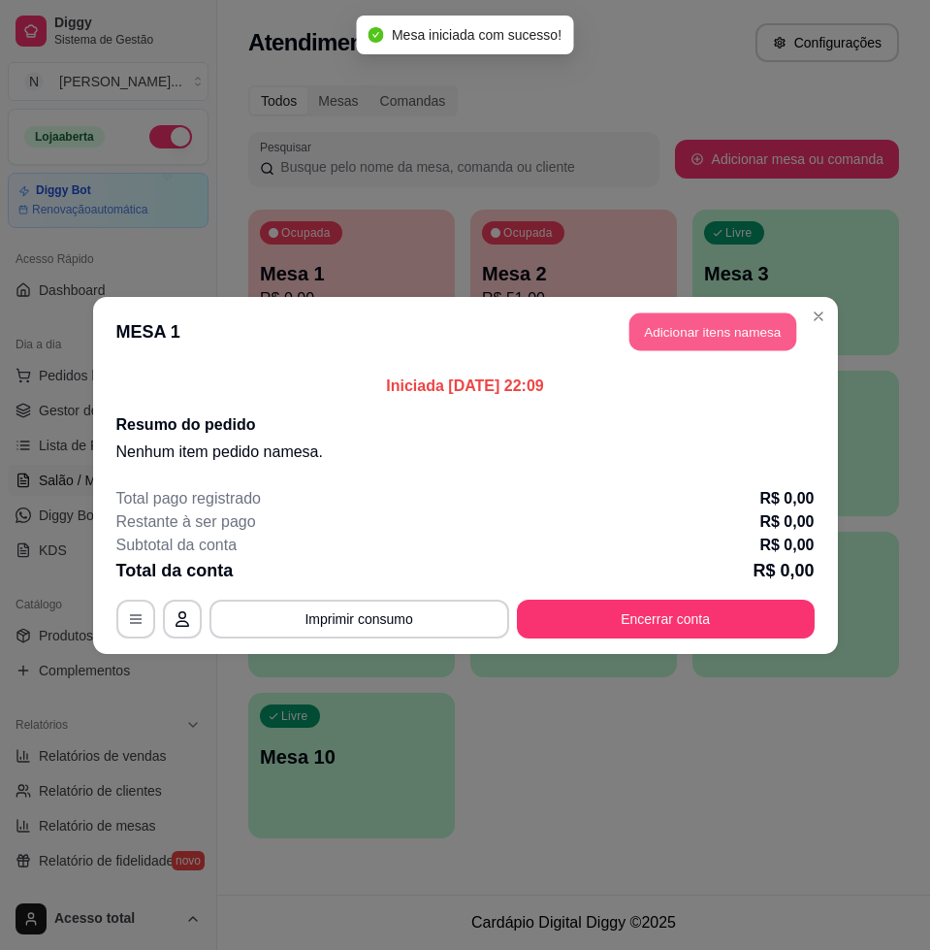
click at [773, 330] on button "Adicionar itens na mesa" at bounding box center [713, 331] width 167 height 38
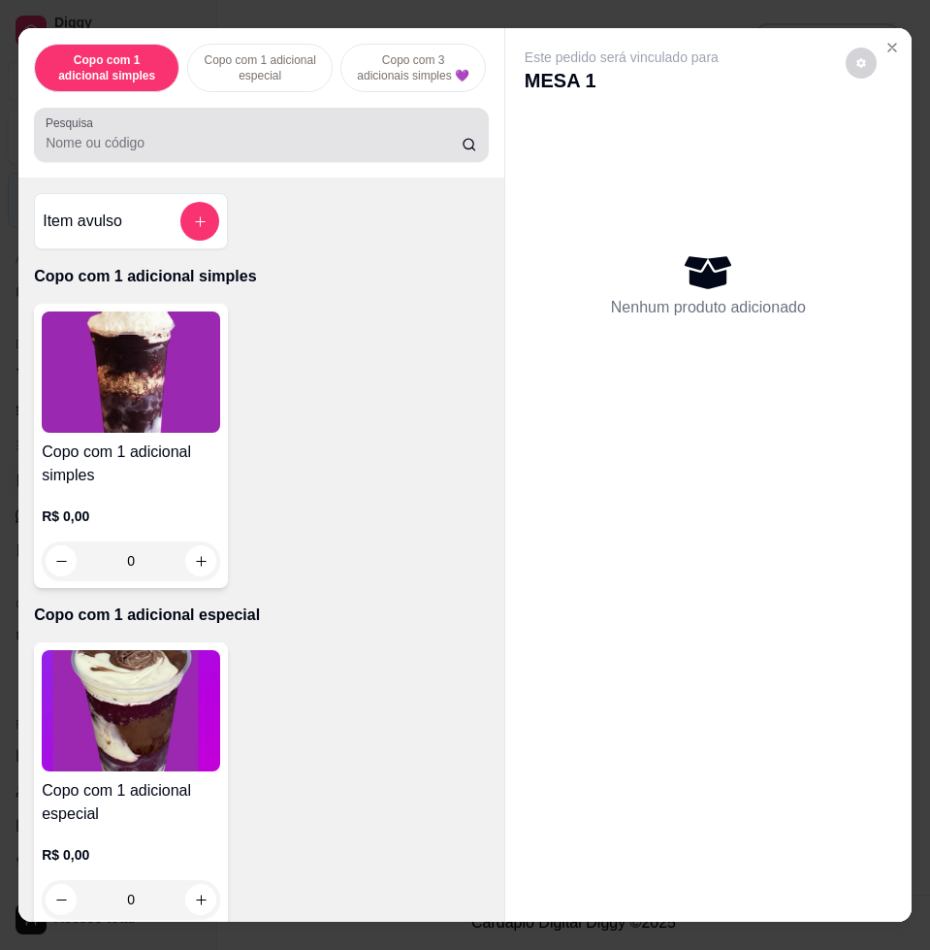
click at [254, 140] on div at bounding box center [262, 134] width 432 height 39
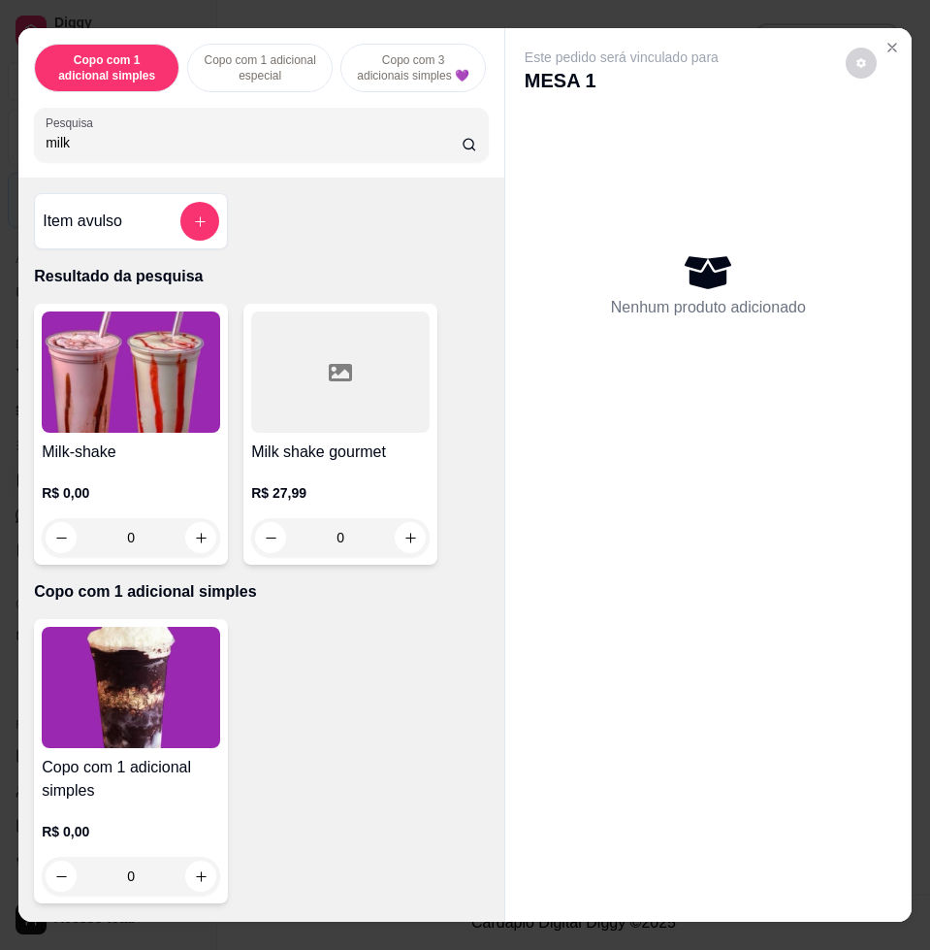
type input "milk"
click at [166, 396] on img at bounding box center [131, 371] width 178 height 121
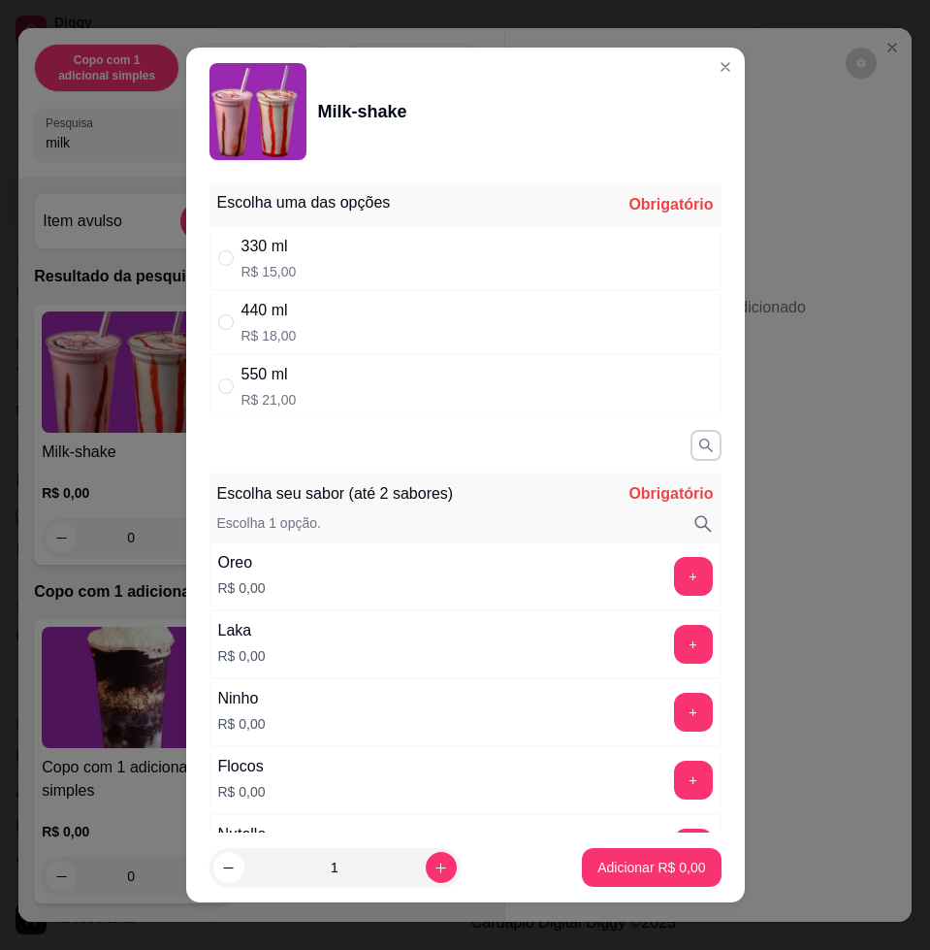
click at [418, 246] on div "330 ml R$ 15,00" at bounding box center [466, 258] width 512 height 64
radio input "true"
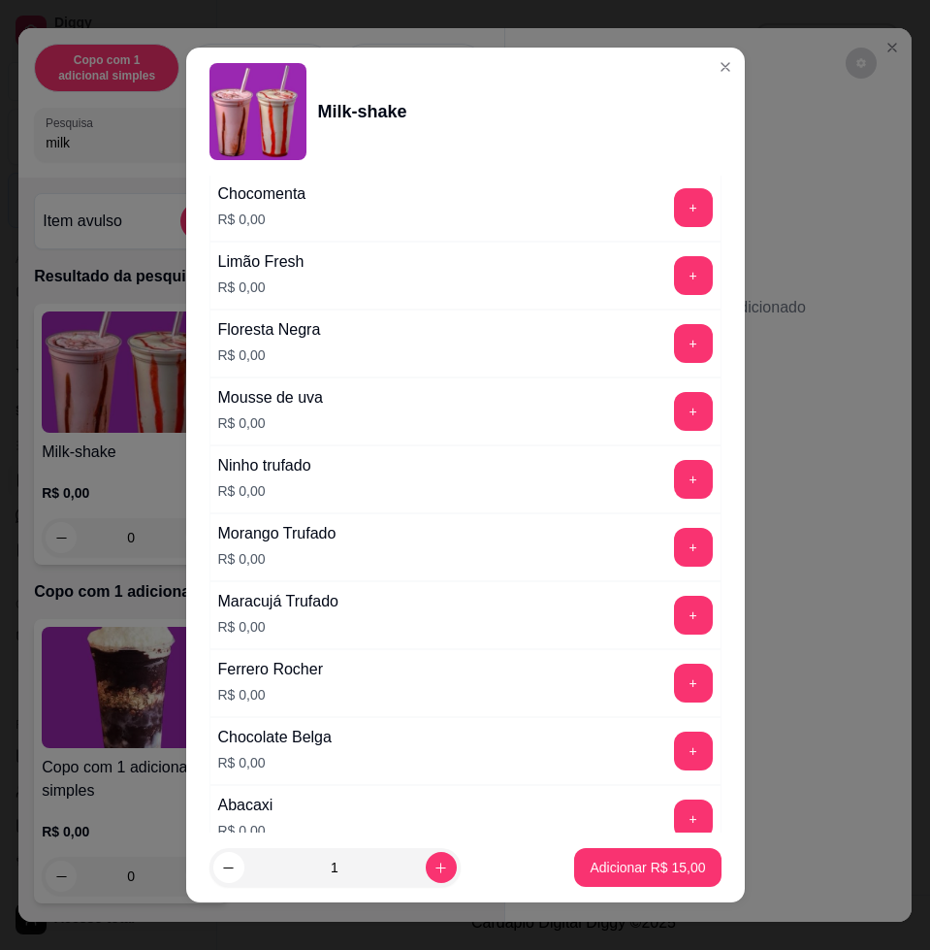
scroll to position [1805, 0]
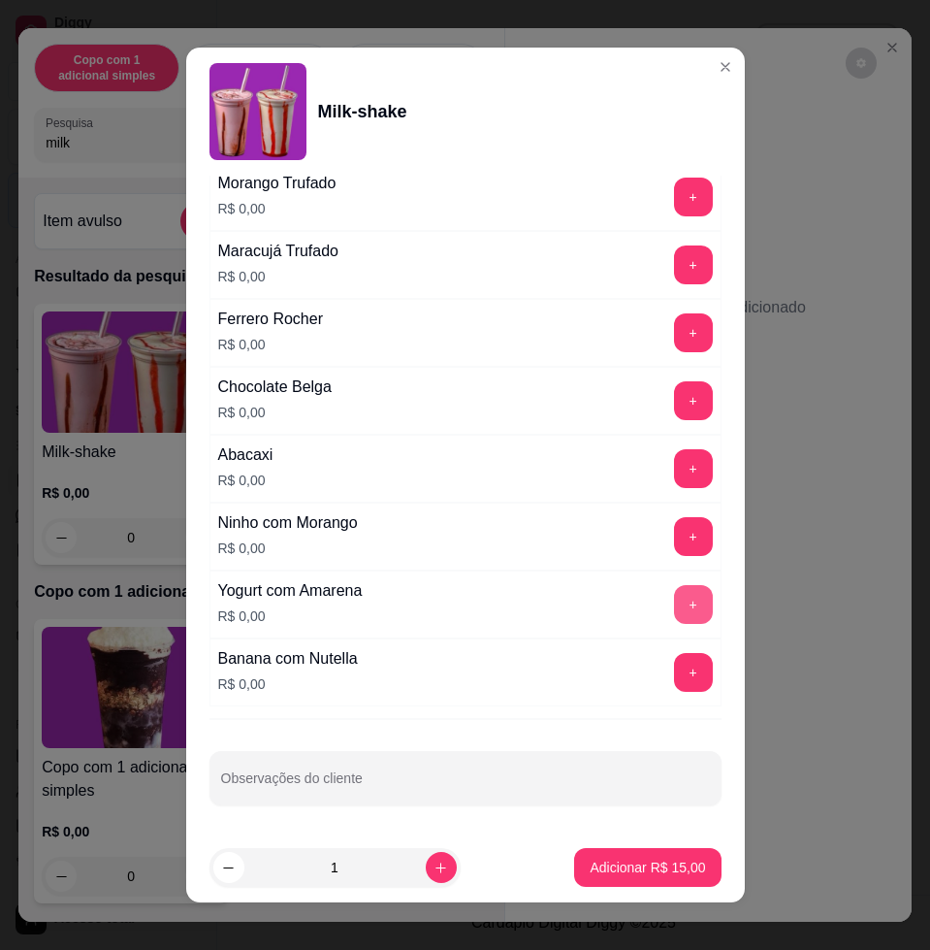
click at [674, 602] on button "+" at bounding box center [693, 604] width 39 height 39
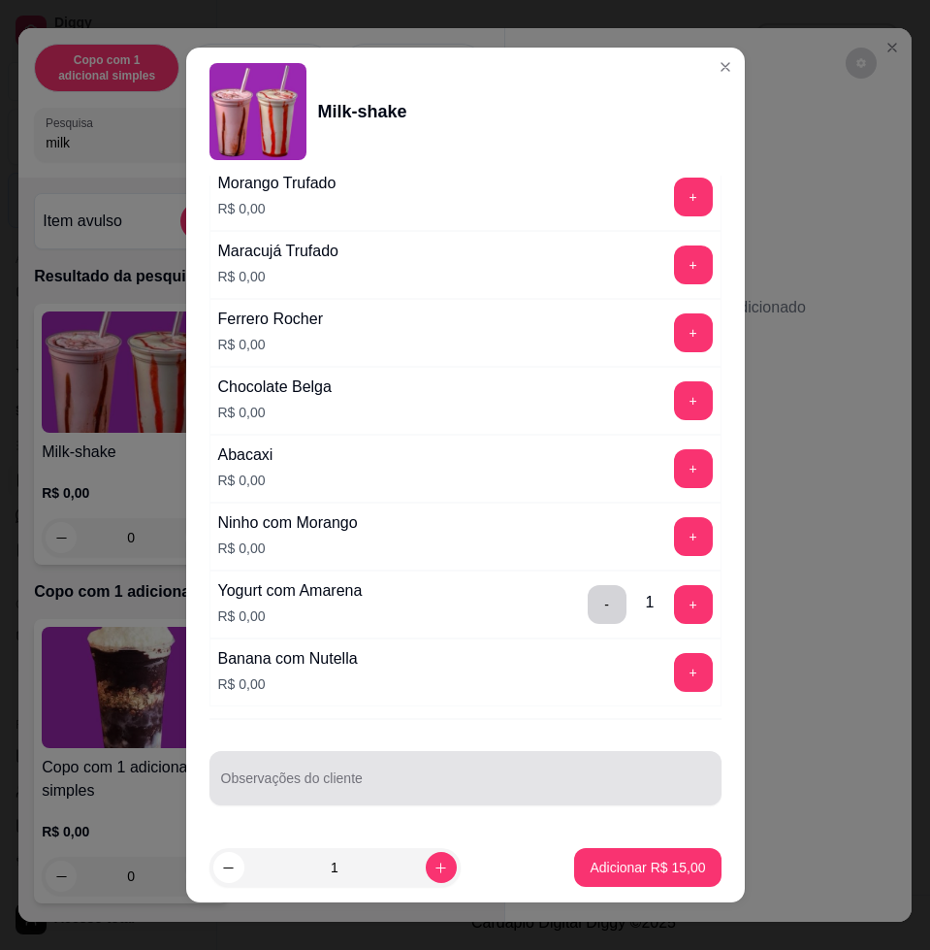
click at [468, 803] on div "Observações do cliente" at bounding box center [466, 778] width 512 height 54
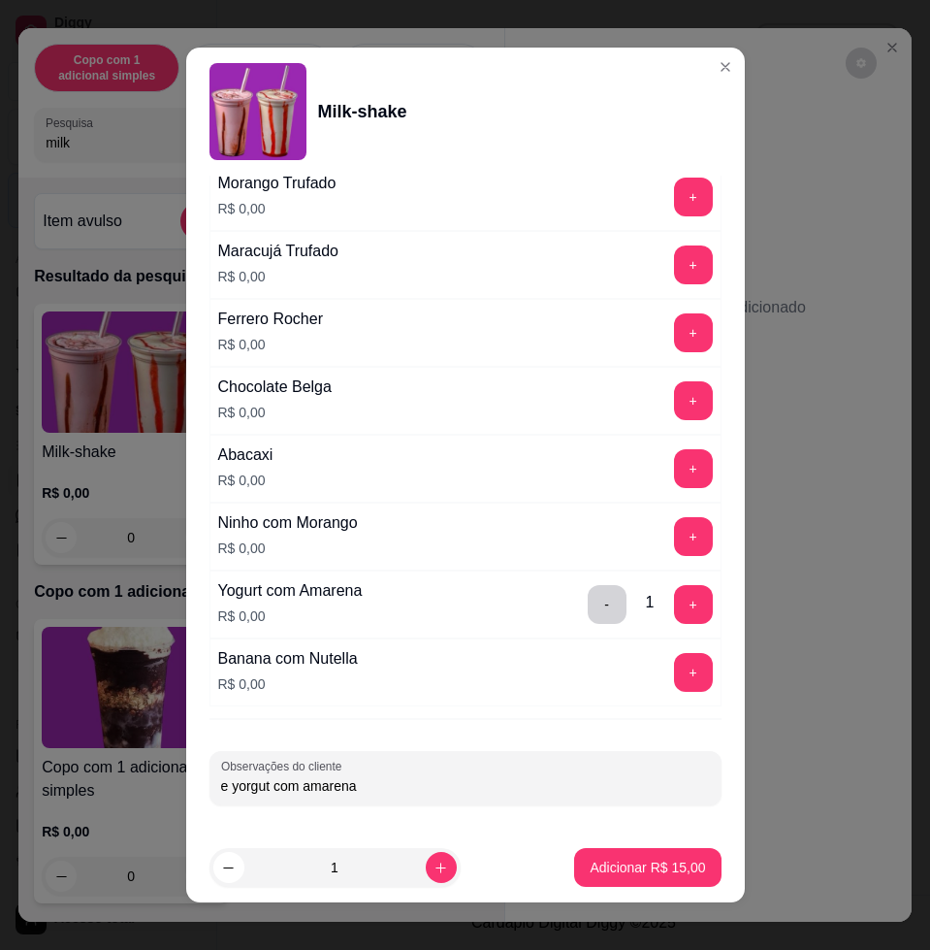
drag, startPoint x: 360, startPoint y: 789, endPoint x: 270, endPoint y: 781, distance: 90.5
click at [270, 781] on input "e yorgut com amarena" at bounding box center [465, 785] width 489 height 19
drag, startPoint x: 223, startPoint y: 783, endPoint x: 185, endPoint y: 786, distance: 37.9
click at [186, 786] on div "Escolha uma das opções Completo 330 ml R$ 15,00 440 ml R$ 18,00 550 ml R$ 21,00…" at bounding box center [465, 504] width 559 height 657
click at [333, 788] on input "acai com yorgut c" at bounding box center [465, 785] width 489 height 19
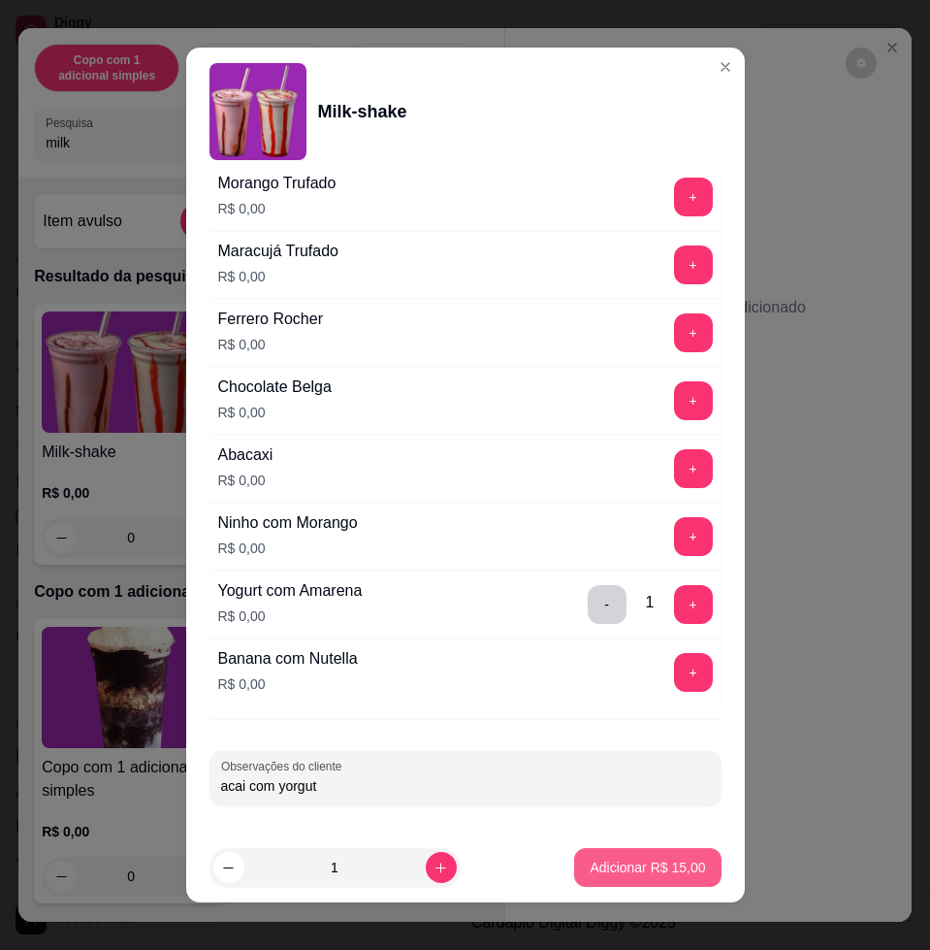
type input "acai com yorgut"
click at [622, 867] on p "Adicionar R$ 15,00" at bounding box center [647, 866] width 115 height 19
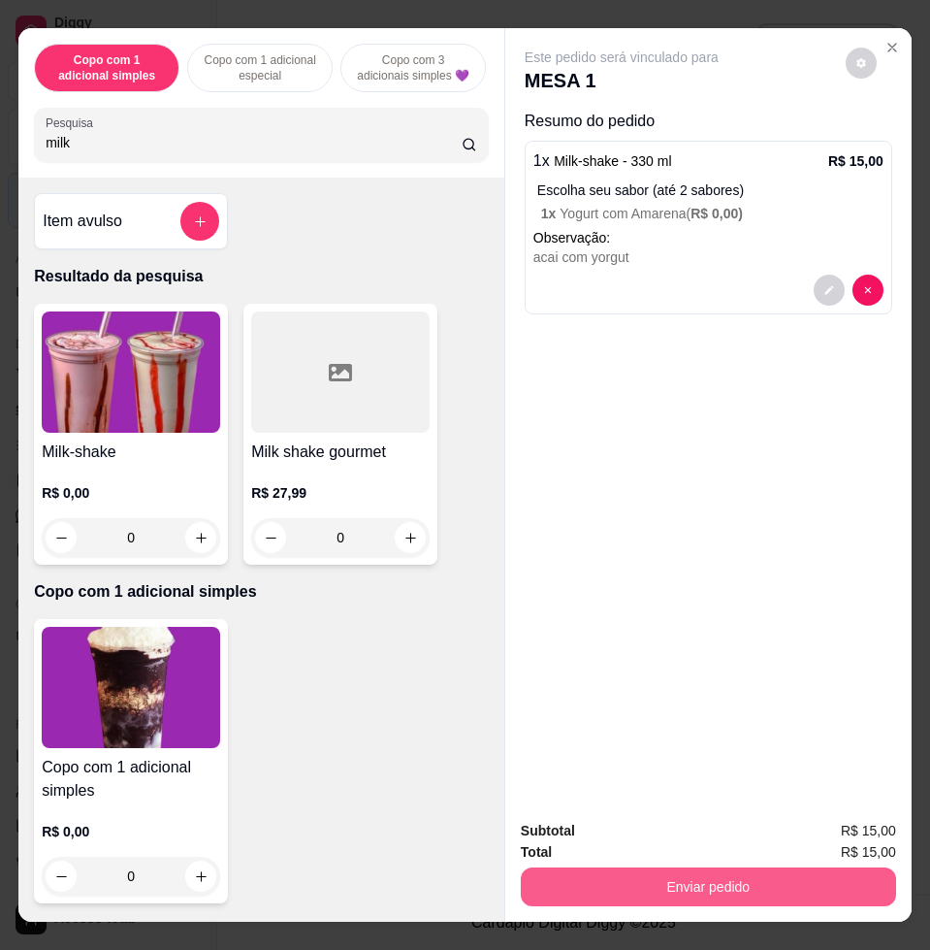
click at [723, 872] on button "Enviar pedido" at bounding box center [708, 886] width 375 height 39
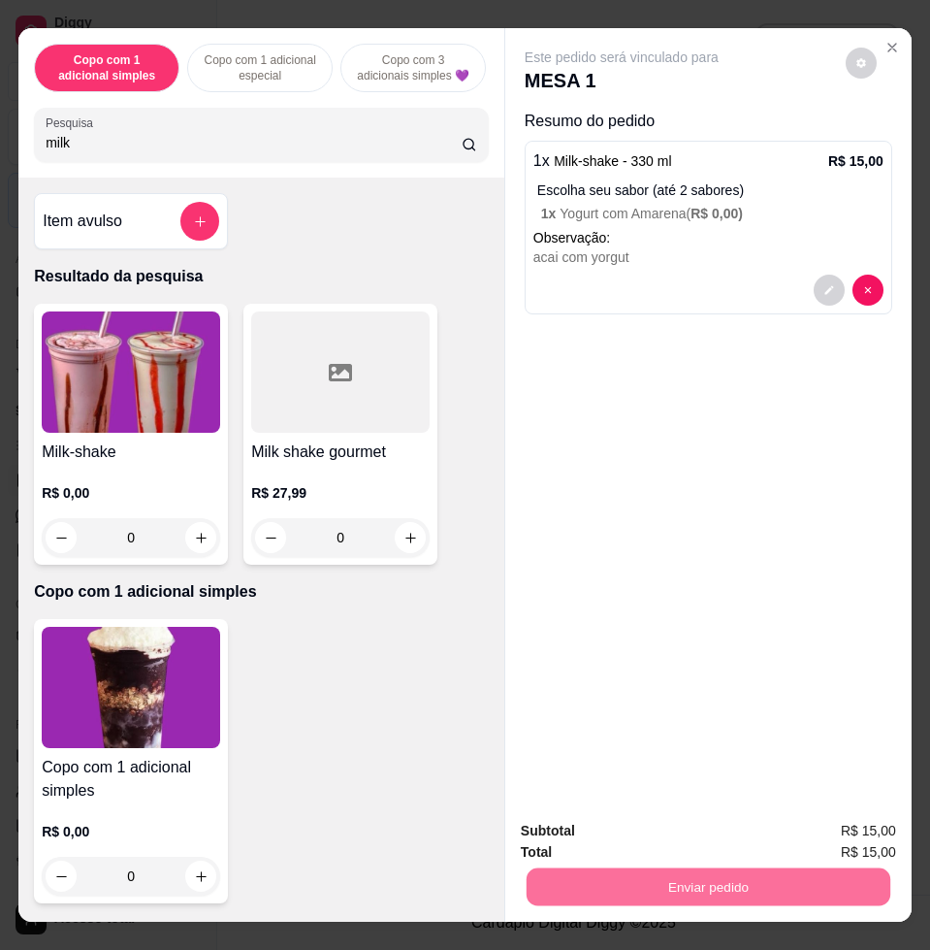
click at [866, 836] on button "Enviar pedido" at bounding box center [844, 829] width 107 height 36
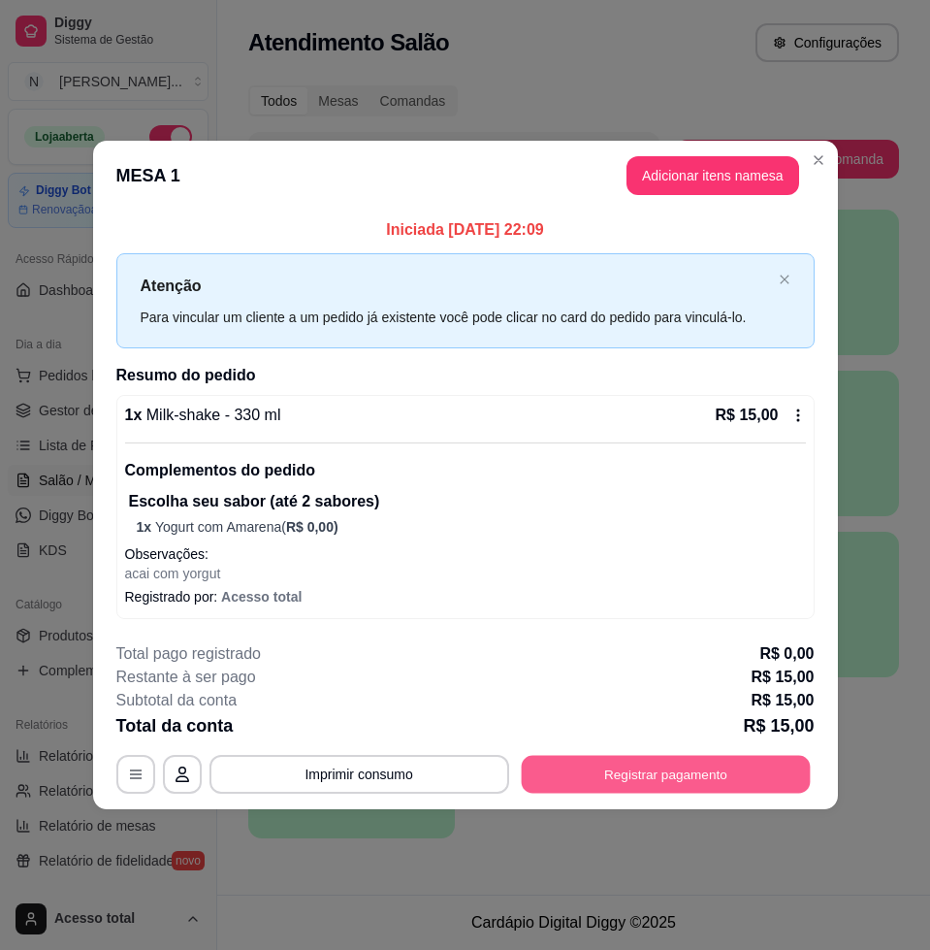
click at [758, 759] on button "Registrar pagamento" at bounding box center [665, 774] width 289 height 38
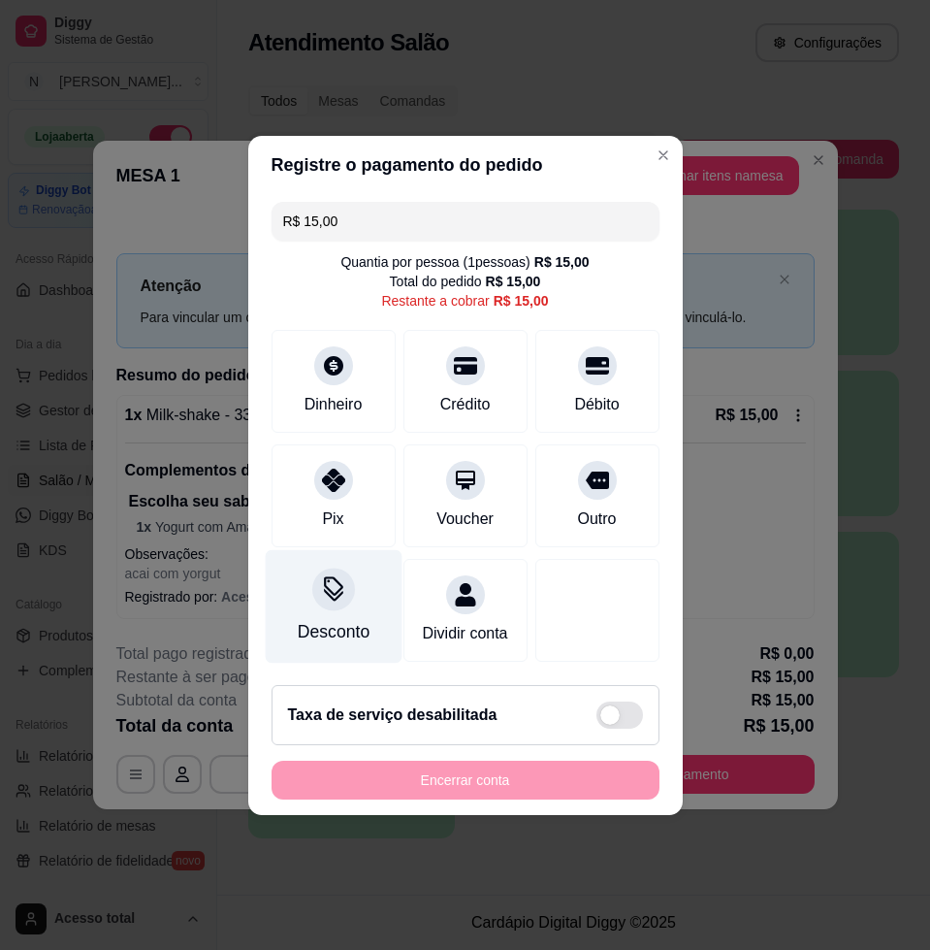
drag, startPoint x: 302, startPoint y: 491, endPoint x: 381, endPoint y: 558, distance: 103.9
click at [305, 491] on div "Pix" at bounding box center [334, 495] width 124 height 103
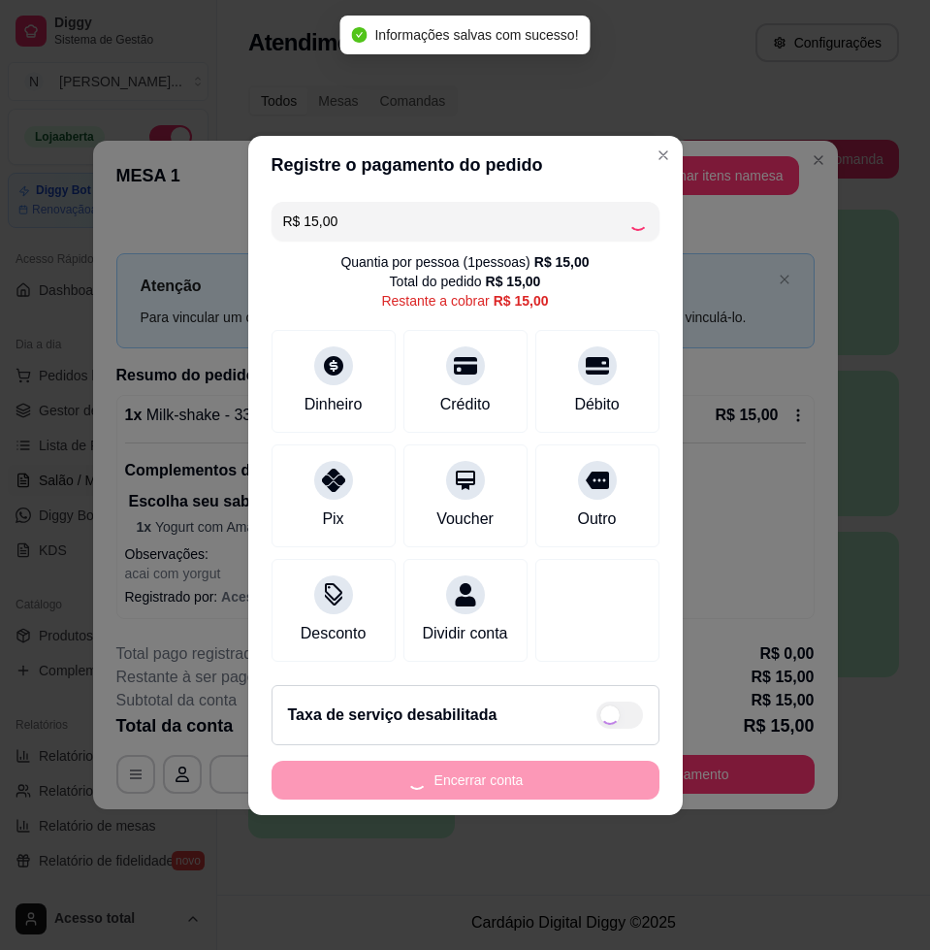
type input "R$ 0,00"
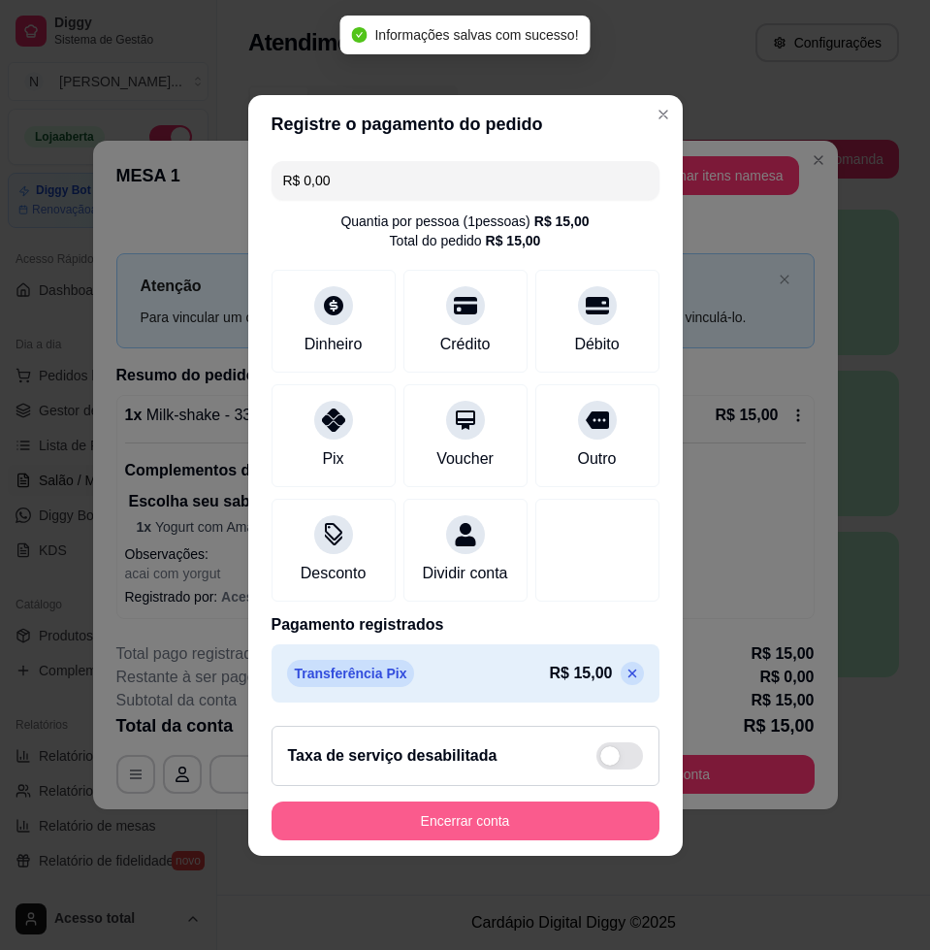
click at [585, 815] on button "Encerrar conta" at bounding box center [466, 820] width 388 height 39
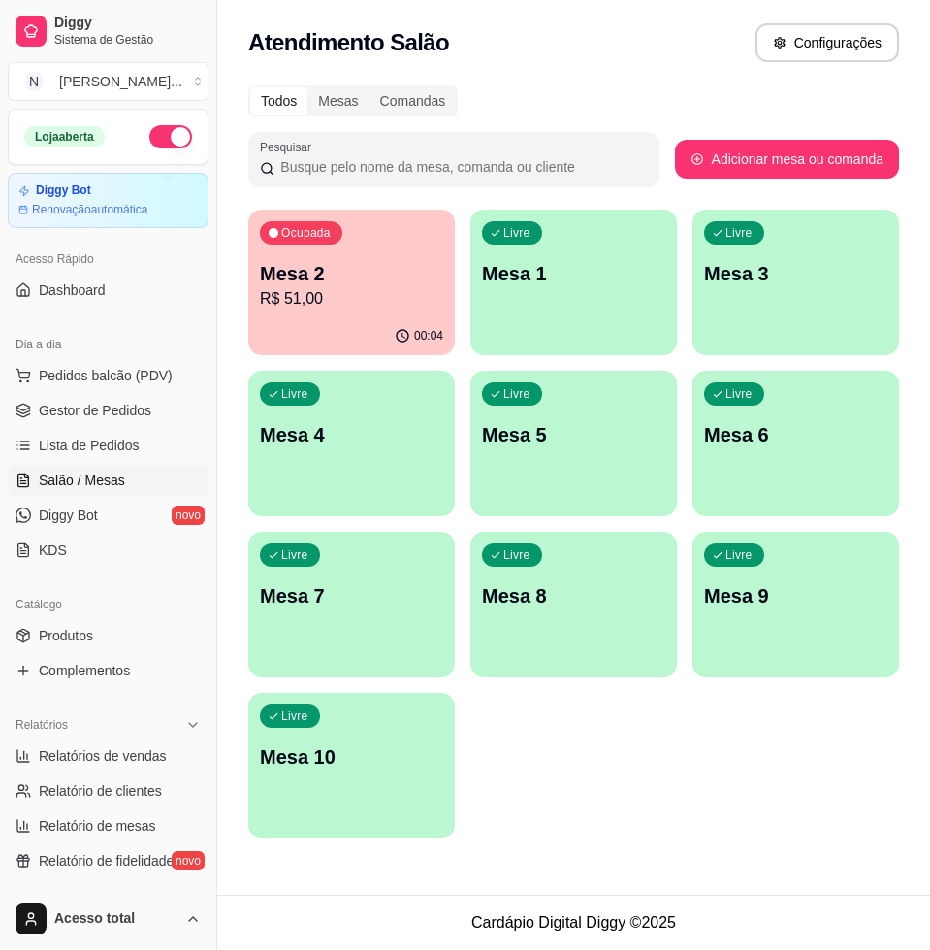
click at [432, 304] on p "R$ 51,00" at bounding box center [351, 298] width 183 height 23
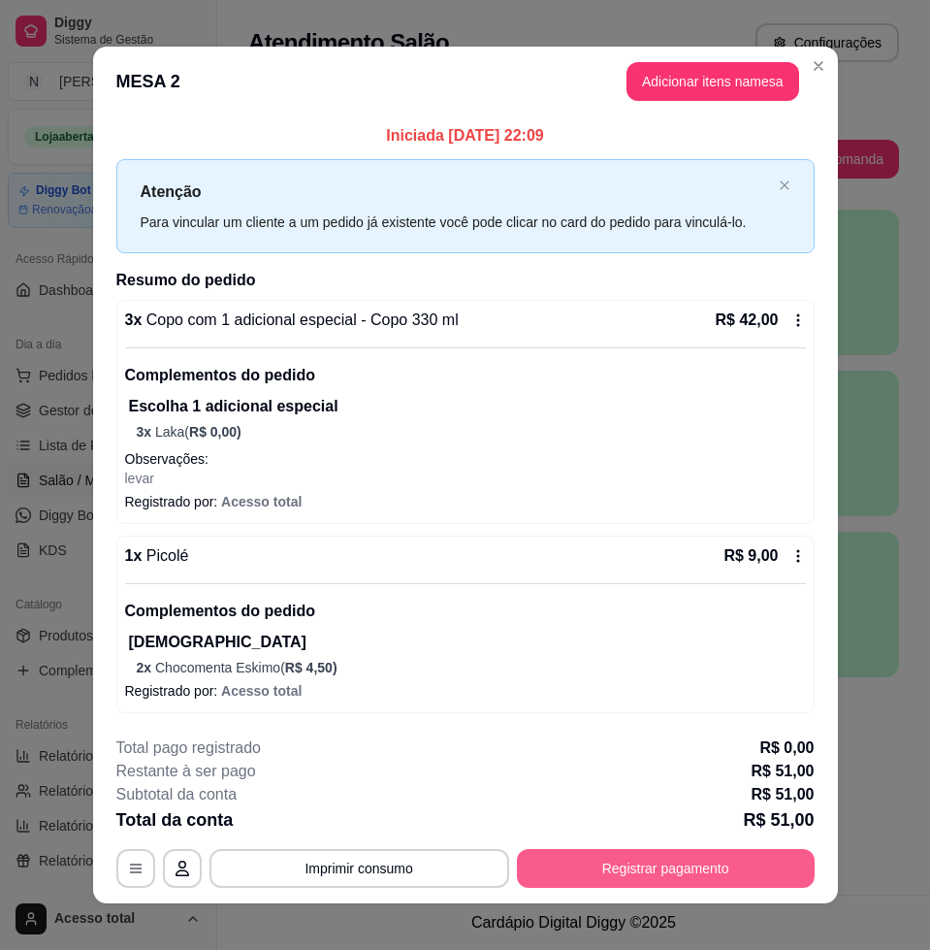
click at [765, 859] on button "Registrar pagamento" at bounding box center [666, 868] width 298 height 39
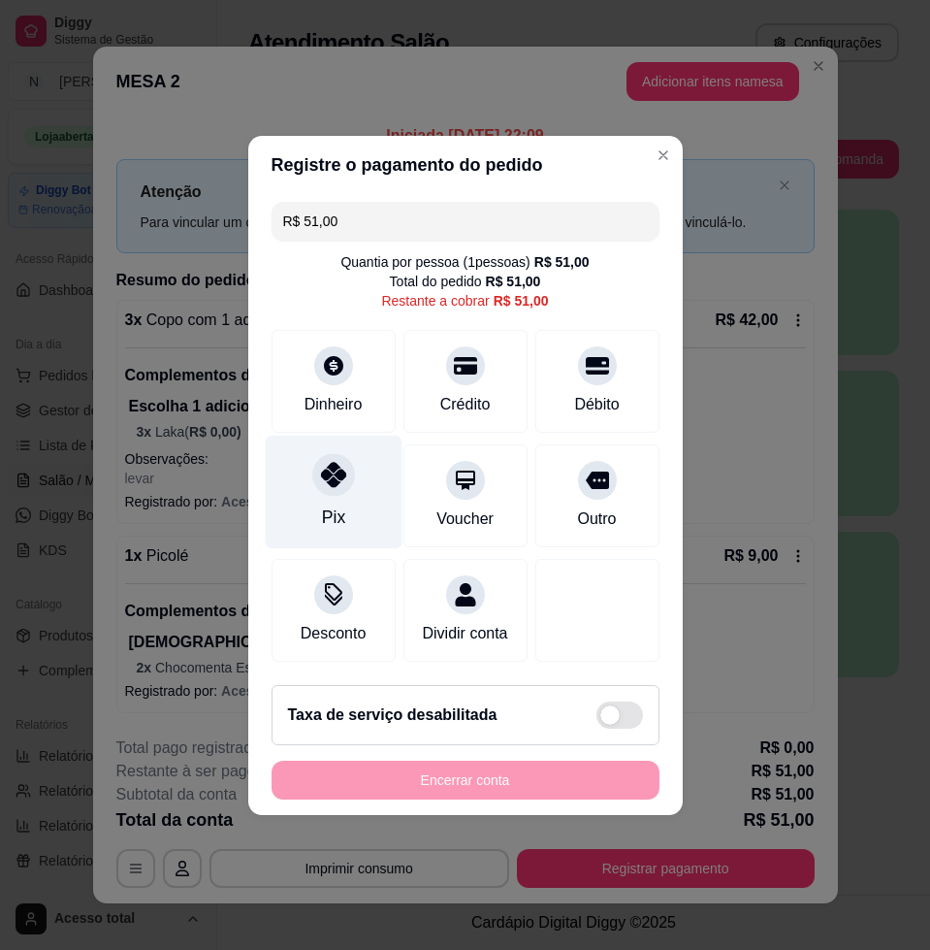
click at [322, 489] on div "Pix" at bounding box center [333, 491] width 137 height 113
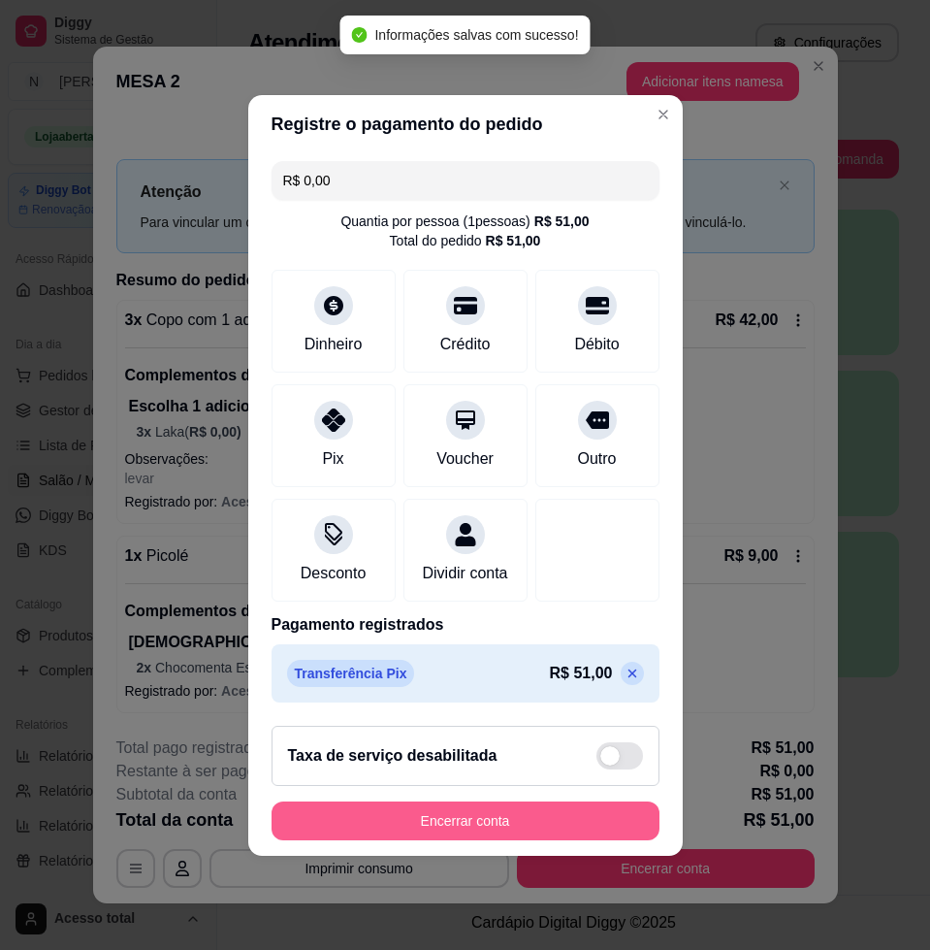
type input "R$ 0,00"
click at [564, 834] on button "Encerrar conta" at bounding box center [466, 820] width 388 height 39
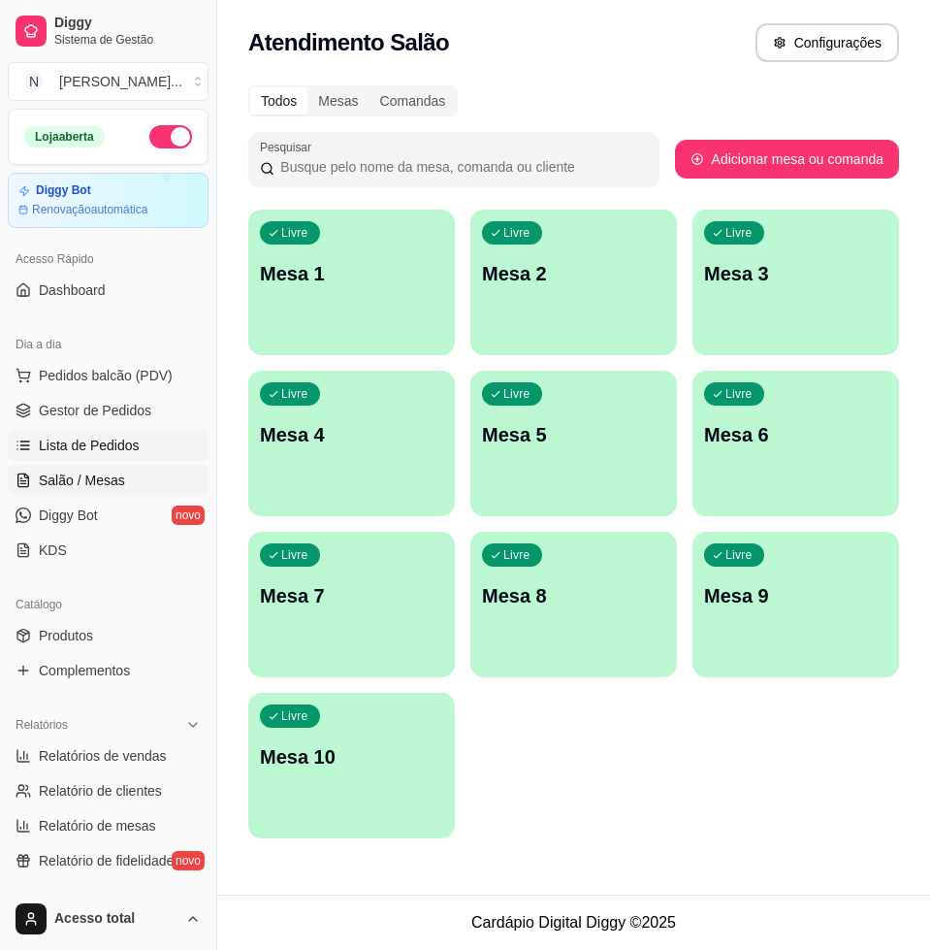
click at [49, 442] on span "Lista de Pedidos" at bounding box center [89, 445] width 101 height 19
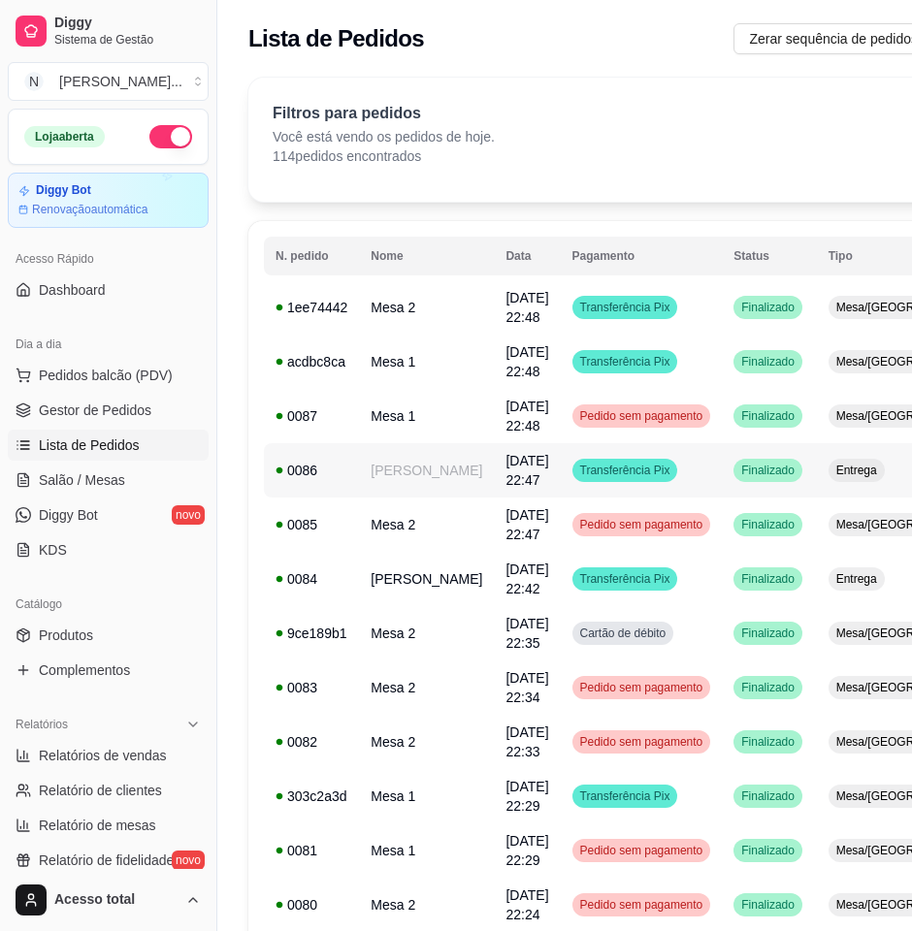
click at [371, 468] on td "[PERSON_NAME]" at bounding box center [426, 470] width 135 height 54
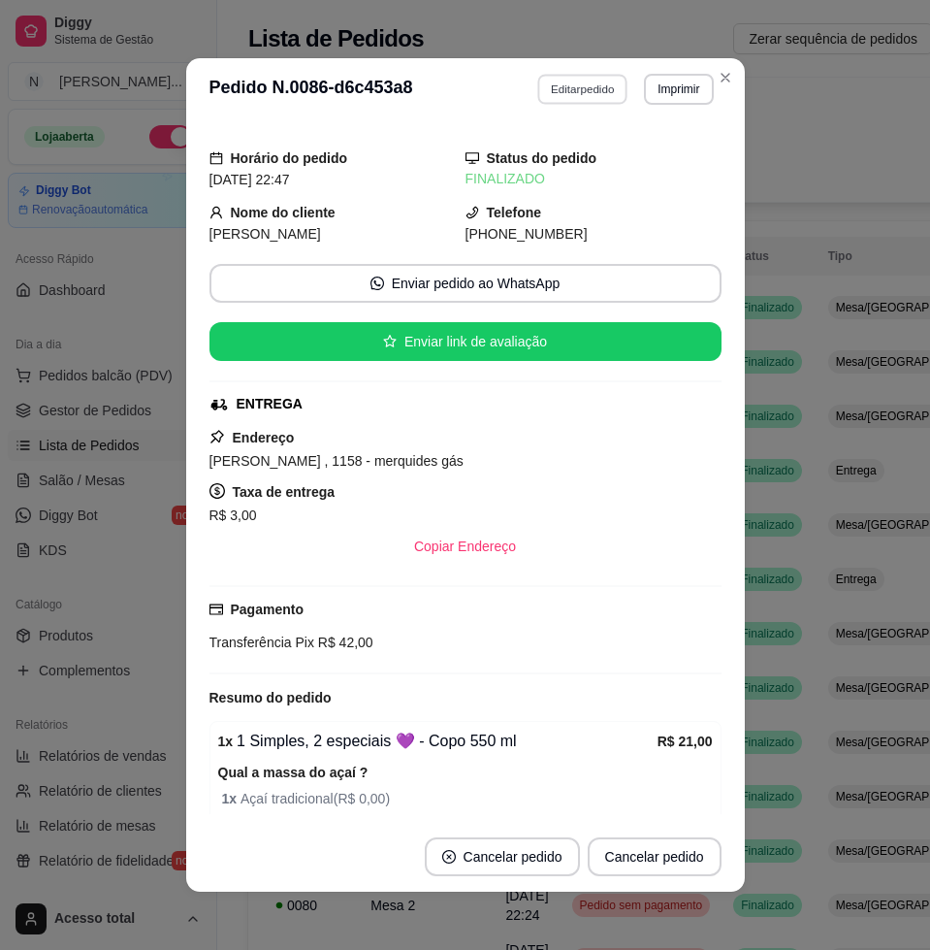
click at [589, 98] on button "Editar pedido" at bounding box center [582, 89] width 90 height 30
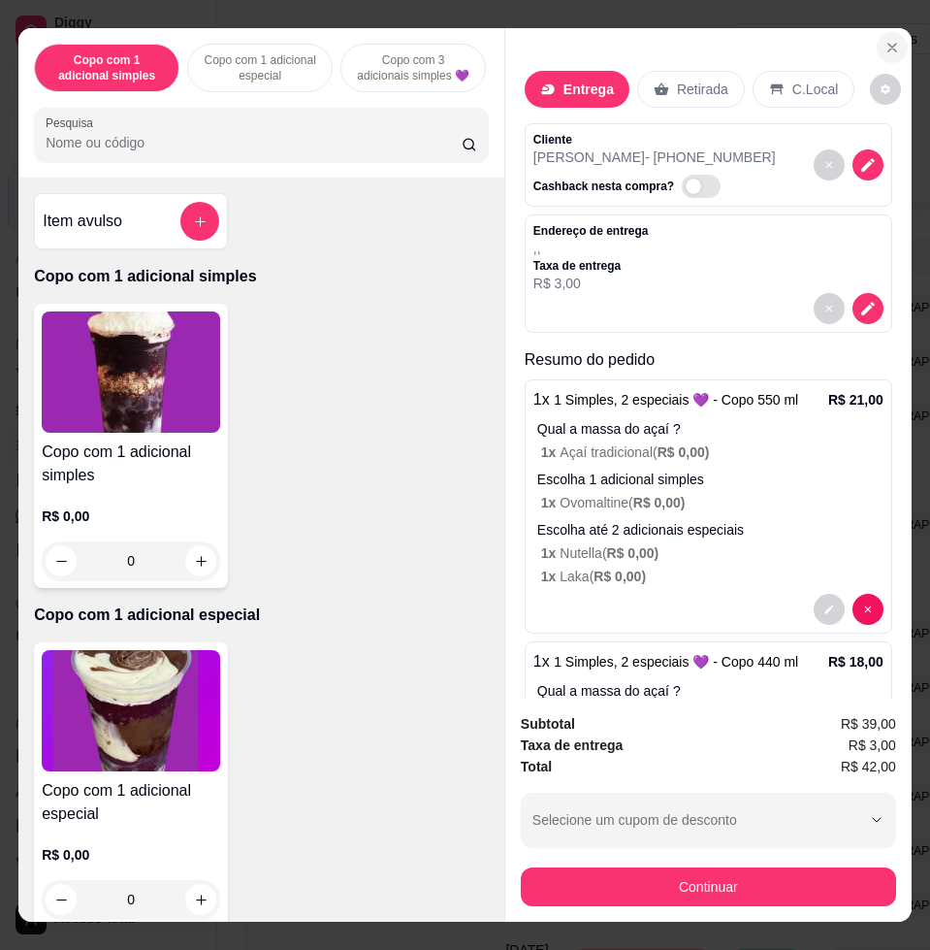
click at [888, 44] on icon "Close" at bounding box center [892, 48] width 8 height 8
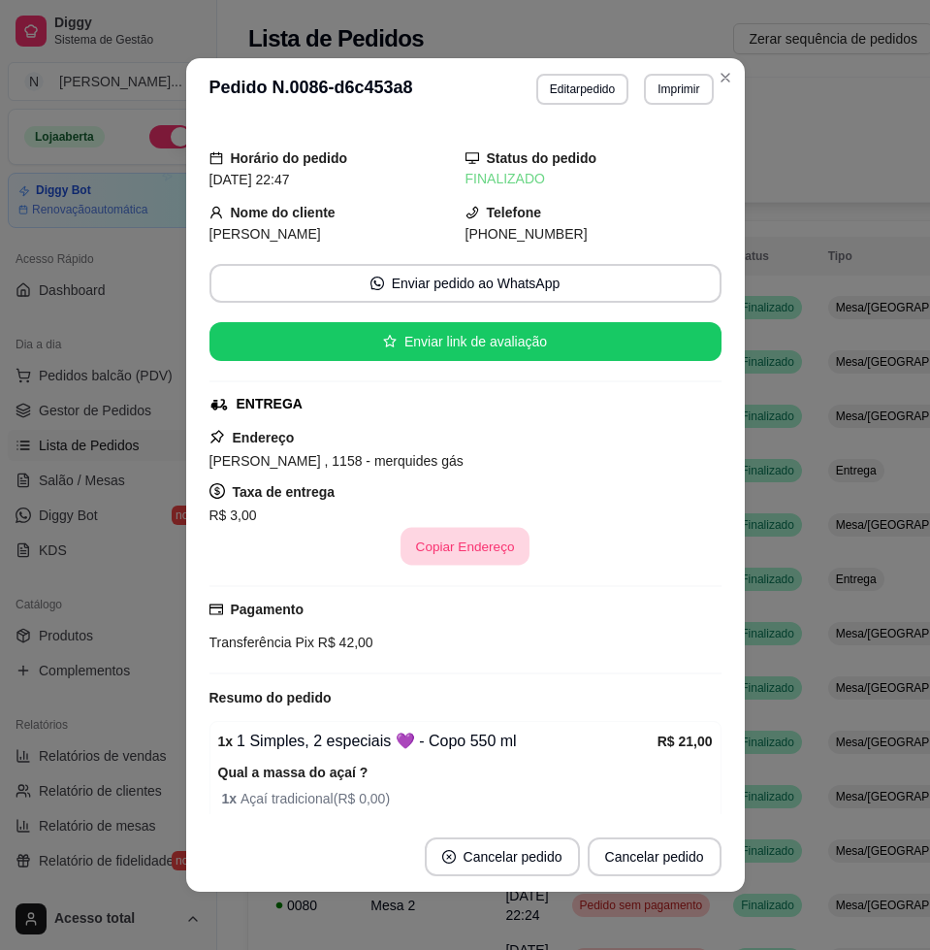
click at [492, 535] on button "Copiar Endereço" at bounding box center [465, 547] width 129 height 38
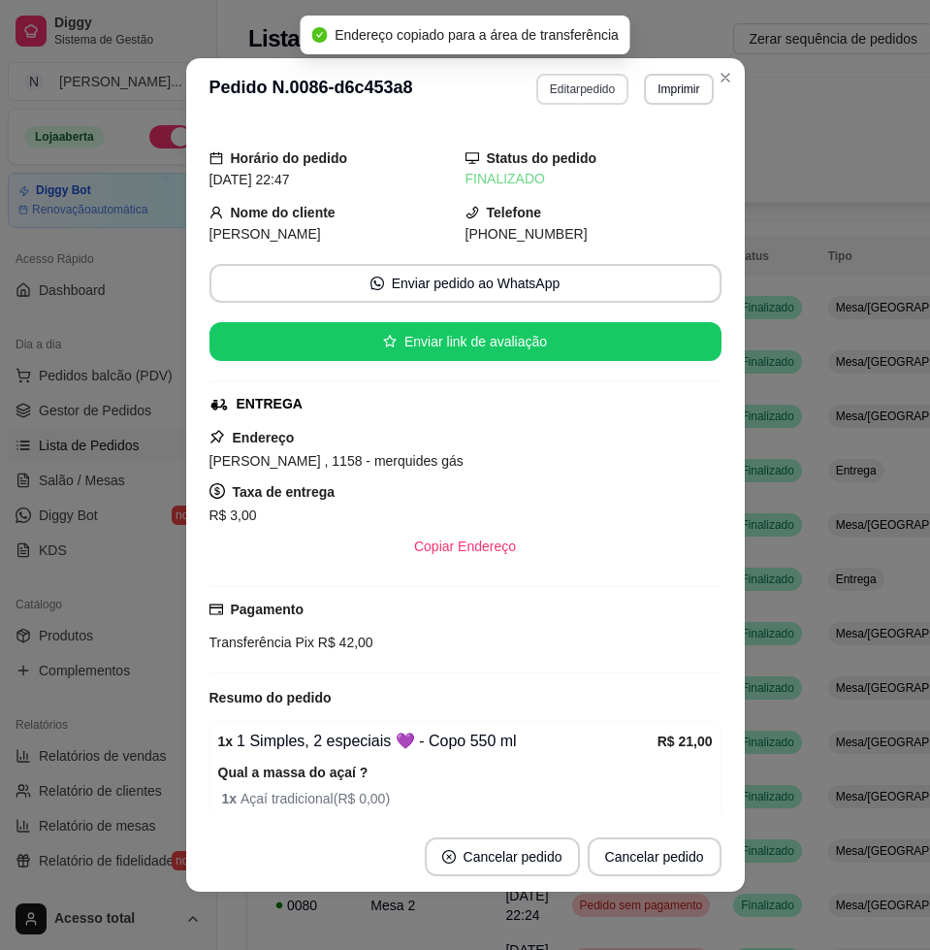
click at [568, 81] on button "Editar pedido" at bounding box center [582, 89] width 92 height 31
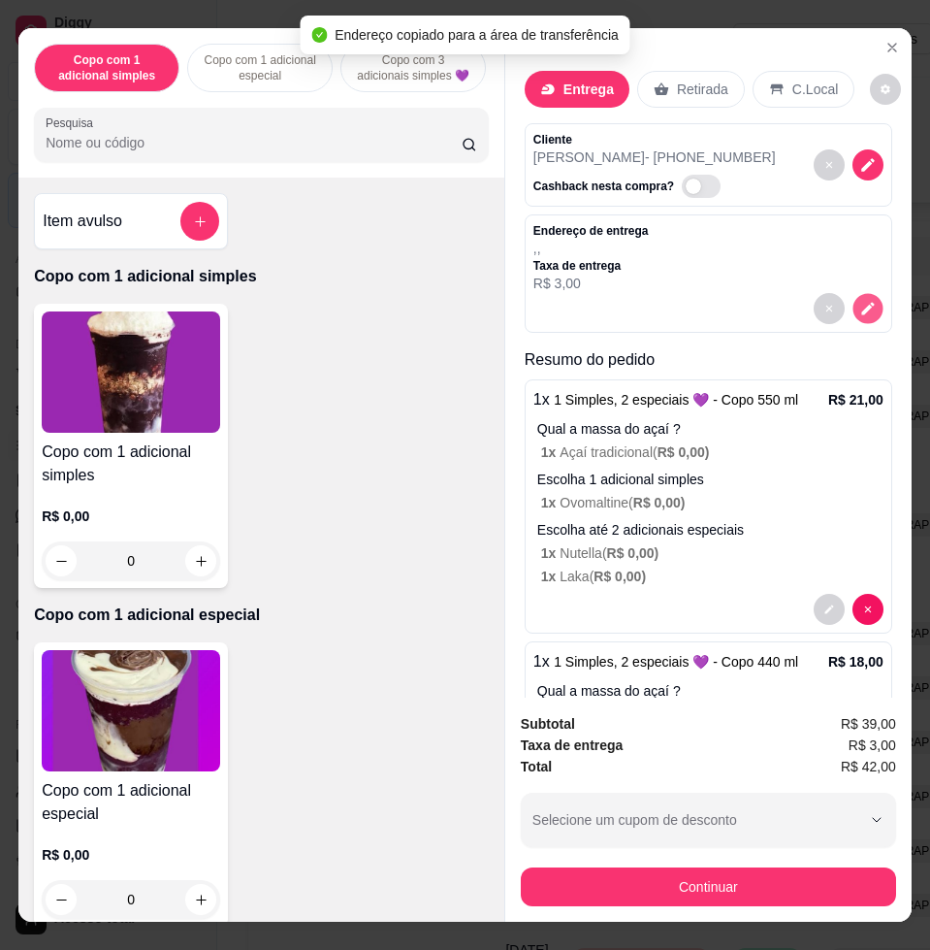
click at [861, 303] on icon "decrease-product-quantity" at bounding box center [867, 309] width 13 height 13
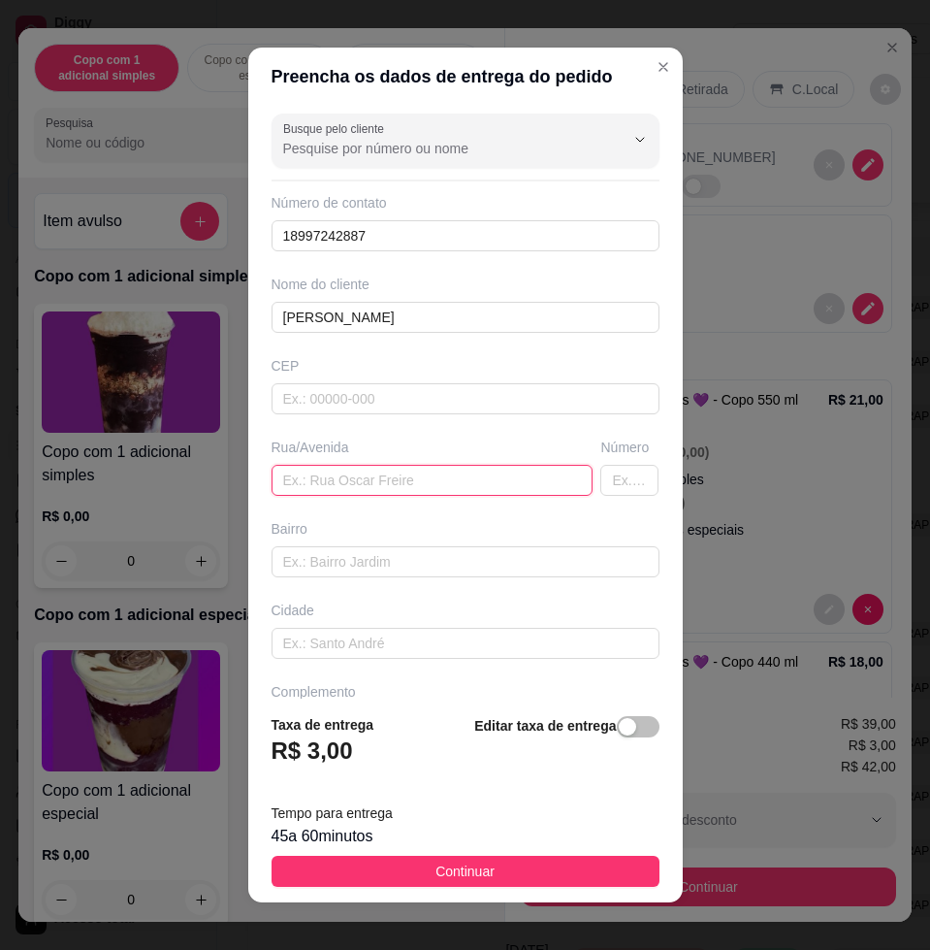
click at [393, 470] on input "text" at bounding box center [433, 480] width 322 height 31
paste input "[PERSON_NAME] , 1158 - merquides gás"
type input "[PERSON_NAME] , 1158 - merquides gás"
click at [518, 896] on footer "Taxa de entrega R$ 3,00 Editar taxa de entrega Tempo para entrega 45 a 60 minut…" at bounding box center [465, 800] width 435 height 204
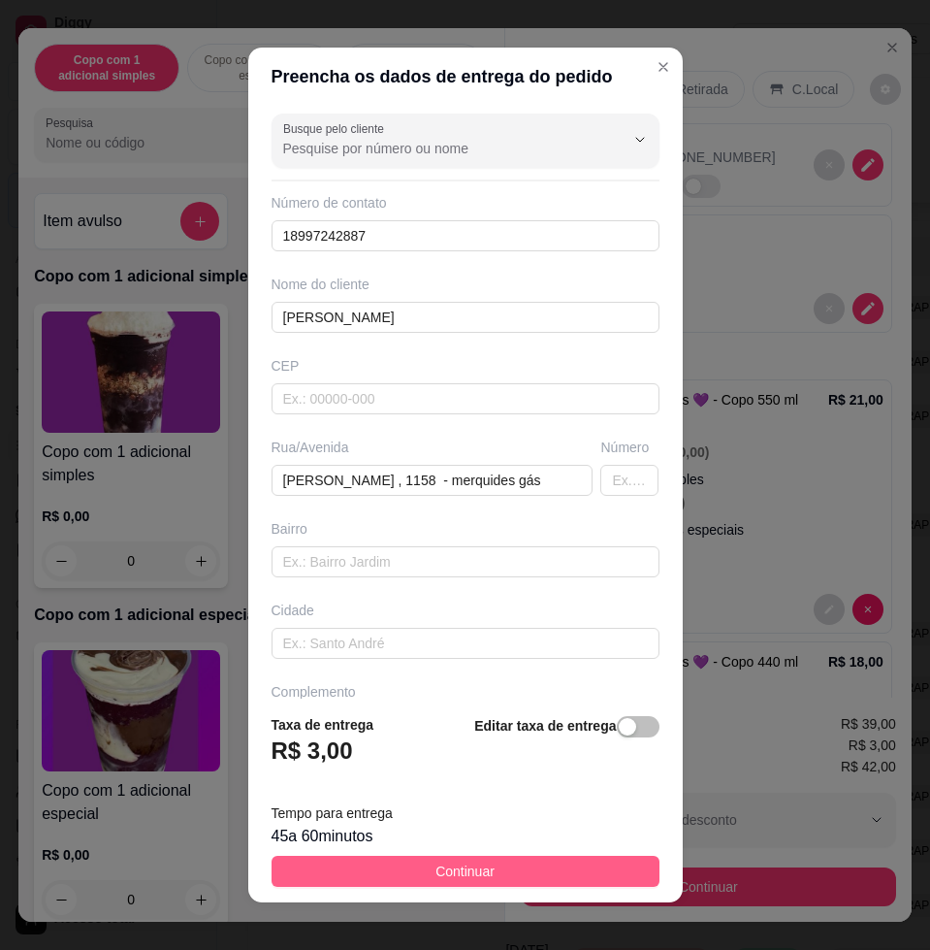
click at [517, 873] on button "Continuar" at bounding box center [466, 871] width 388 height 31
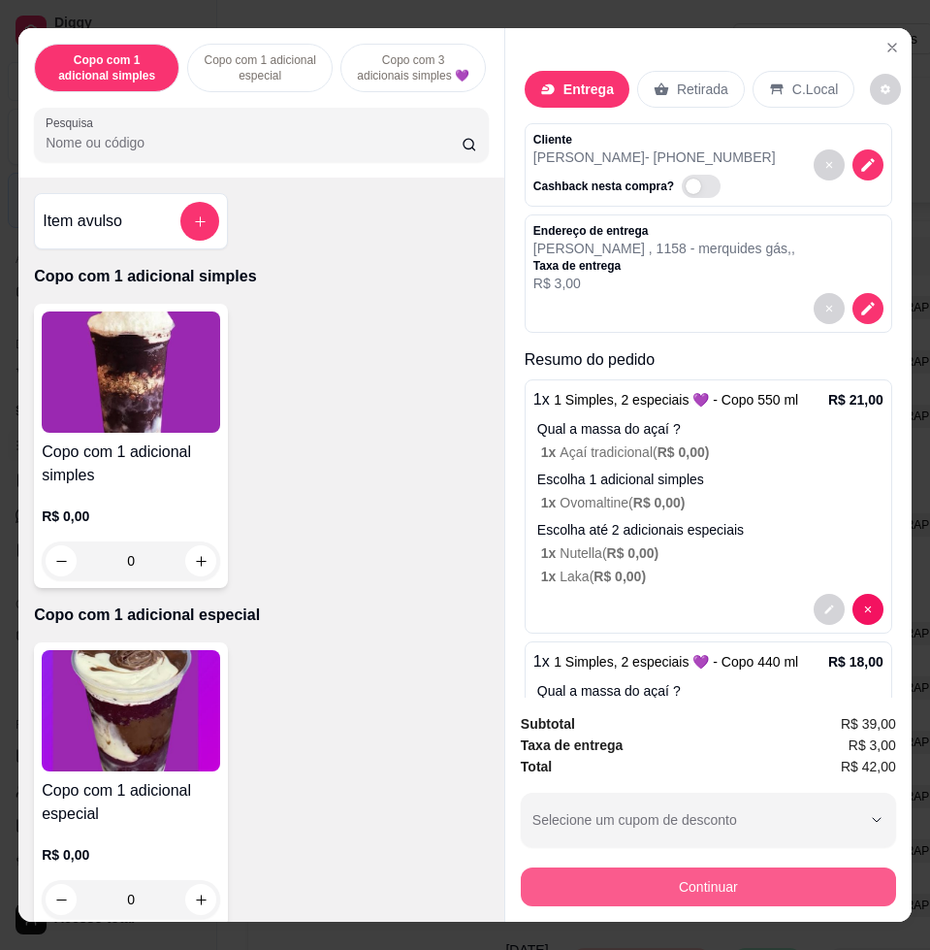
click at [643, 867] on button "Continuar" at bounding box center [708, 886] width 375 height 39
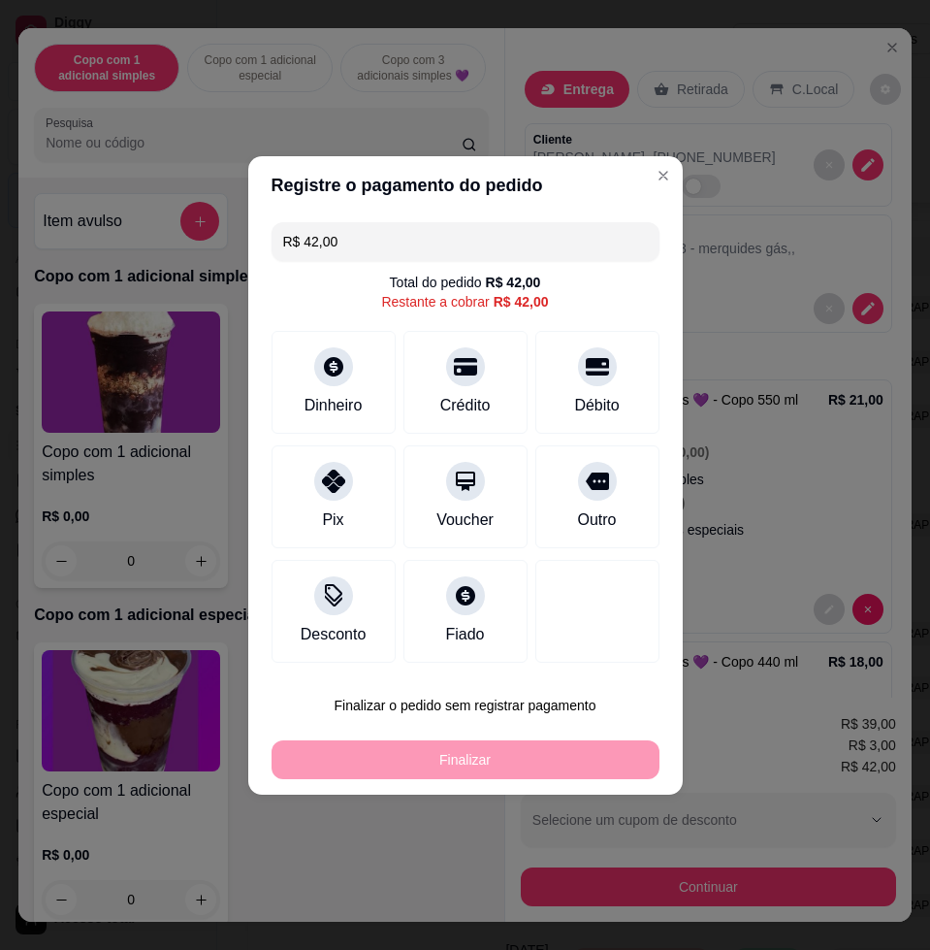
click at [400, 243] on input "R$ 42,00" at bounding box center [465, 241] width 365 height 39
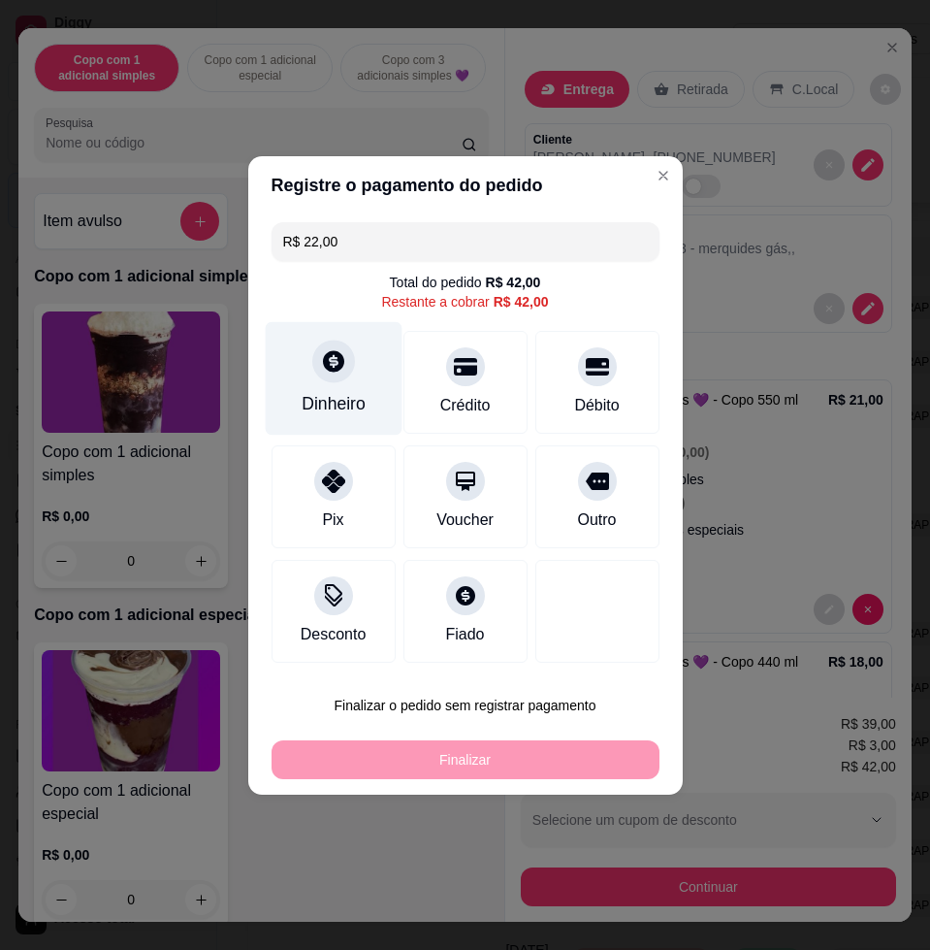
click at [337, 387] on div "Dinheiro" at bounding box center [333, 377] width 137 height 113
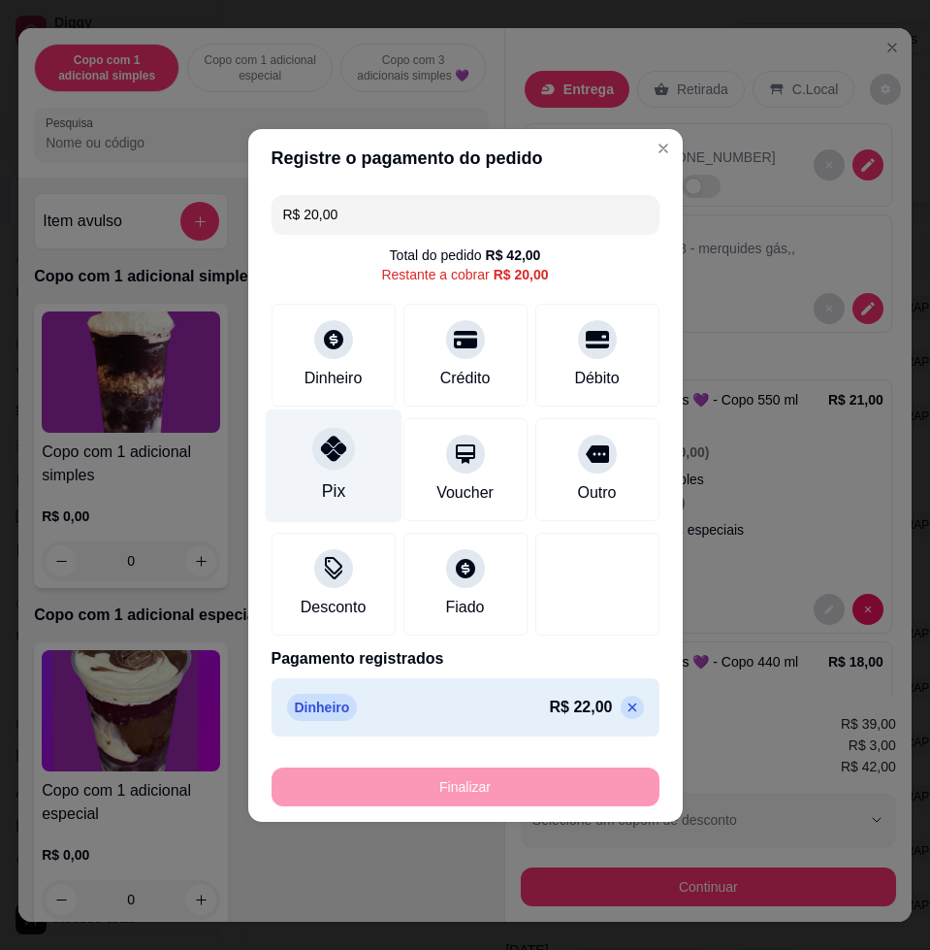
drag, startPoint x: 329, startPoint y: 464, endPoint x: 404, endPoint y: 579, distance: 137.5
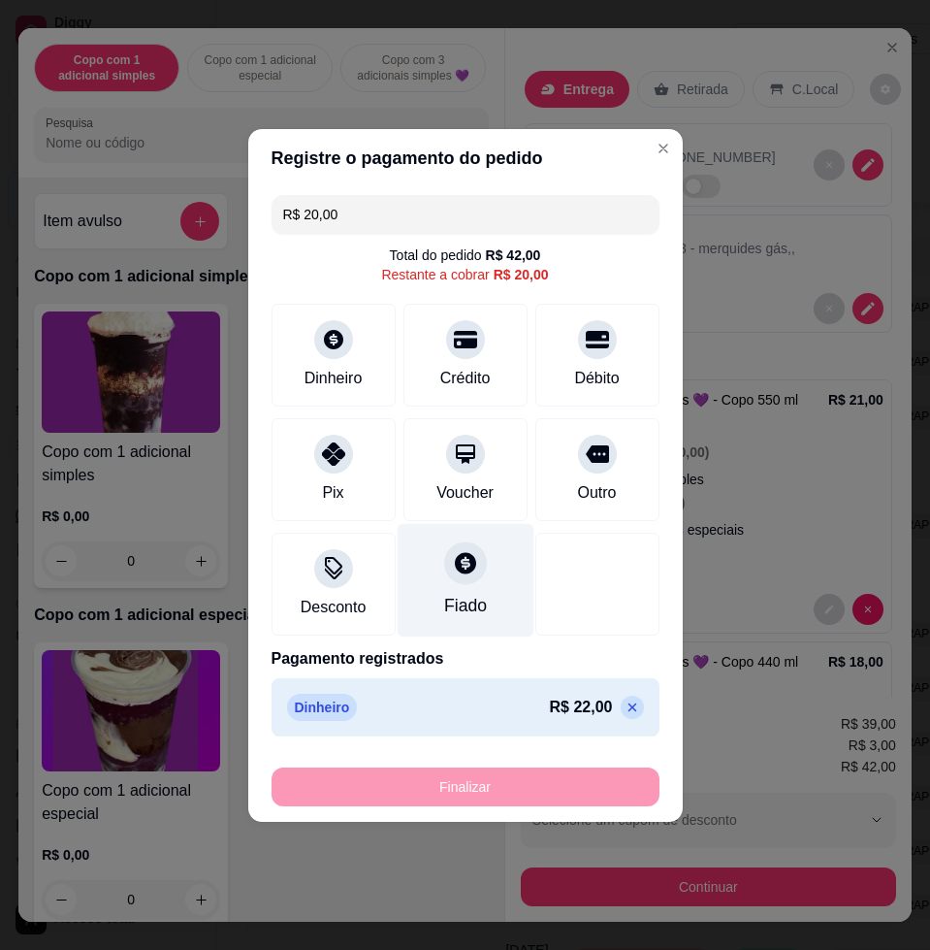
click at [329, 465] on div at bounding box center [333, 454] width 39 height 39
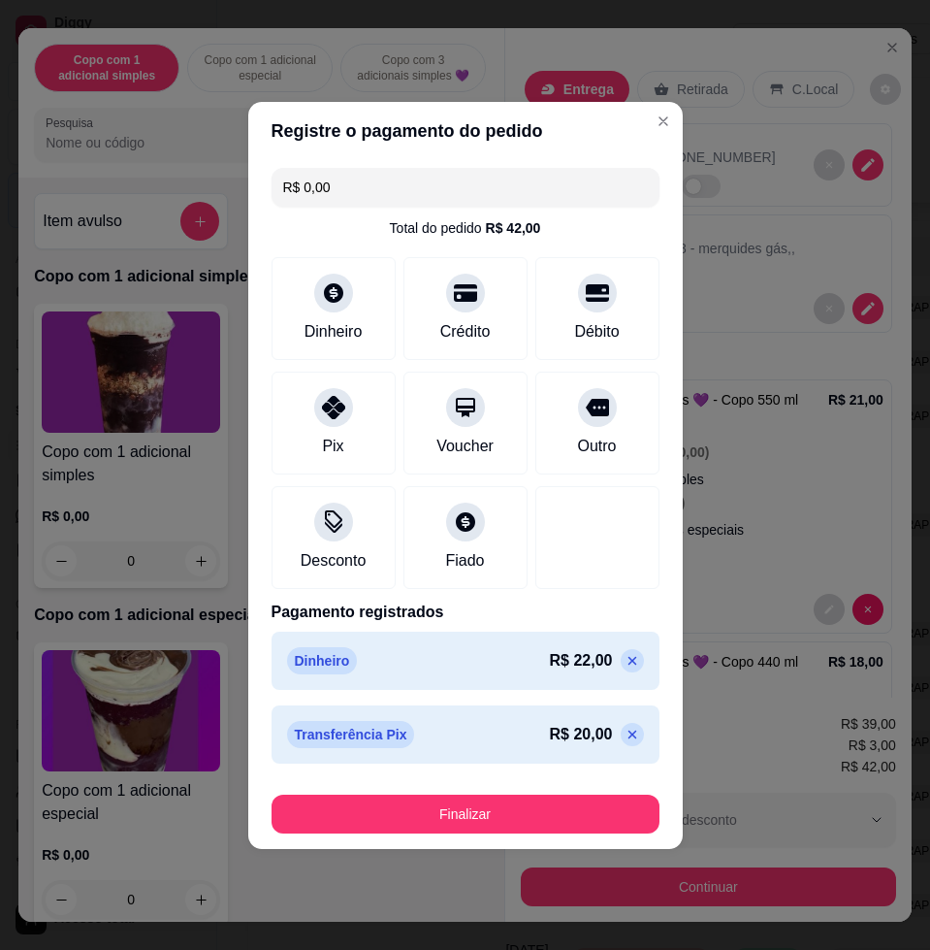
click at [474, 816] on button "Finalizar" at bounding box center [466, 813] width 388 height 39
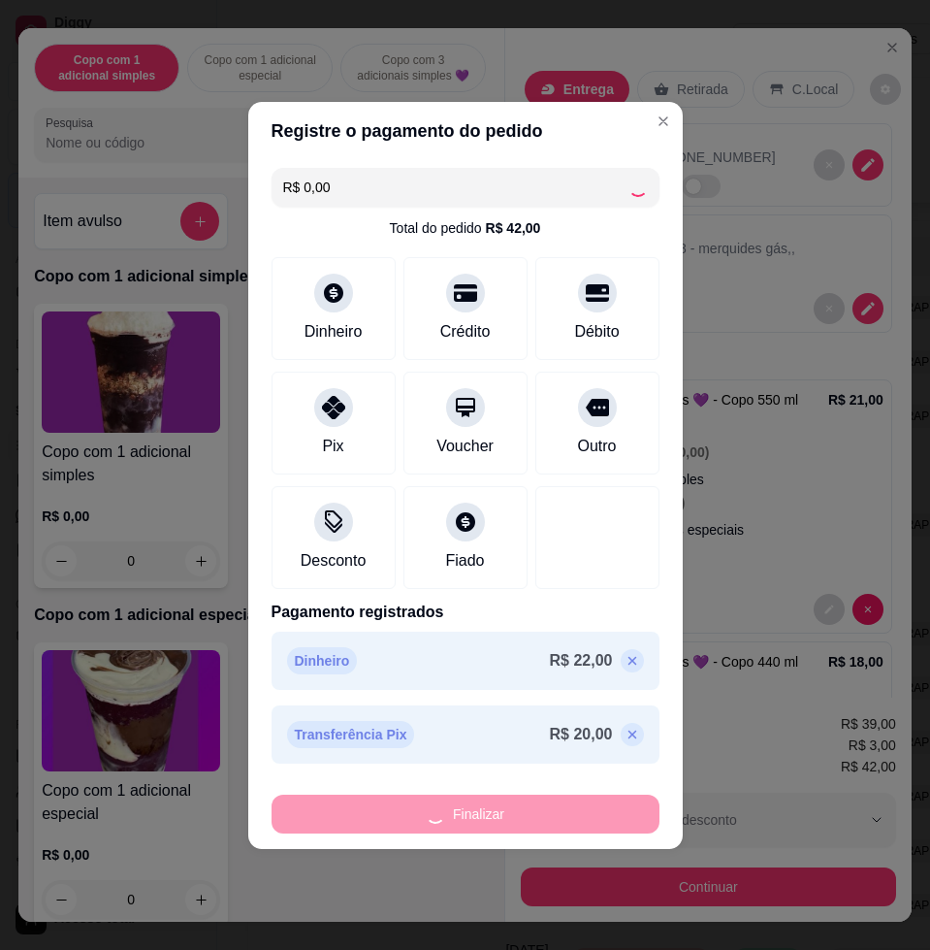
type input "-R$ 42,00"
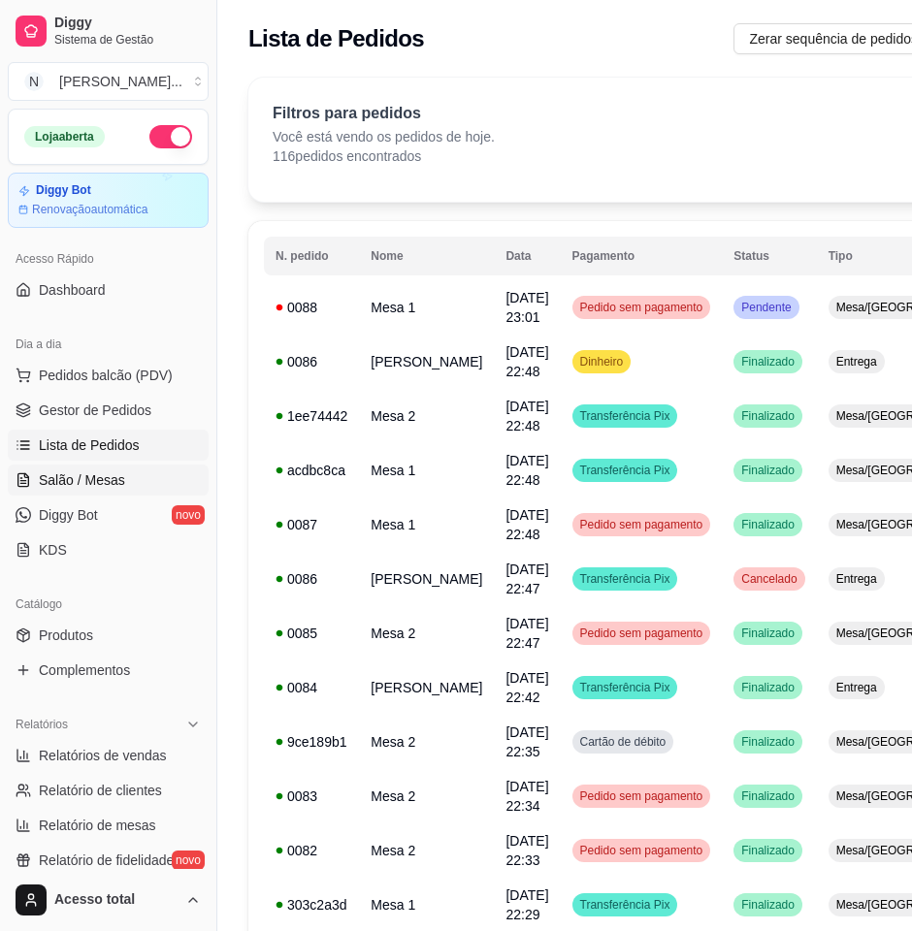
drag, startPoint x: 57, startPoint y: 492, endPoint x: 83, endPoint y: 487, distance: 26.6
click at [57, 491] on link "Salão / Mesas" at bounding box center [108, 480] width 201 height 31
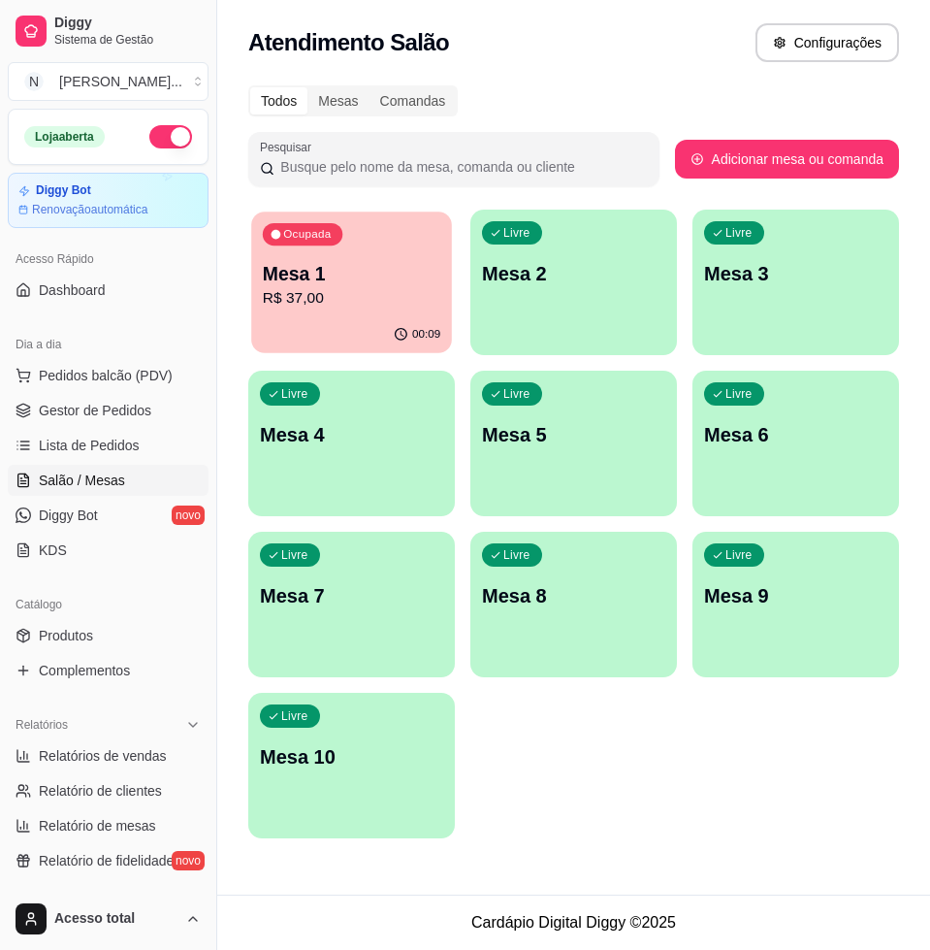
click at [404, 291] on p "R$ 37,00" at bounding box center [352, 298] width 178 height 22
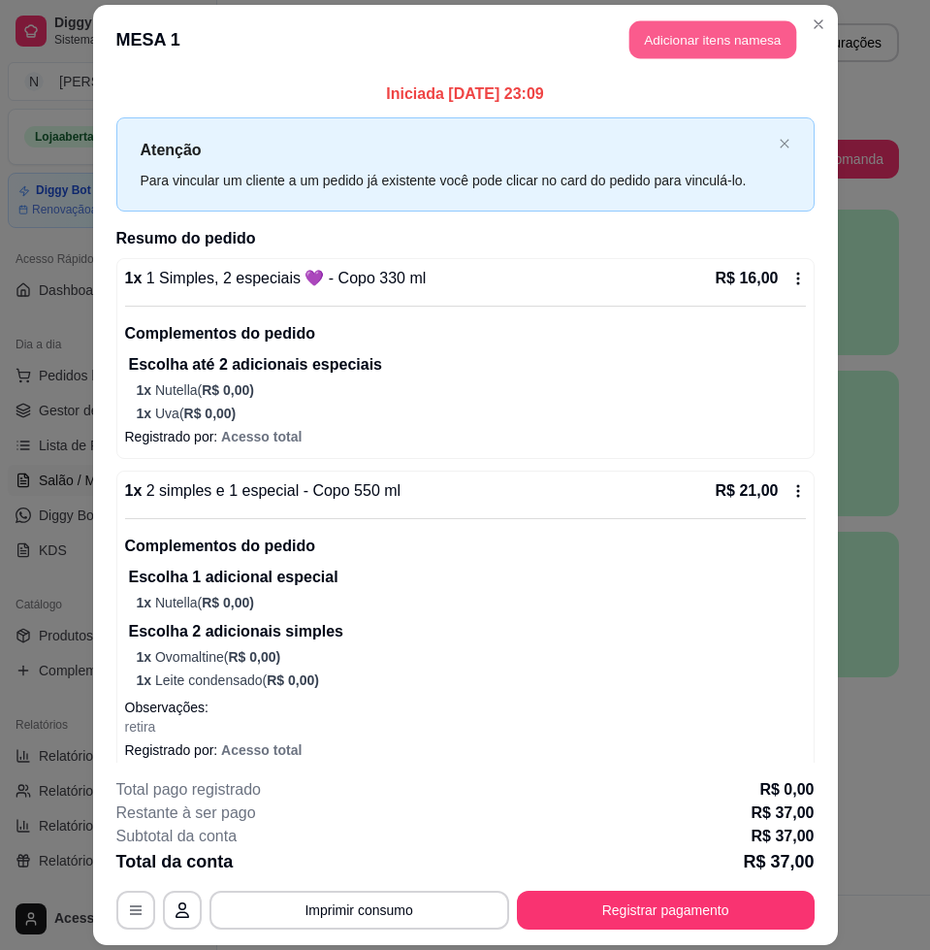
click at [740, 26] on button "Adicionar itens na mesa" at bounding box center [713, 40] width 167 height 38
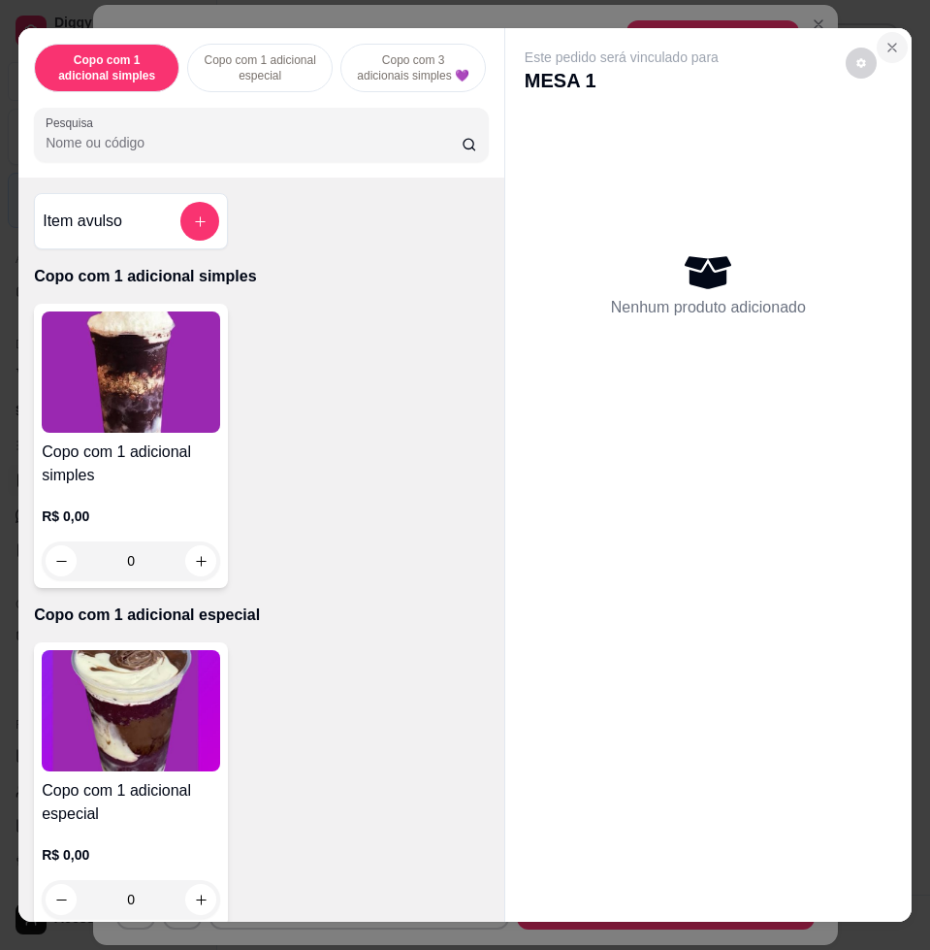
click at [877, 32] on button "Close" at bounding box center [892, 47] width 31 height 31
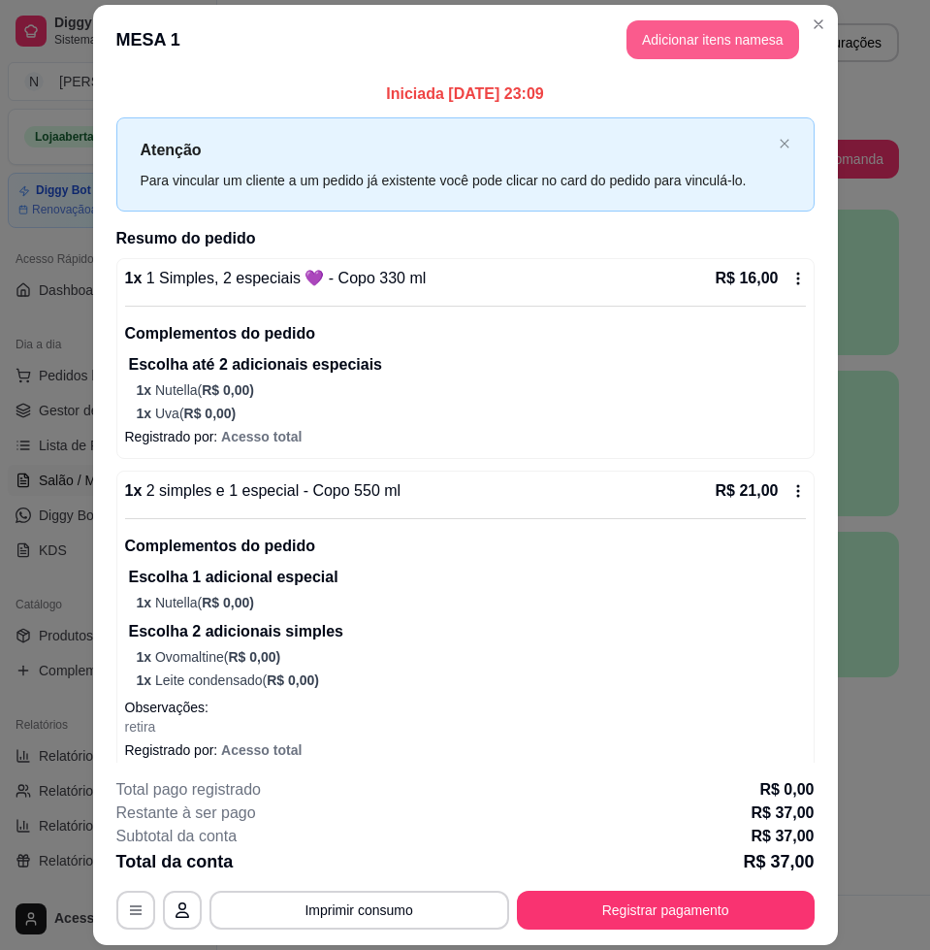
click at [728, 37] on button "Adicionar itens na mesa" at bounding box center [713, 39] width 173 height 39
click at [299, 137] on div at bounding box center [262, 134] width 432 height 39
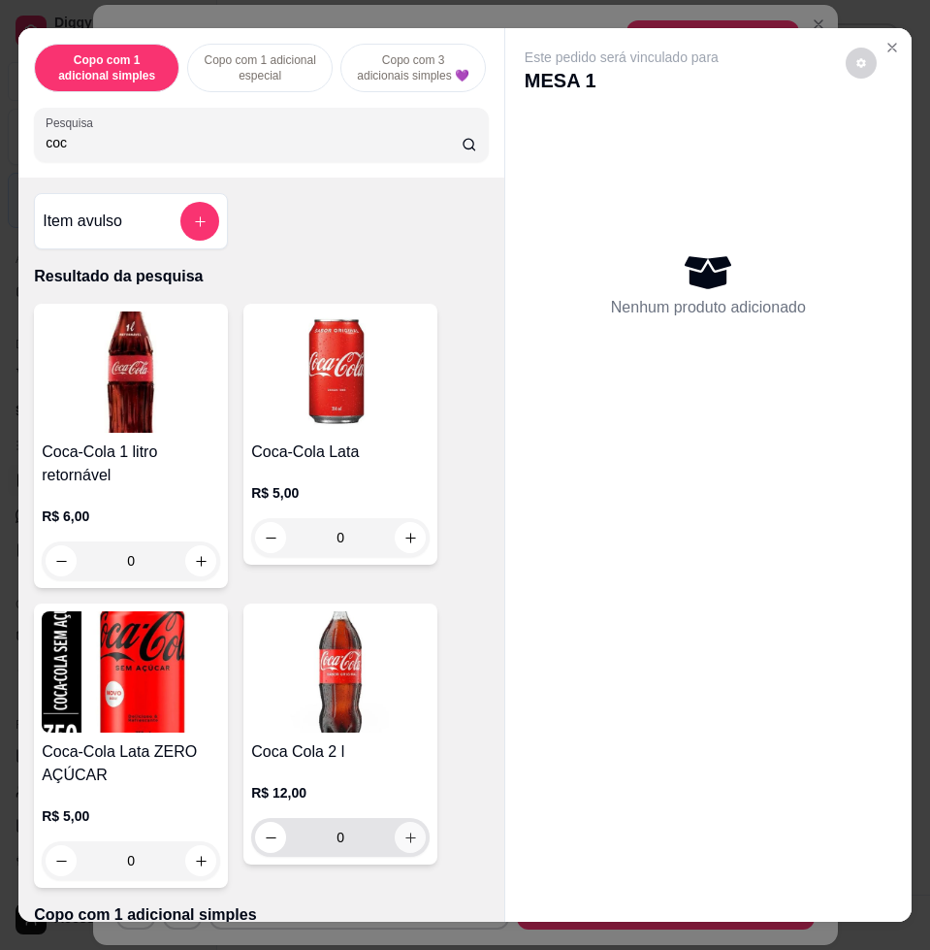
type input "coc"
click at [409, 842] on button "increase-product-quantity" at bounding box center [410, 837] width 31 height 31
type input "1"
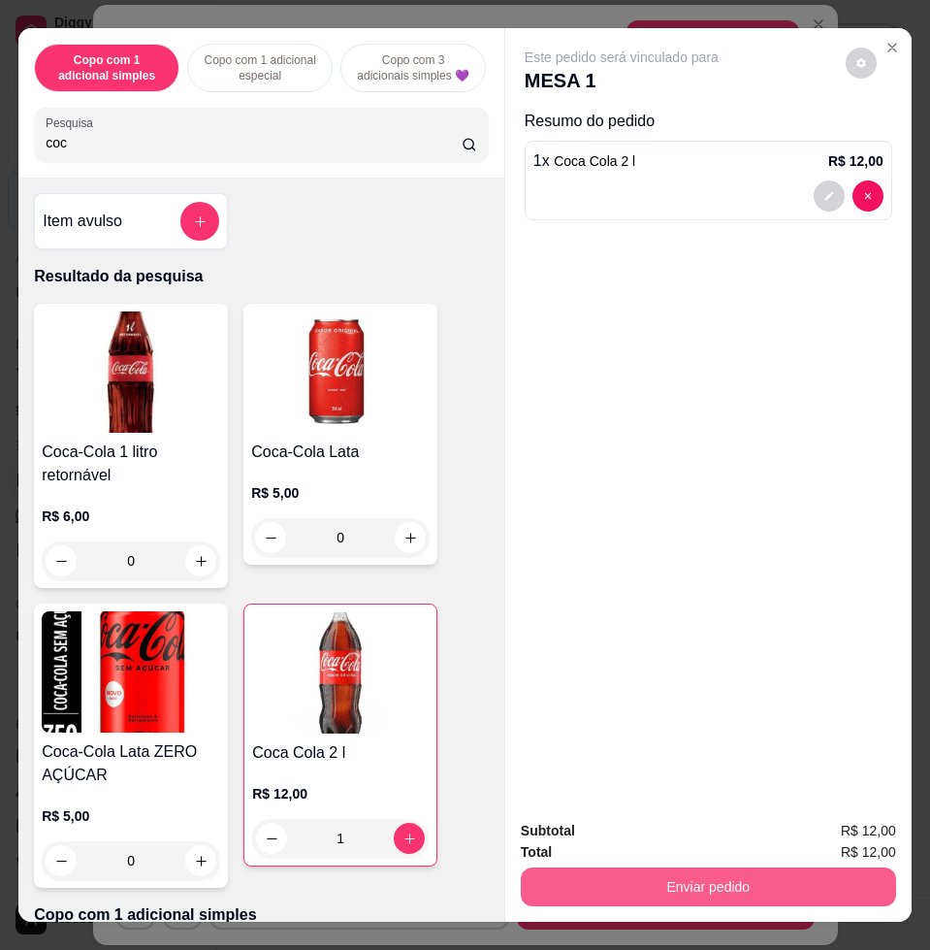
click at [720, 884] on button "Enviar pedido" at bounding box center [708, 886] width 375 height 39
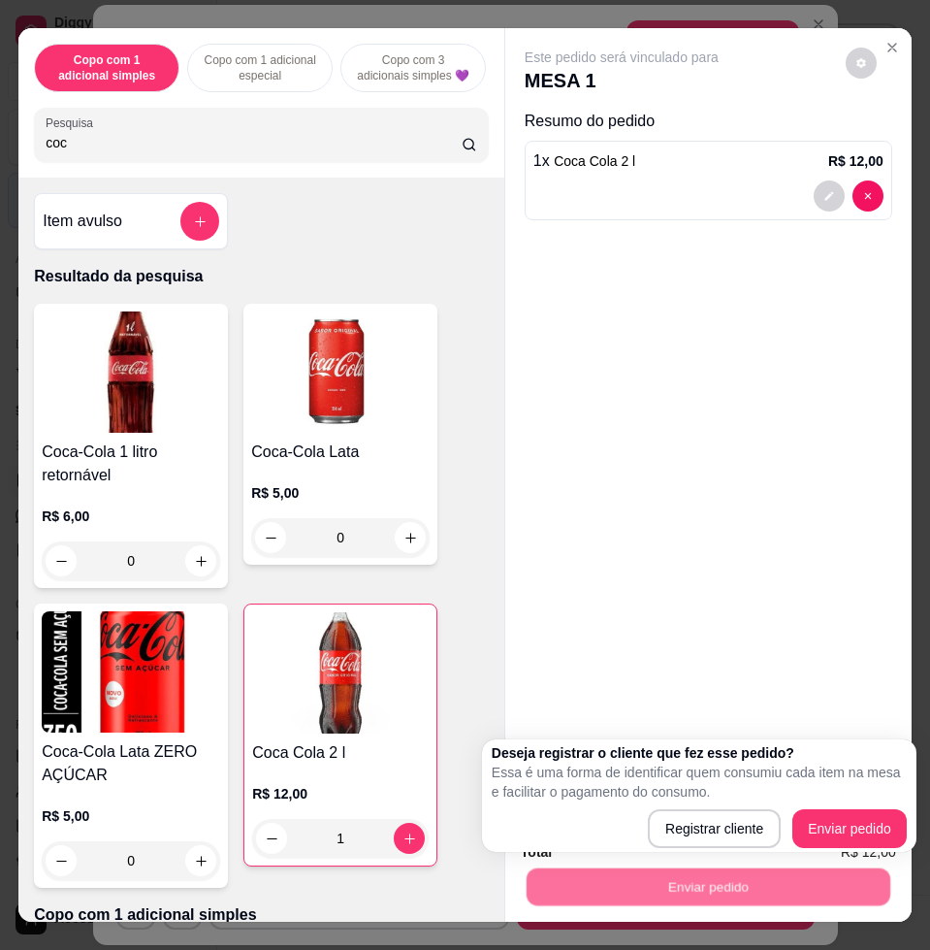
click at [891, 797] on p "Essa é uma forma de identificar quem consumiu cada item na mesa e facilitar o p…" at bounding box center [699, 781] width 415 height 39
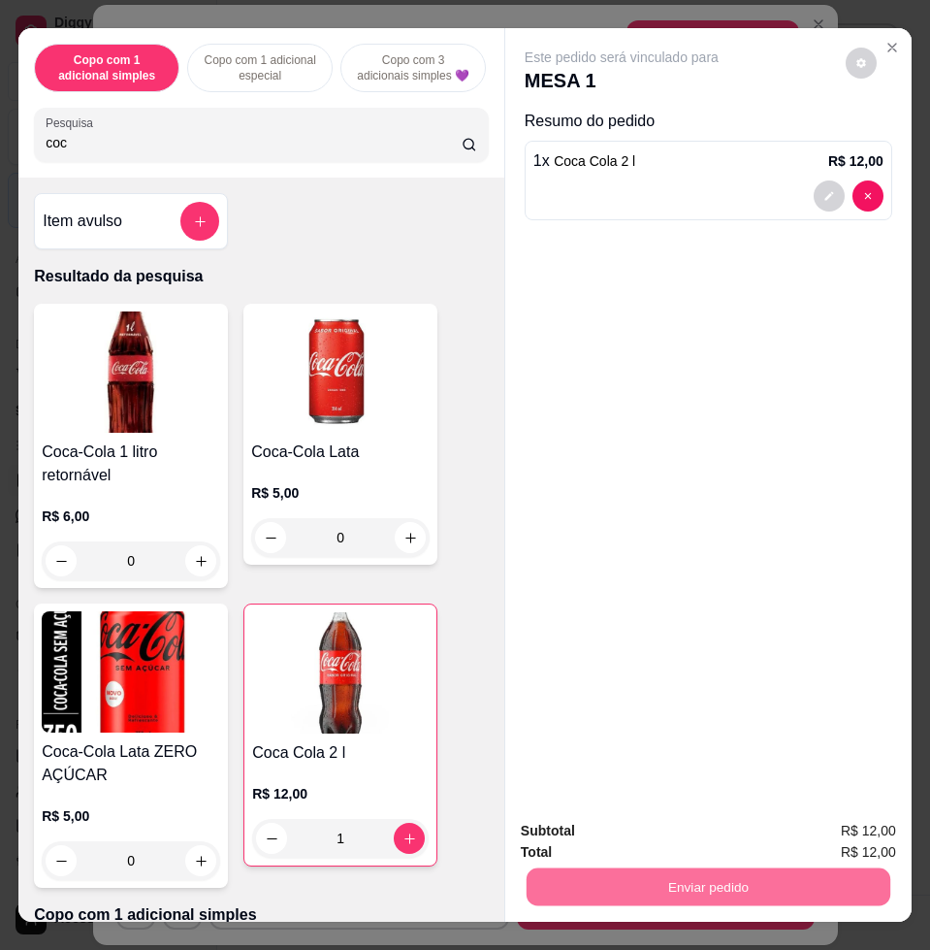
click at [890, 821] on button "Enviar pedido" at bounding box center [844, 829] width 110 height 37
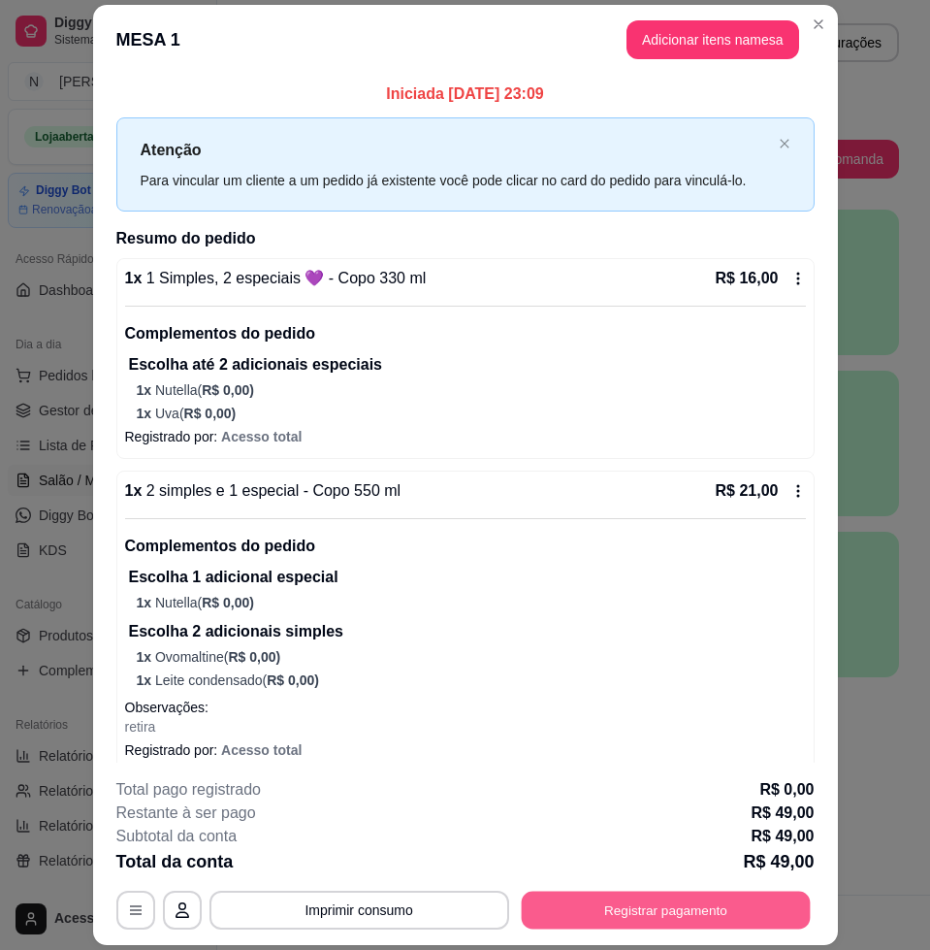
click at [736, 904] on button "Registrar pagamento" at bounding box center [665, 910] width 289 height 38
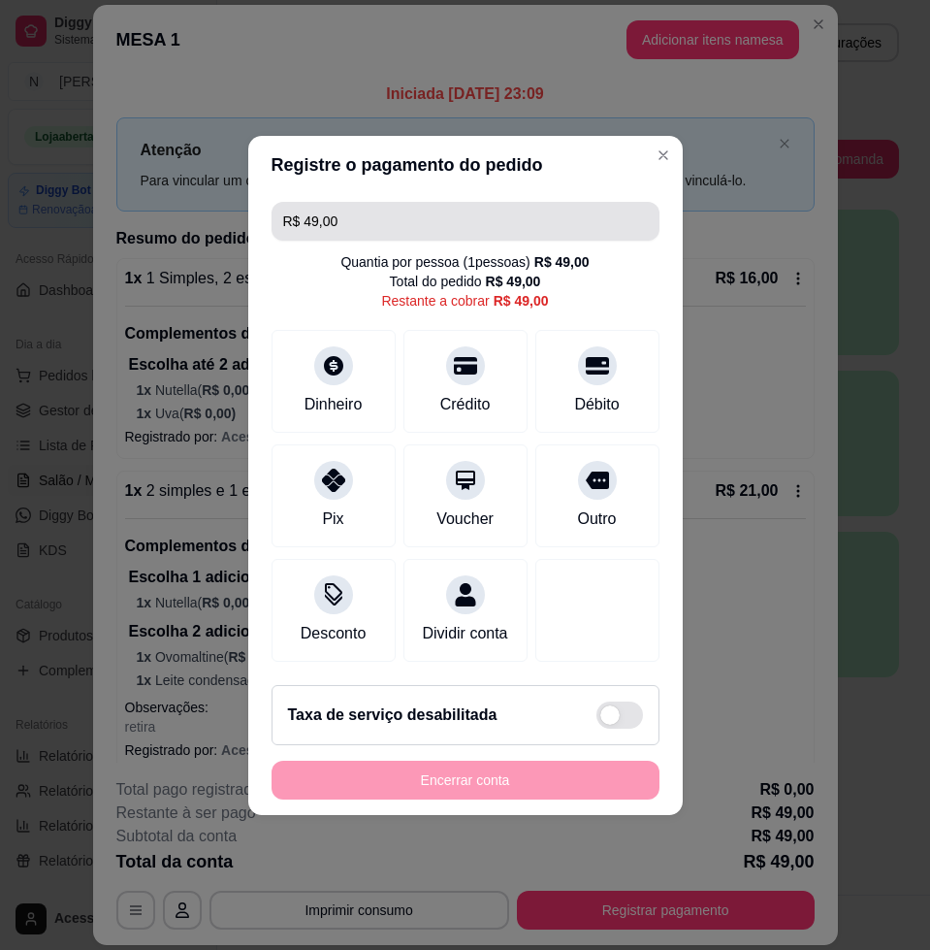
click at [454, 202] on input "R$ 49,00" at bounding box center [465, 221] width 365 height 39
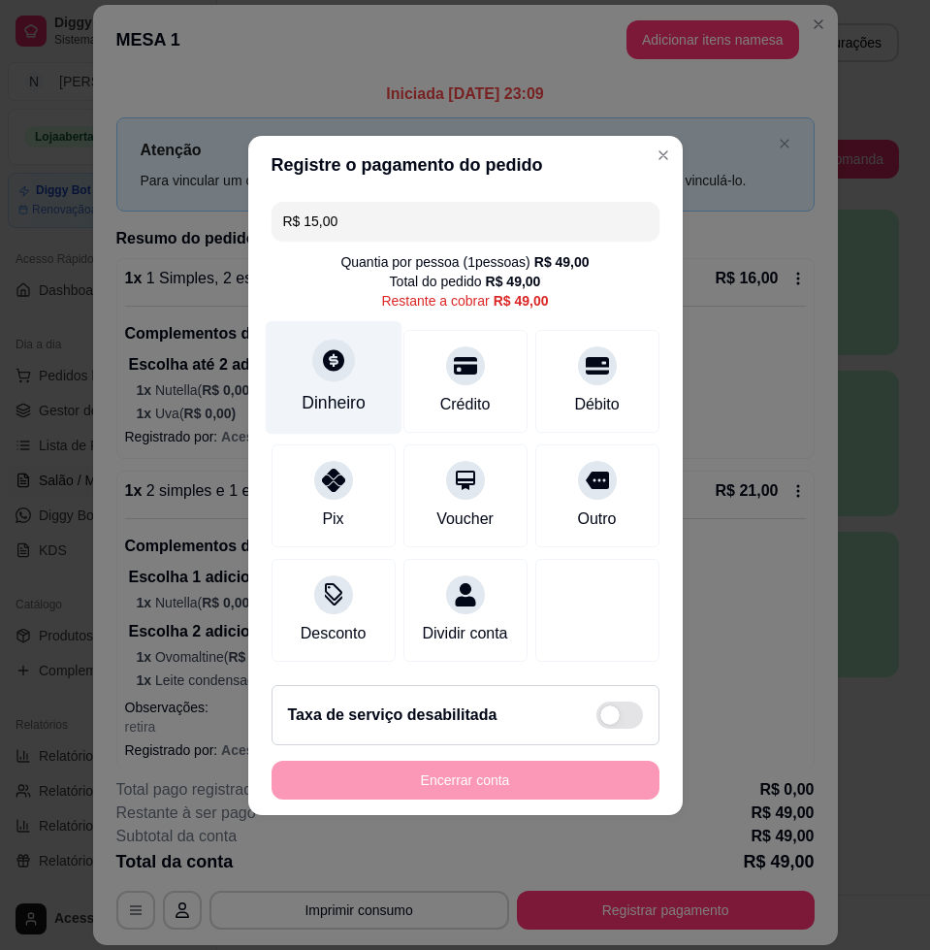
click at [310, 358] on div "Dinheiro" at bounding box center [333, 376] width 137 height 113
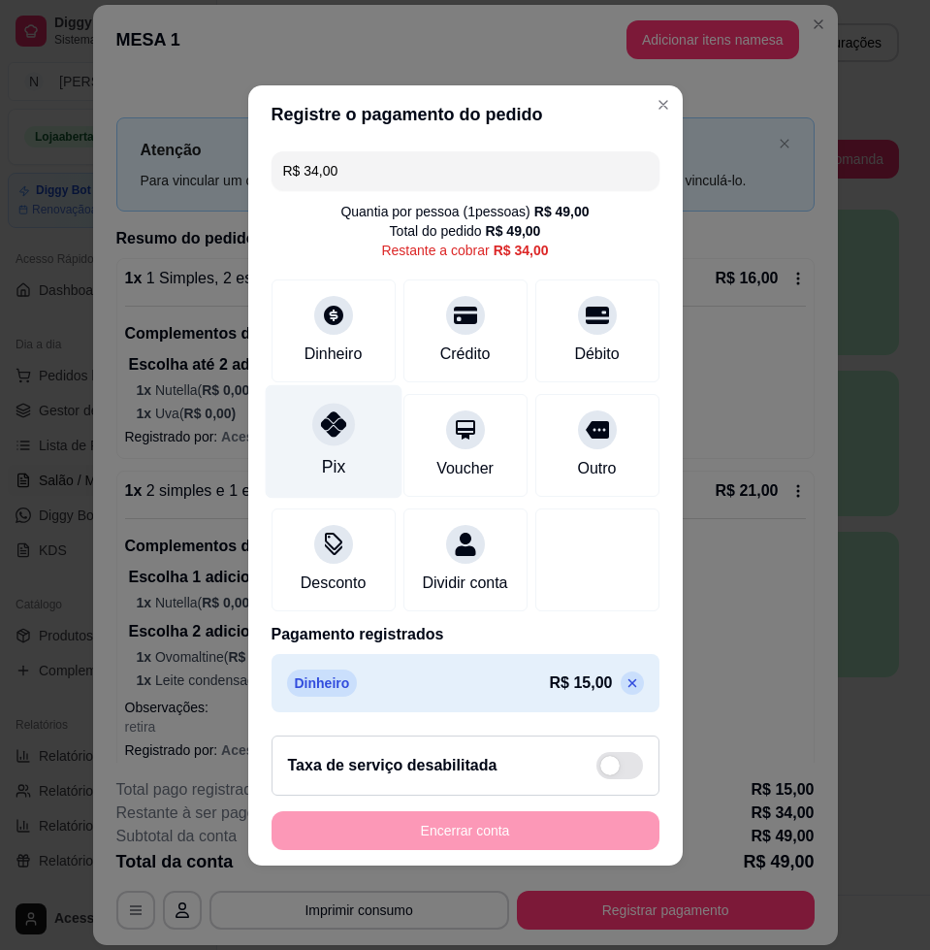
drag, startPoint x: 307, startPoint y: 422, endPoint x: 391, endPoint y: 418, distance: 84.5
click at [357, 422] on div "Pix" at bounding box center [333, 440] width 137 height 113
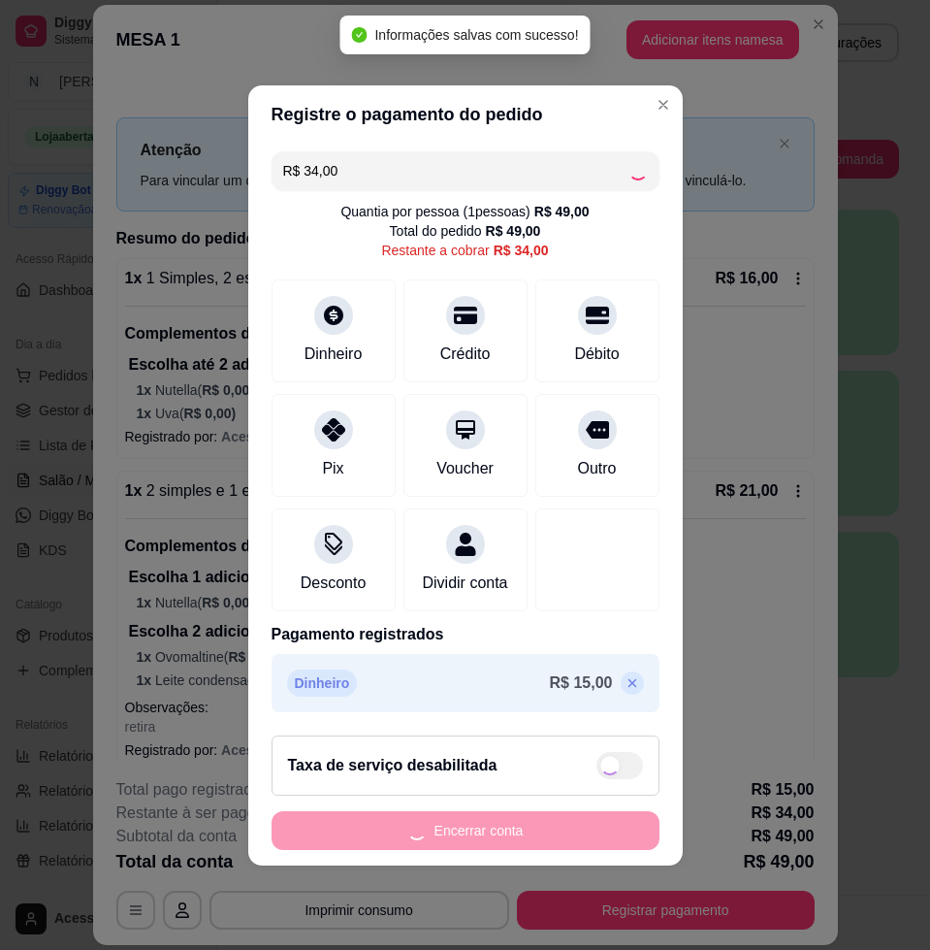
type input "R$ 0,00"
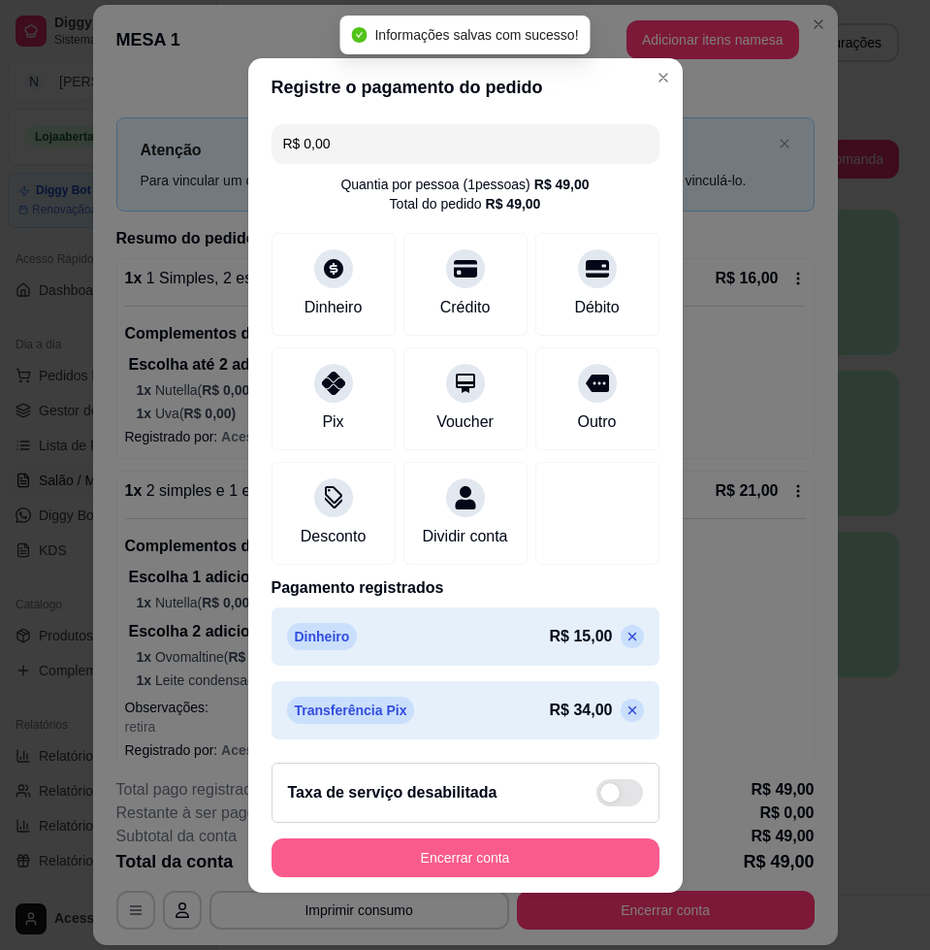
click at [574, 855] on button "Encerrar conta" at bounding box center [466, 857] width 388 height 39
